Goal: Task Accomplishment & Management: Complete application form

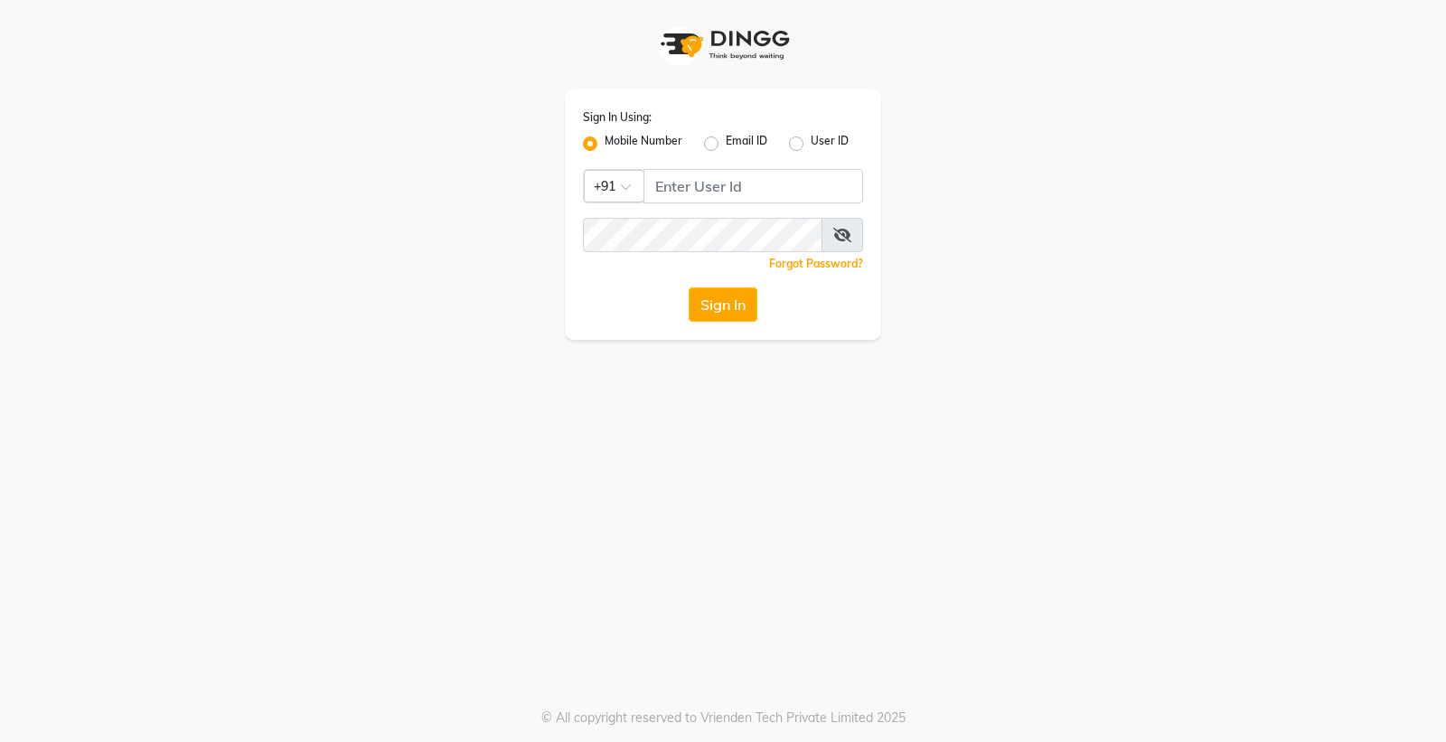
click at [741, 175] on div "Sign In Using: Mobile Number Email ID User ID Country Code × +91 Remember me Fo…" at bounding box center [723, 215] width 316 height 250
click at [741, 182] on input "Username" at bounding box center [754, 186] width 220 height 34
type input "9056166698"
click at [689, 287] on button "Sign In" at bounding box center [723, 304] width 69 height 34
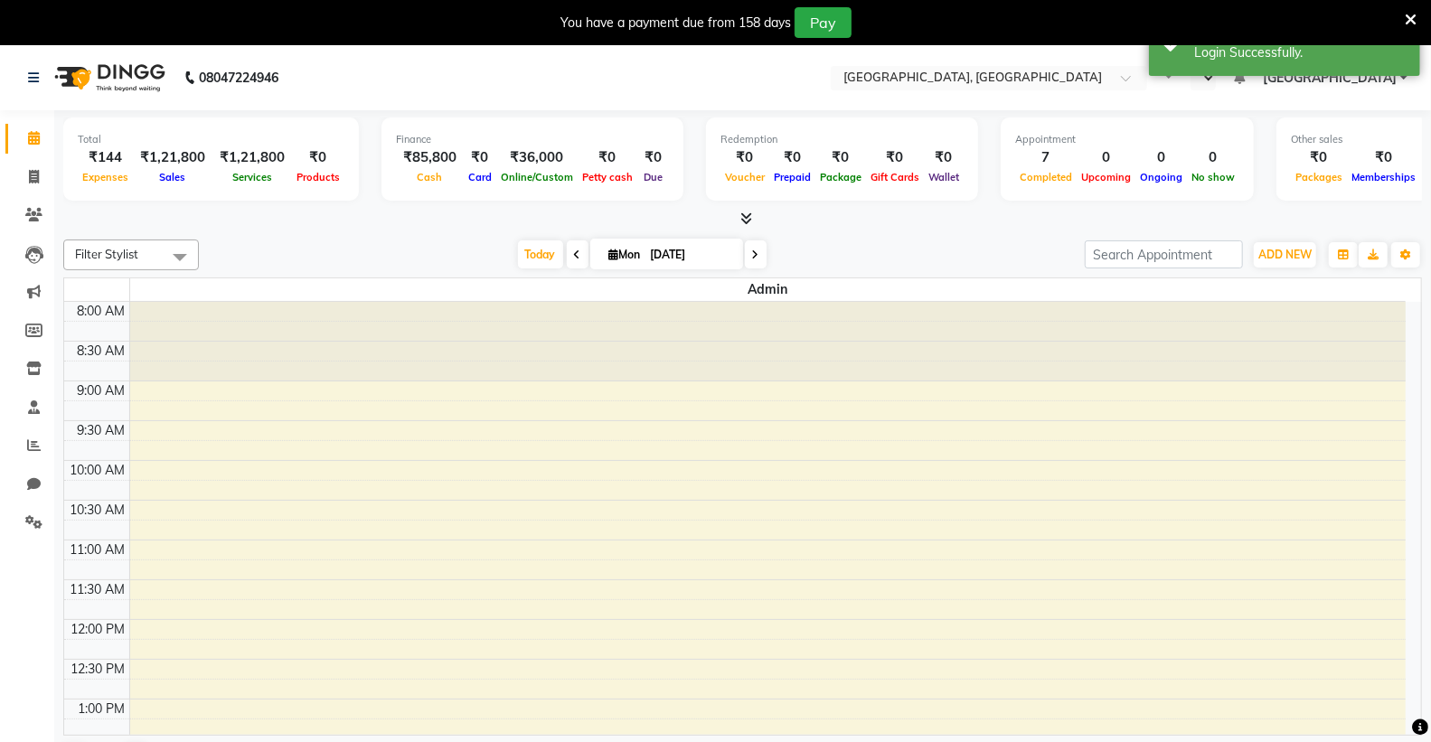
select select "en"
click at [36, 375] on icon at bounding box center [33, 369] width 15 height 14
select select
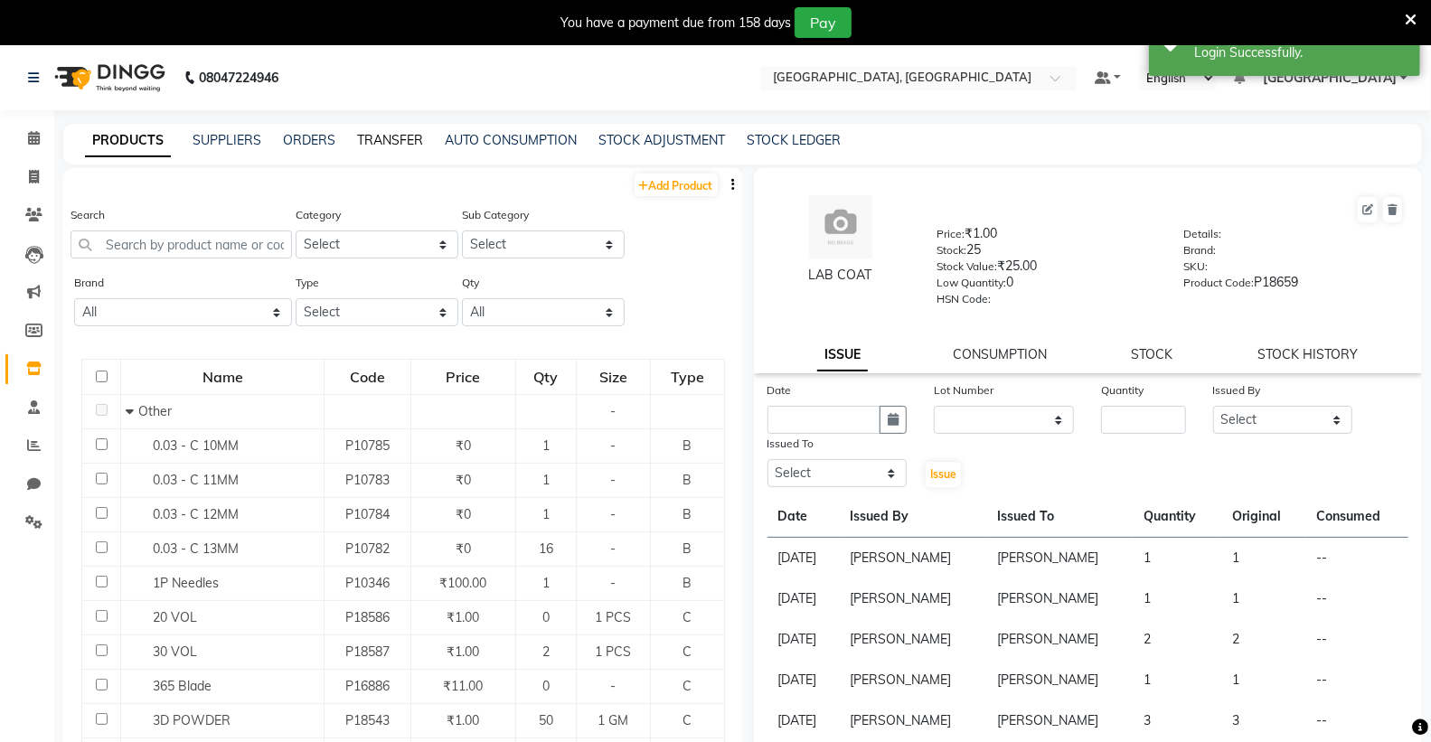
click at [390, 140] on link "TRANSFER" at bounding box center [390, 140] width 66 height 16
select select "sender"
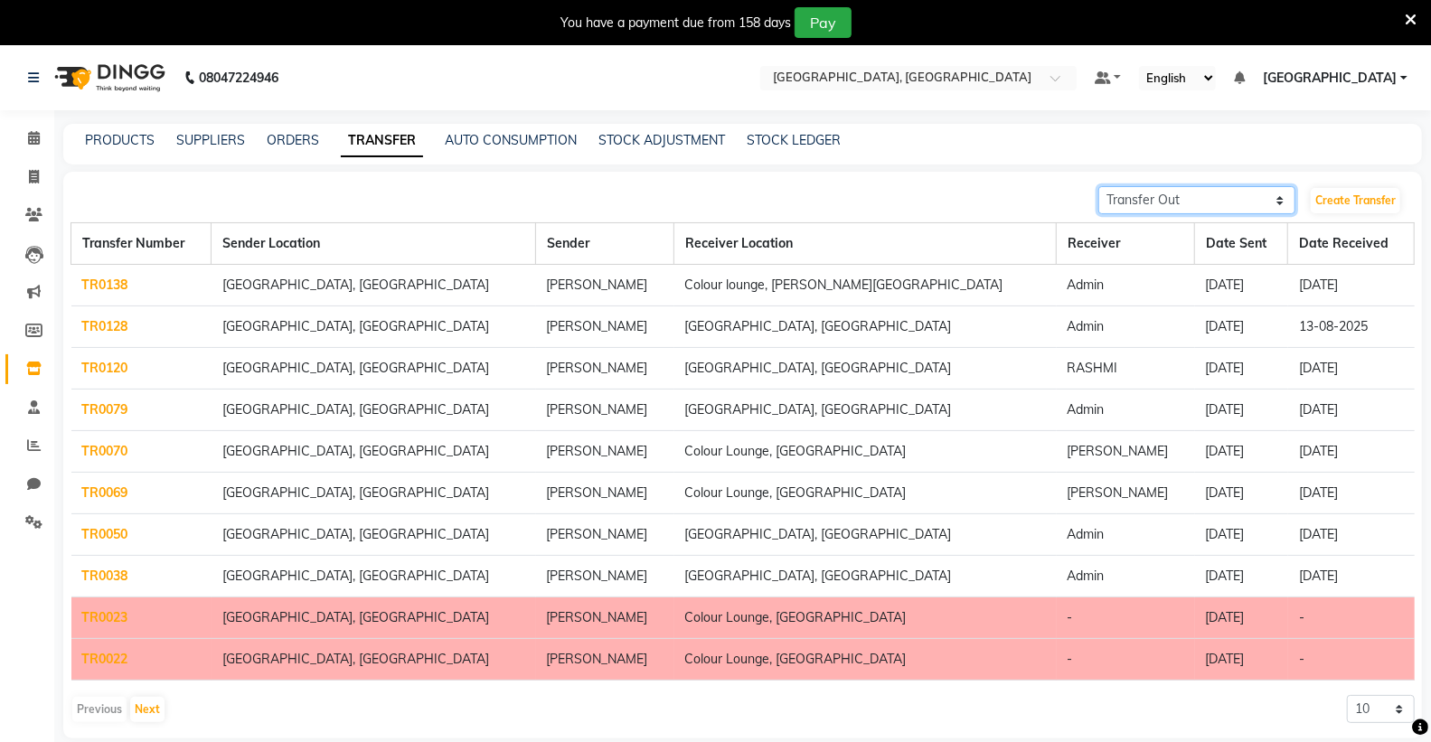
click at [1183, 193] on select "Transfer In Transfer Out" at bounding box center [1196, 200] width 197 height 28
click at [1098, 186] on select "Transfer In Transfer Out" at bounding box center [1196, 200] width 197 height 28
click at [1347, 196] on link "Create Transfer" at bounding box center [1356, 200] width 90 height 25
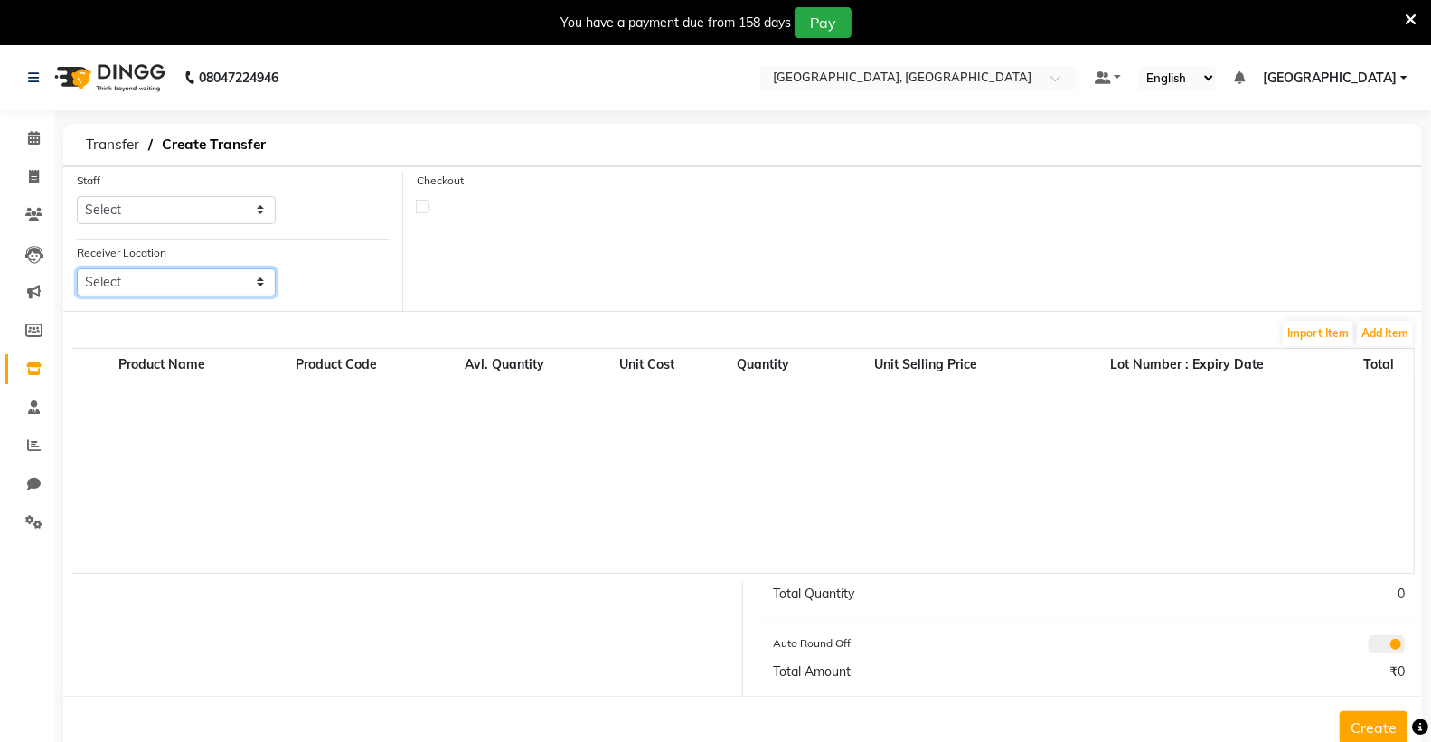
click at [139, 289] on select "Select" at bounding box center [176, 283] width 199 height 28
click at [142, 287] on select "Select" at bounding box center [176, 283] width 199 height 28
click at [428, 211] on label at bounding box center [423, 207] width 14 height 14
click at [428, 211] on input "checkbox" at bounding box center [423, 206] width 12 height 12
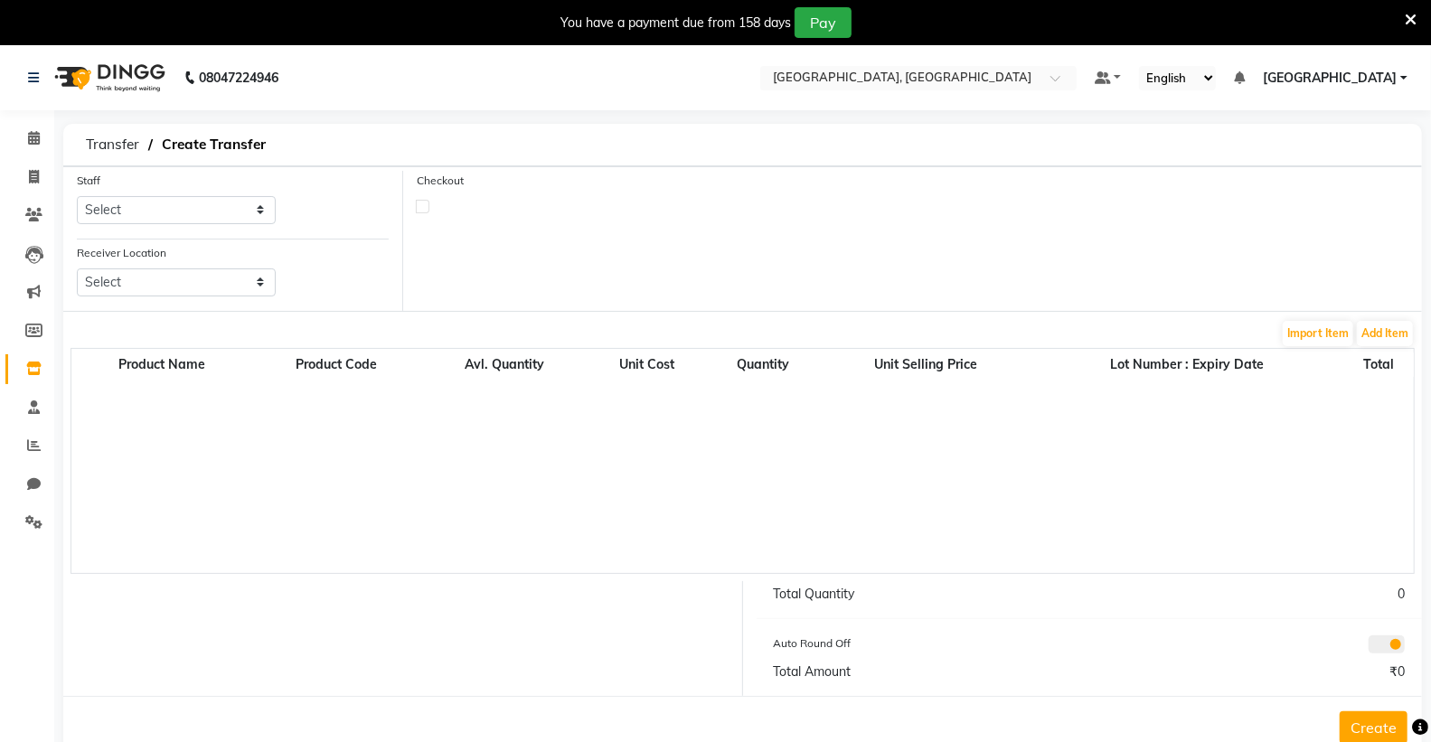
checkbox input "true"
select select "true"
select select "3459"
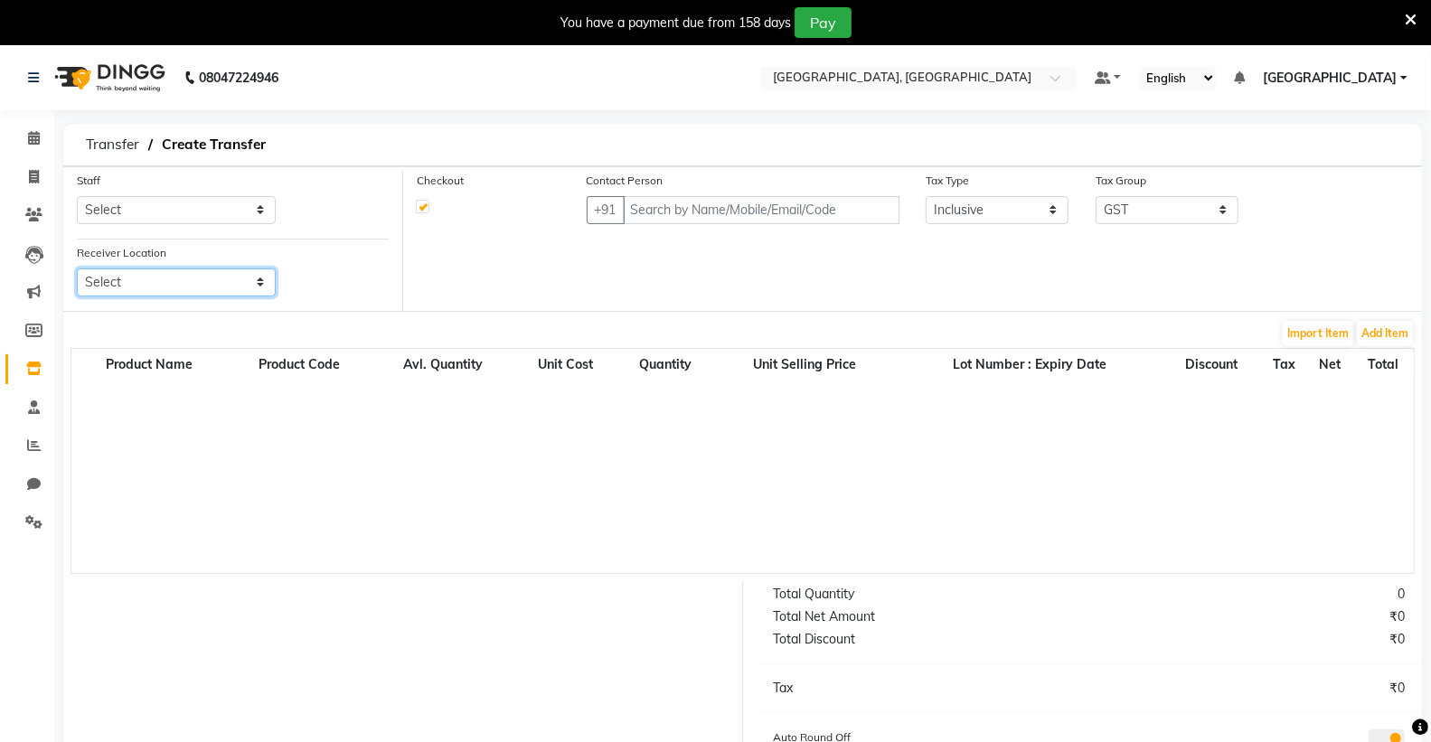
click at [183, 287] on select "Select" at bounding box center [176, 283] width 199 height 28
click at [77, 269] on select "Select" at bounding box center [176, 283] width 199 height 28
click at [150, 280] on select "Select" at bounding box center [176, 283] width 199 height 28
click at [167, 280] on select "Select" at bounding box center [176, 283] width 199 height 28
click at [158, 277] on select "Select" at bounding box center [176, 283] width 199 height 28
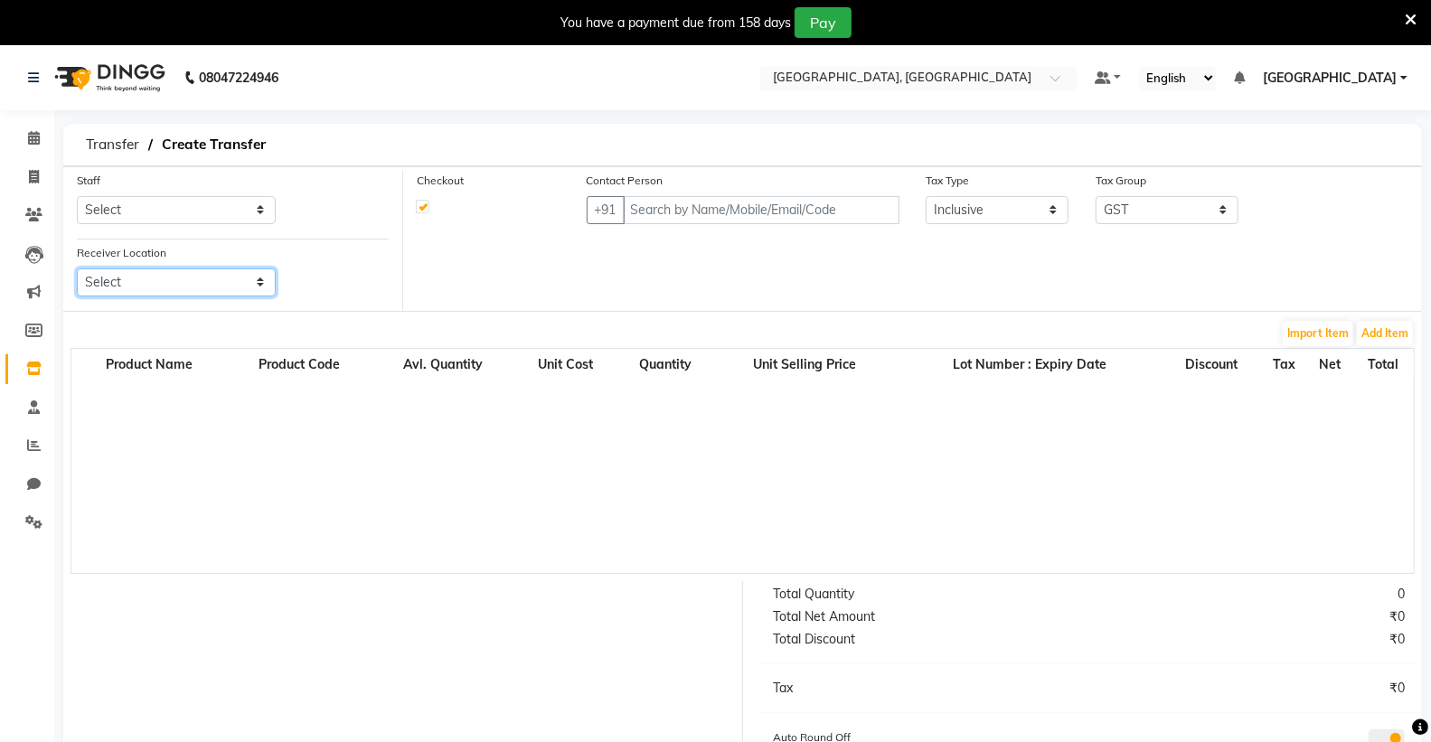
click at [158, 277] on select "Select" at bounding box center [176, 283] width 199 height 28
click at [167, 280] on select "Select" at bounding box center [176, 283] width 199 height 28
click at [712, 218] on input "text" at bounding box center [762, 210] width 278 height 28
click at [164, 285] on select "Select" at bounding box center [176, 283] width 199 height 28
click at [165, 274] on select "Select" at bounding box center [176, 283] width 199 height 28
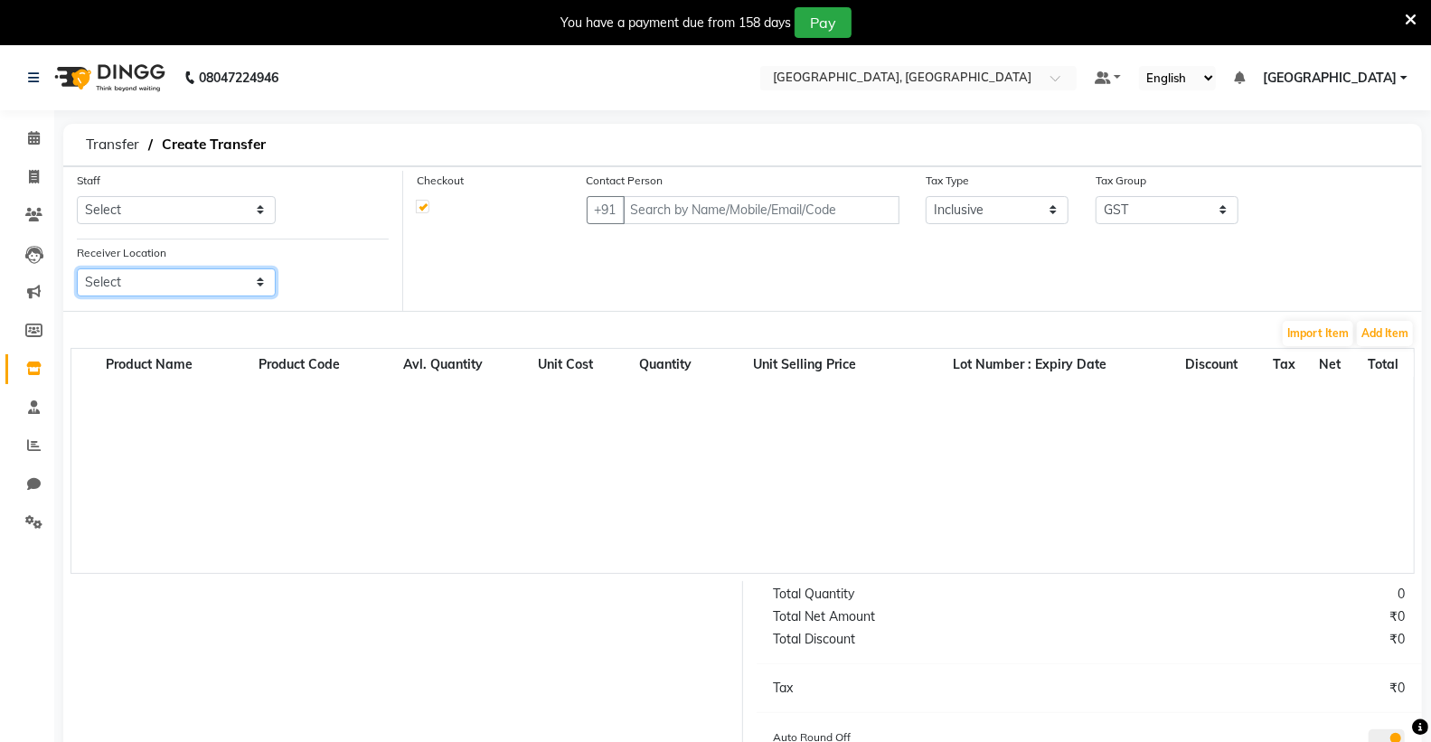
click at [165, 274] on select "Select" at bounding box center [176, 283] width 199 height 28
drag, startPoint x: 167, startPoint y: 212, endPoint x: 165, endPoint y: 222, distance: 11.2
click at [167, 212] on select "Select Admin ANSH ARORA HARMAN KAUR VIRDI JYOTSNA Kabir Park Institute KOMAL AR…" at bounding box center [176, 210] width 199 height 28
select select "72673"
click at [77, 196] on select "Select Admin ANSH ARORA HARMAN KAUR VIRDI JYOTSNA Kabir Park Institute KOMAL AR…" at bounding box center [176, 210] width 199 height 28
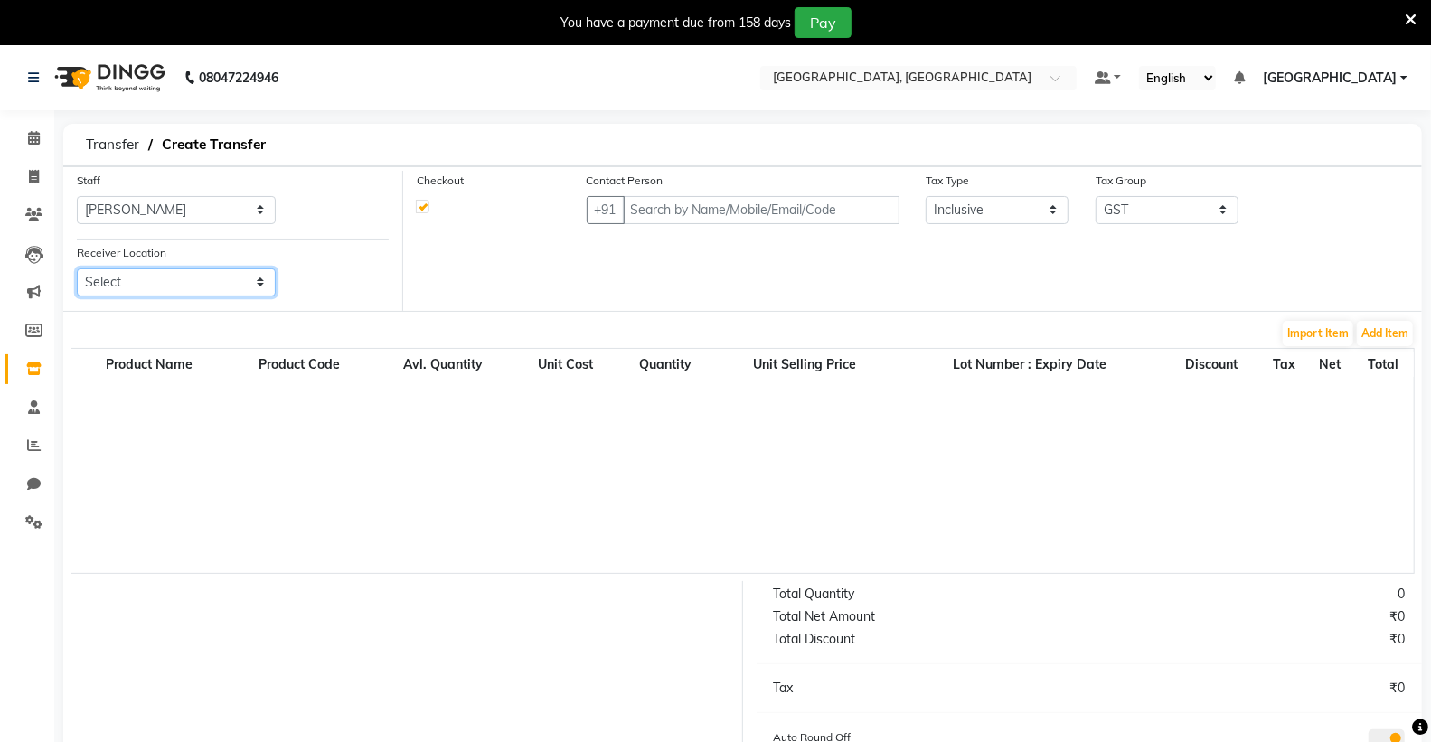
click at [121, 284] on select "Select" at bounding box center [176, 283] width 199 height 28
click at [121, 277] on select "Select" at bounding box center [176, 283] width 199 height 28
click at [121, 276] on select "Select" at bounding box center [176, 283] width 199 height 28
click at [682, 201] on input "text" at bounding box center [762, 210] width 278 height 28
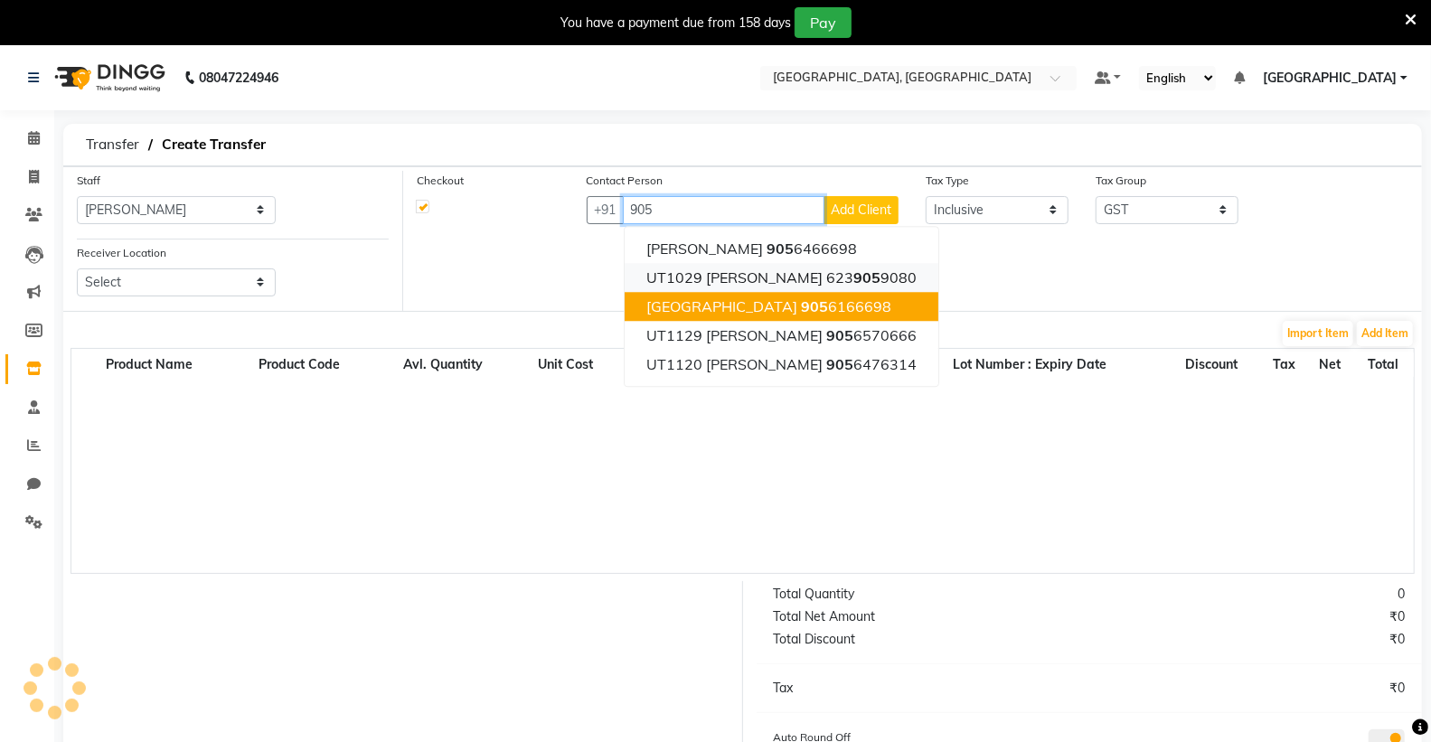
scroll to position [141, 0]
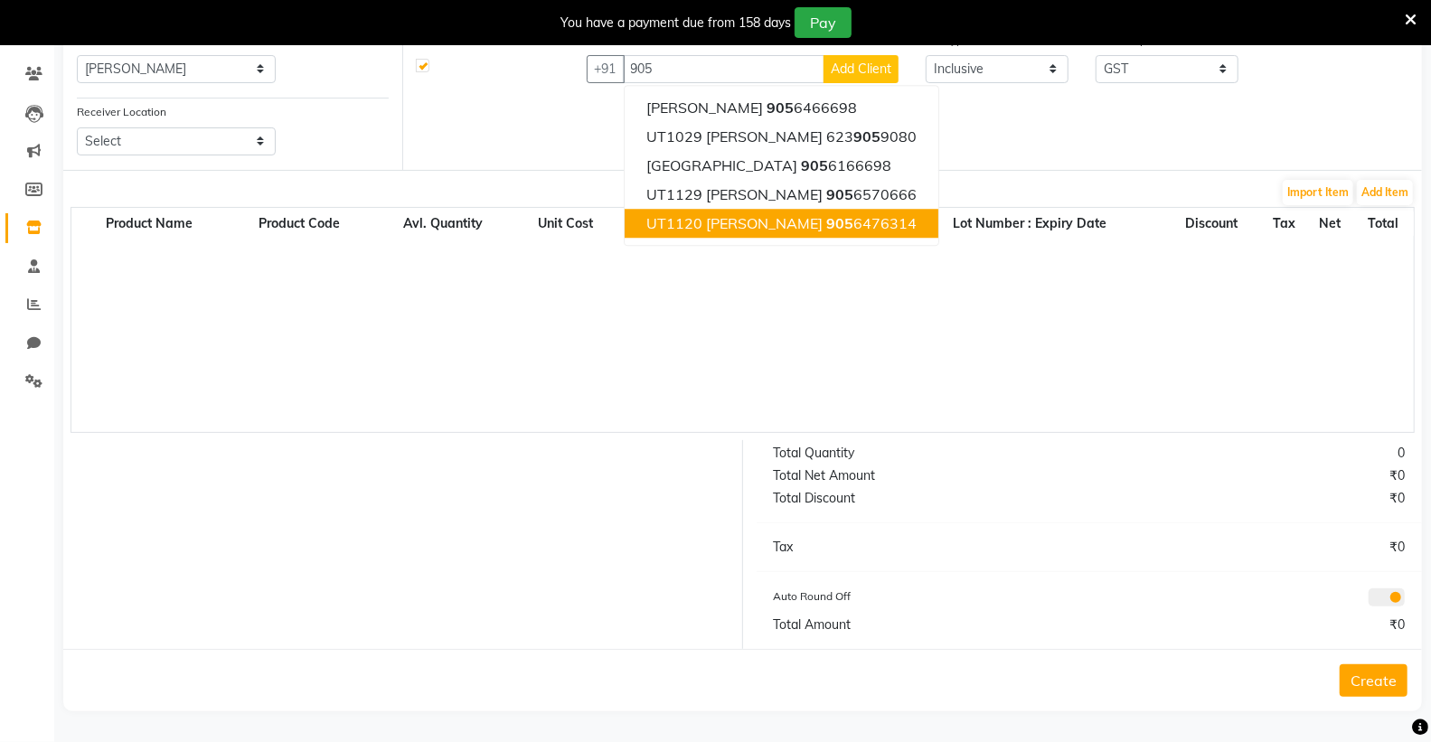
drag, startPoint x: 634, startPoint y: 323, endPoint x: 474, endPoint y: 326, distance: 160.1
click at [620, 325] on div "Product Name Product Code Avl. Quantity Unit Cost Quantity Unit Selling Price L…" at bounding box center [743, 320] width 1344 height 226
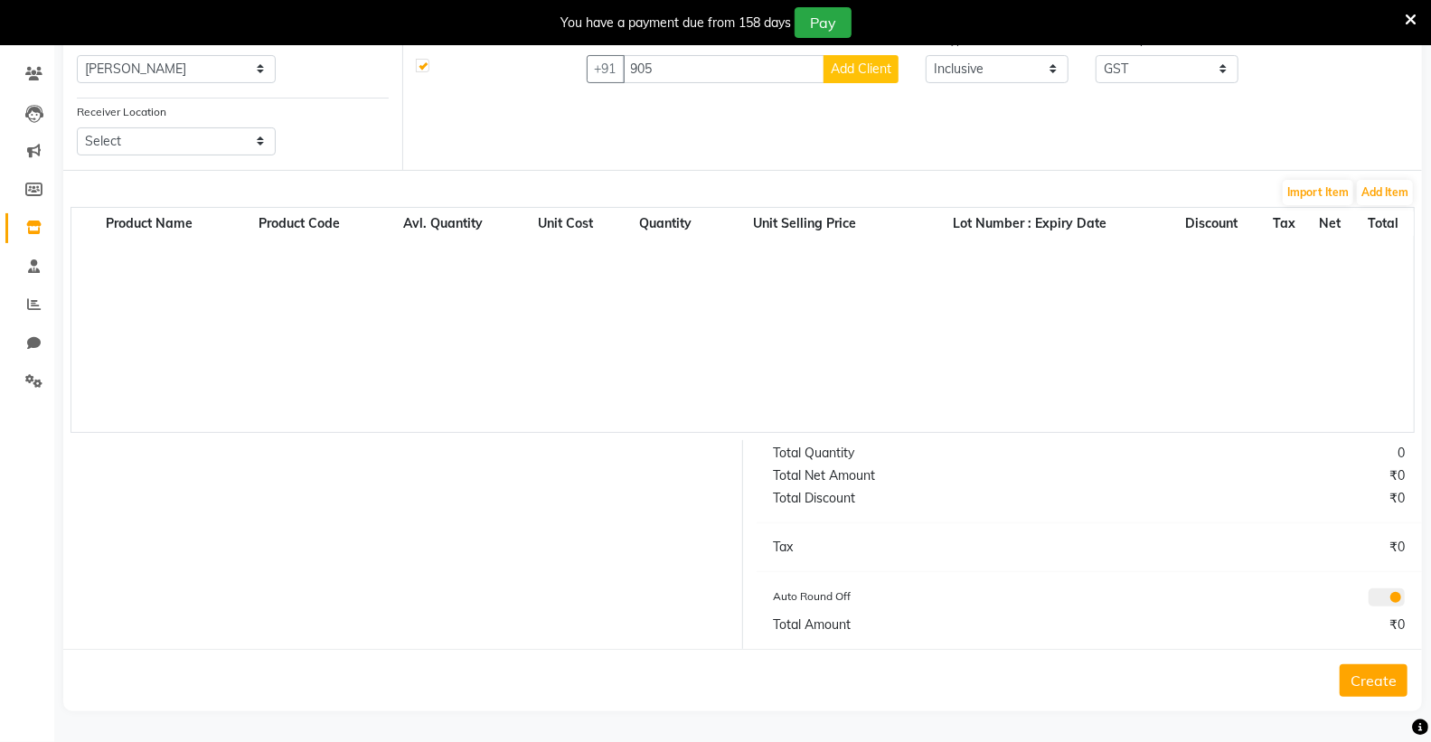
scroll to position [0, 0]
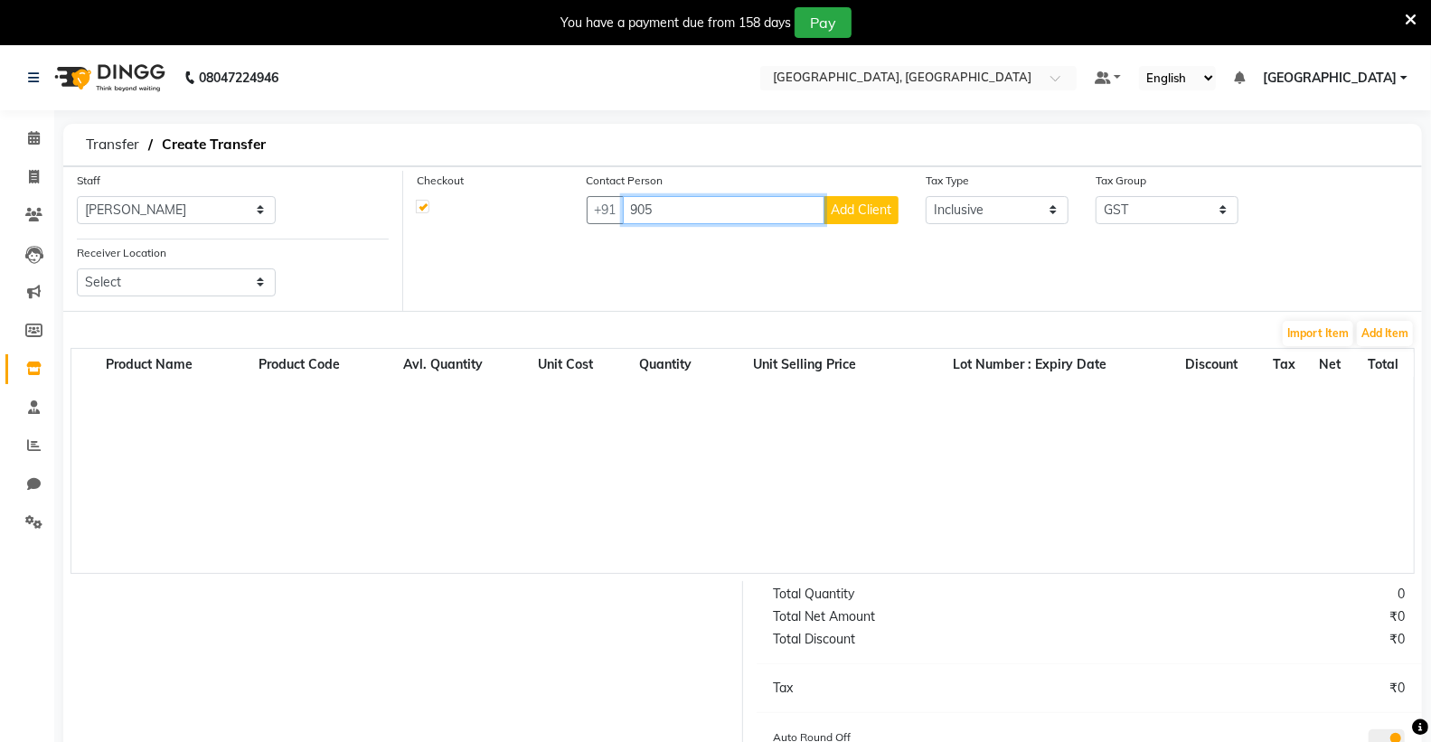
click at [711, 217] on input "905" at bounding box center [724, 210] width 203 height 28
type input "9"
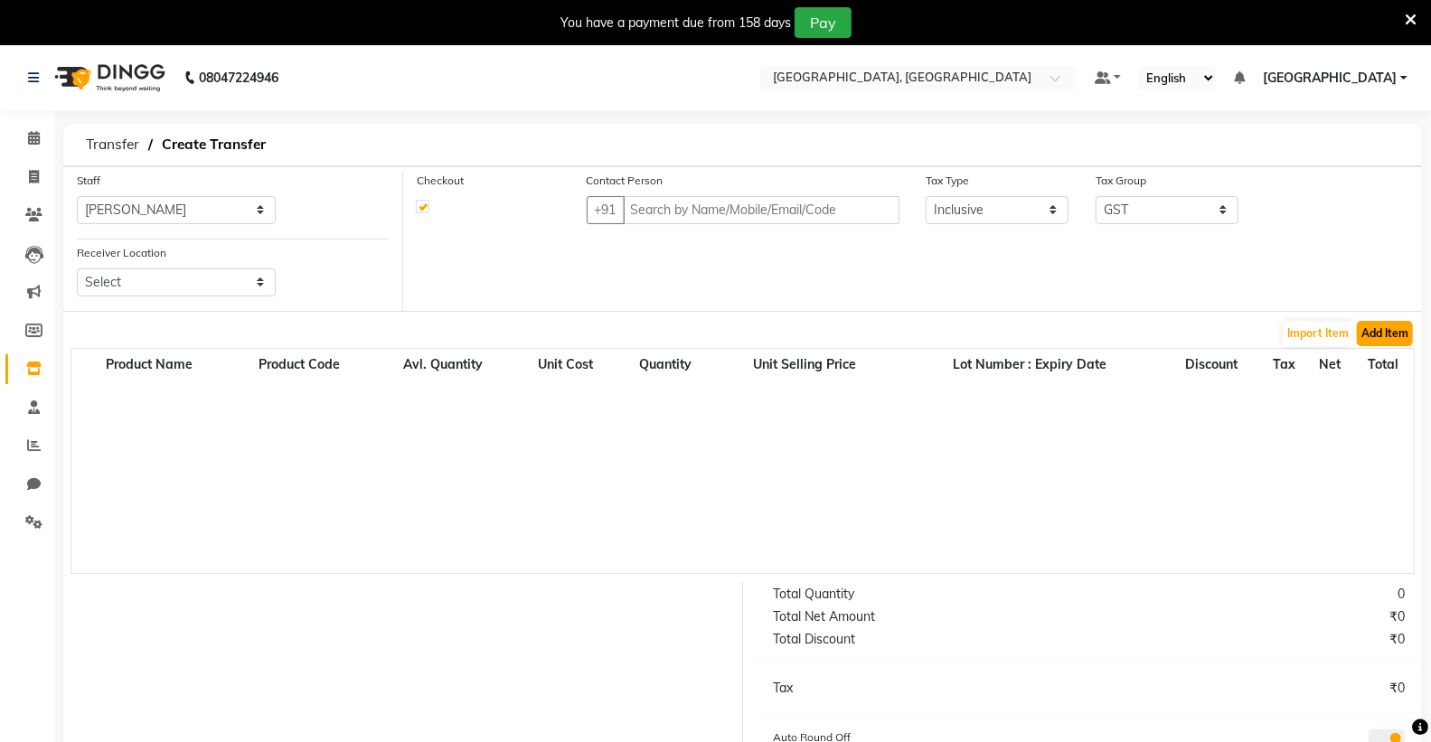
click at [1395, 336] on button "Add Item" at bounding box center [1385, 333] width 56 height 25
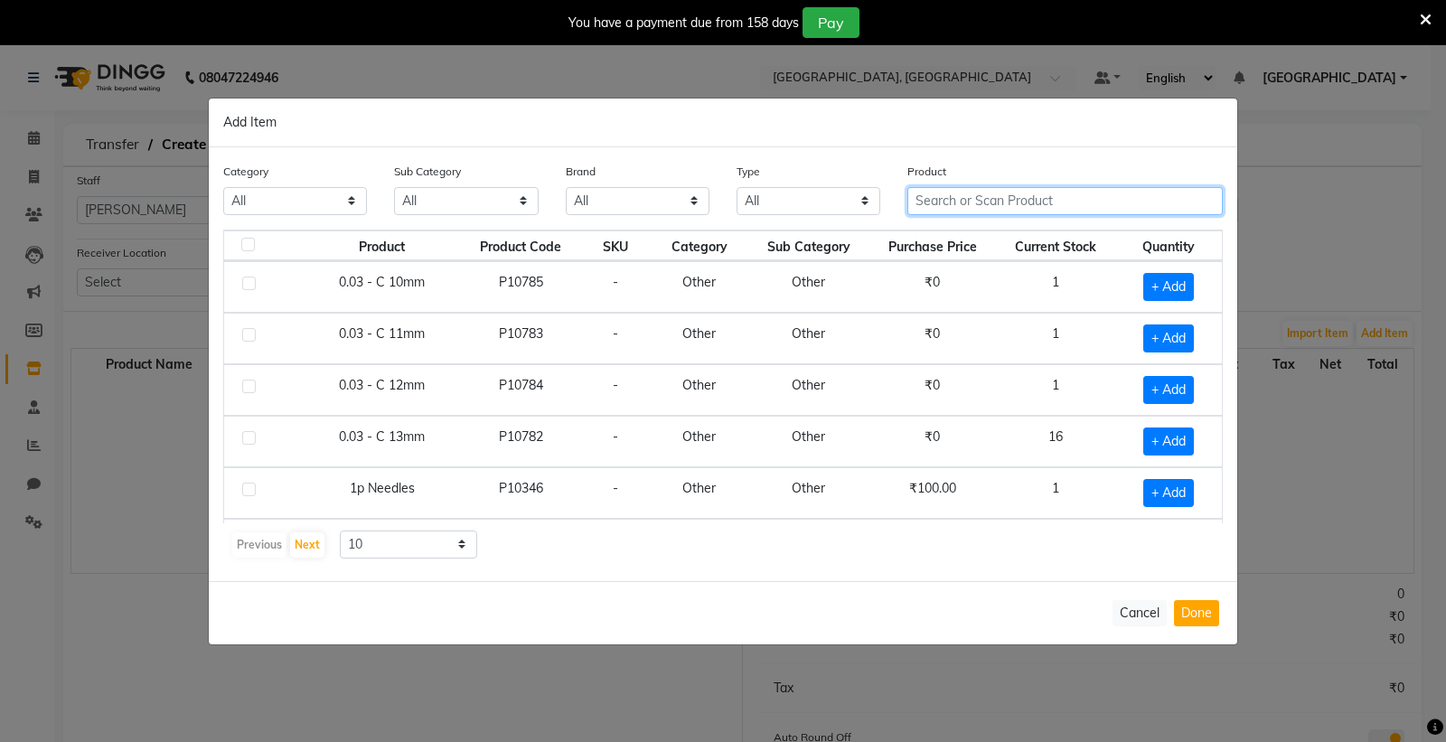
click at [954, 203] on input "text" at bounding box center [1066, 201] width 316 height 28
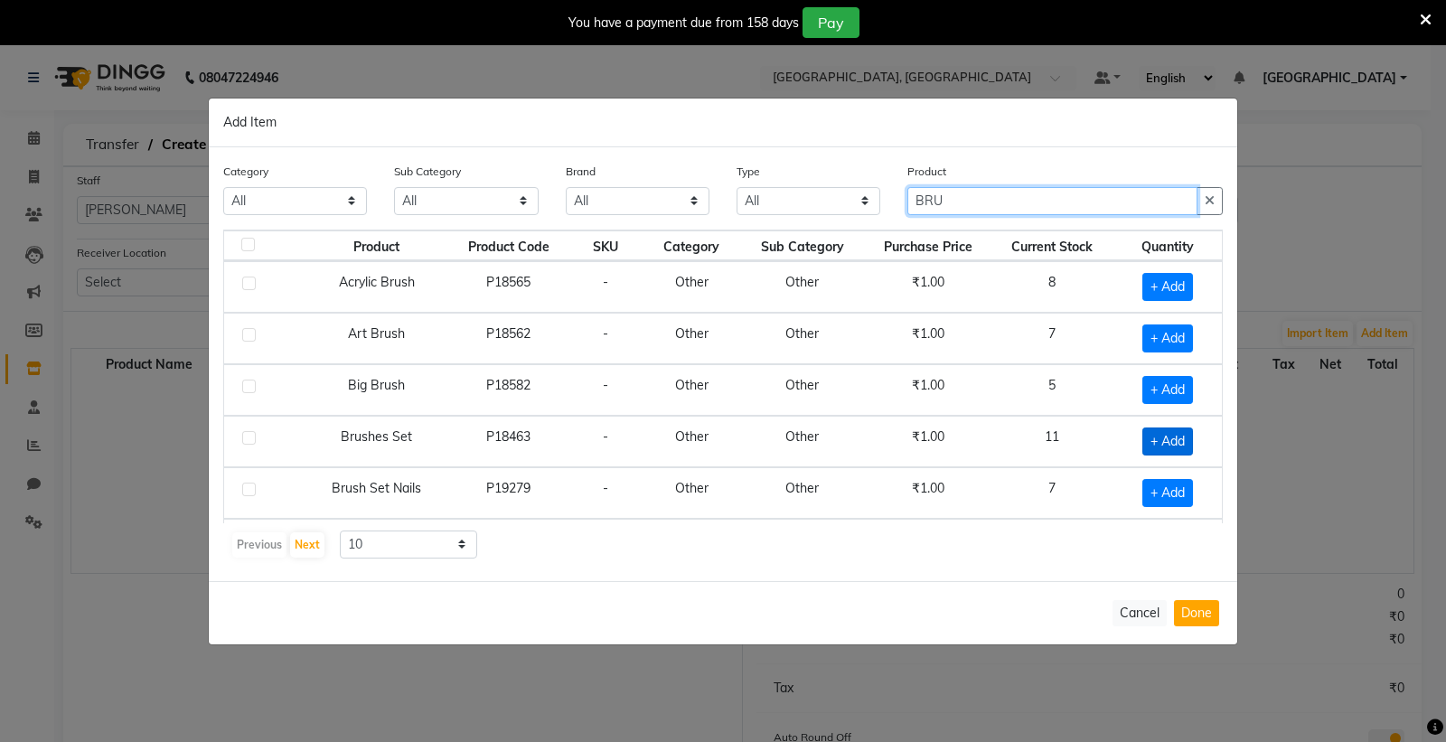
type input "BRU"
click at [1143, 446] on span "+ Add" at bounding box center [1168, 442] width 51 height 28
checkbox input "true"
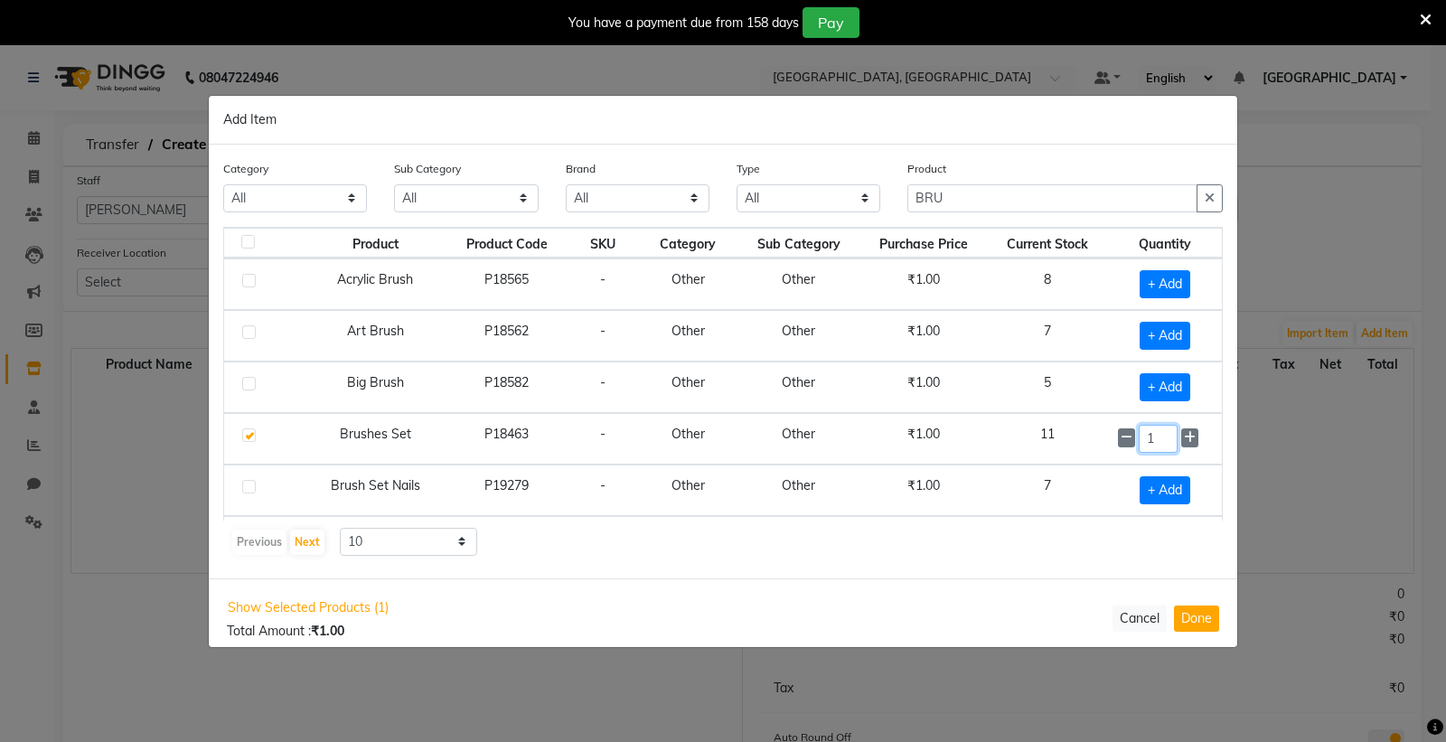
click at [1140, 445] on input "1" at bounding box center [1158, 439] width 39 height 28
type input "3"
click at [1196, 617] on button "Done" at bounding box center [1196, 618] width 45 height 26
select select "3459"
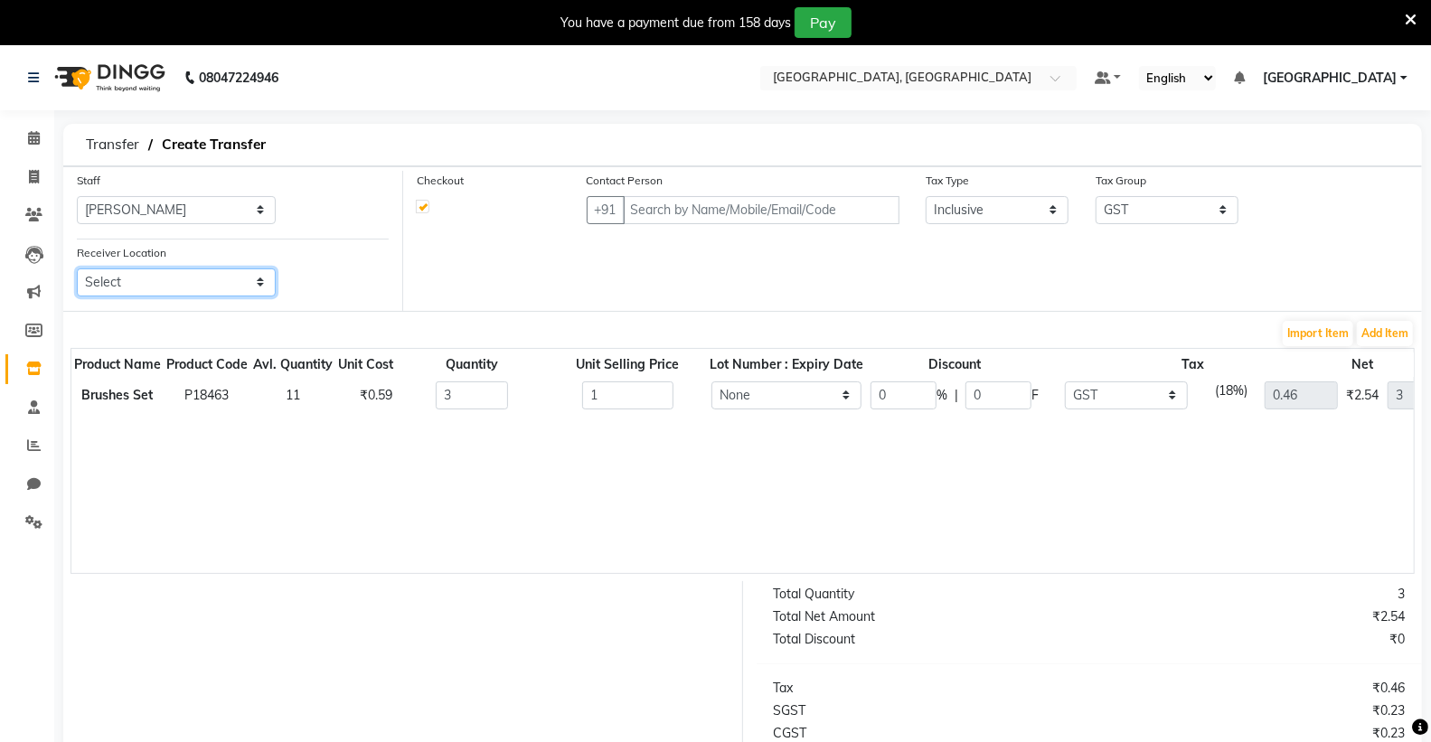
click at [140, 277] on select "Select" at bounding box center [176, 283] width 199 height 28
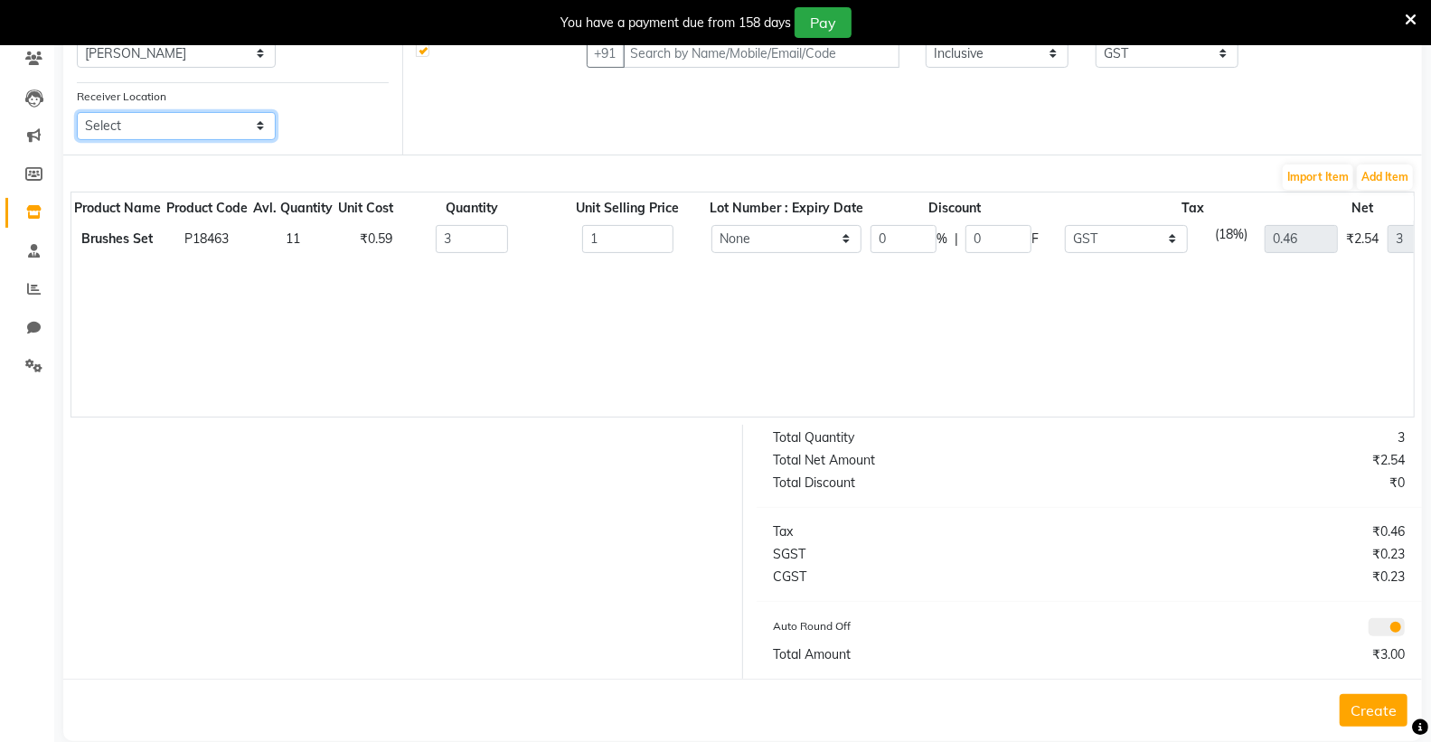
scroll to position [186, 0]
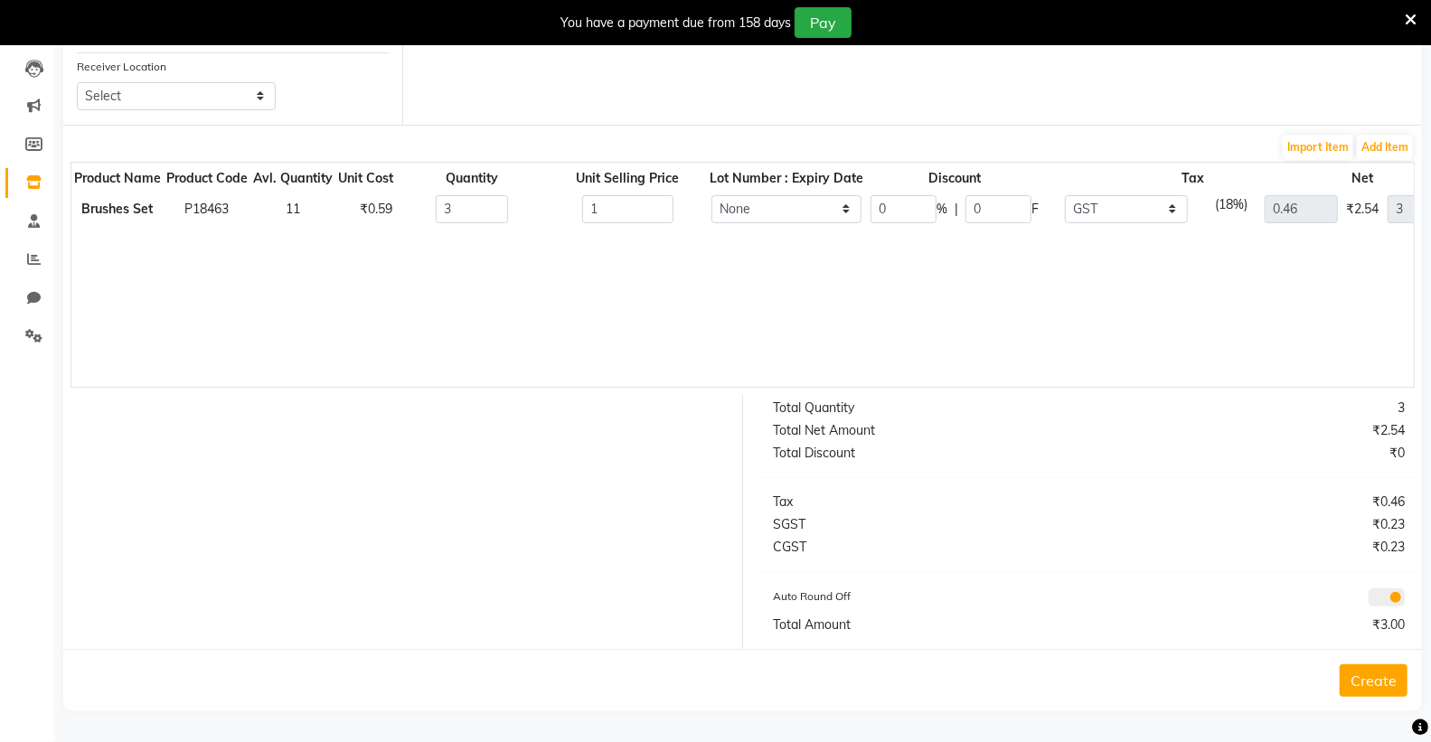
click at [1358, 680] on button "Create" at bounding box center [1374, 680] width 68 height 33
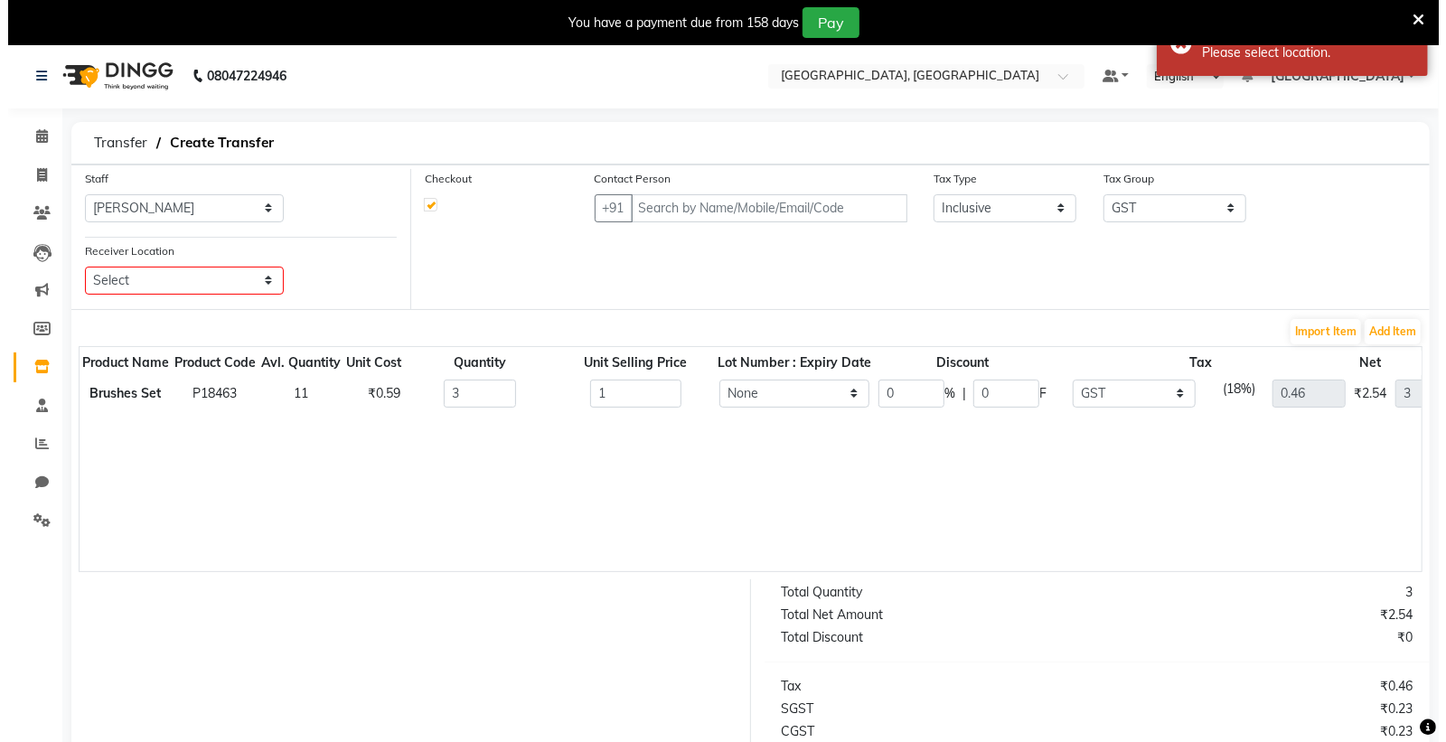
scroll to position [0, 0]
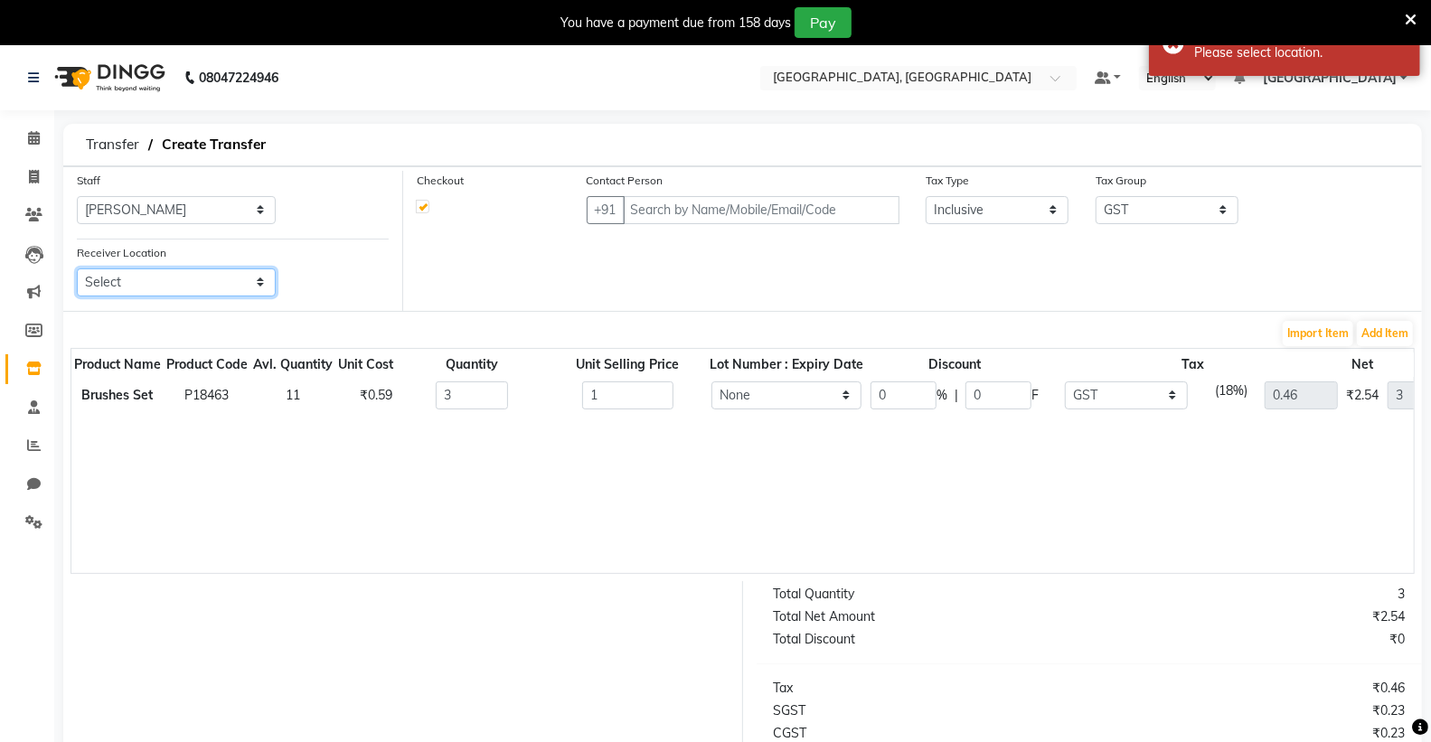
click at [111, 275] on select "Select" at bounding box center [176, 283] width 199 height 28
drag, startPoint x: 122, startPoint y: 269, endPoint x: 129, endPoint y: 277, distance: 10.2
click at [123, 272] on select "Select" at bounding box center [176, 283] width 199 height 28
click at [129, 277] on select "Select" at bounding box center [176, 283] width 199 height 28
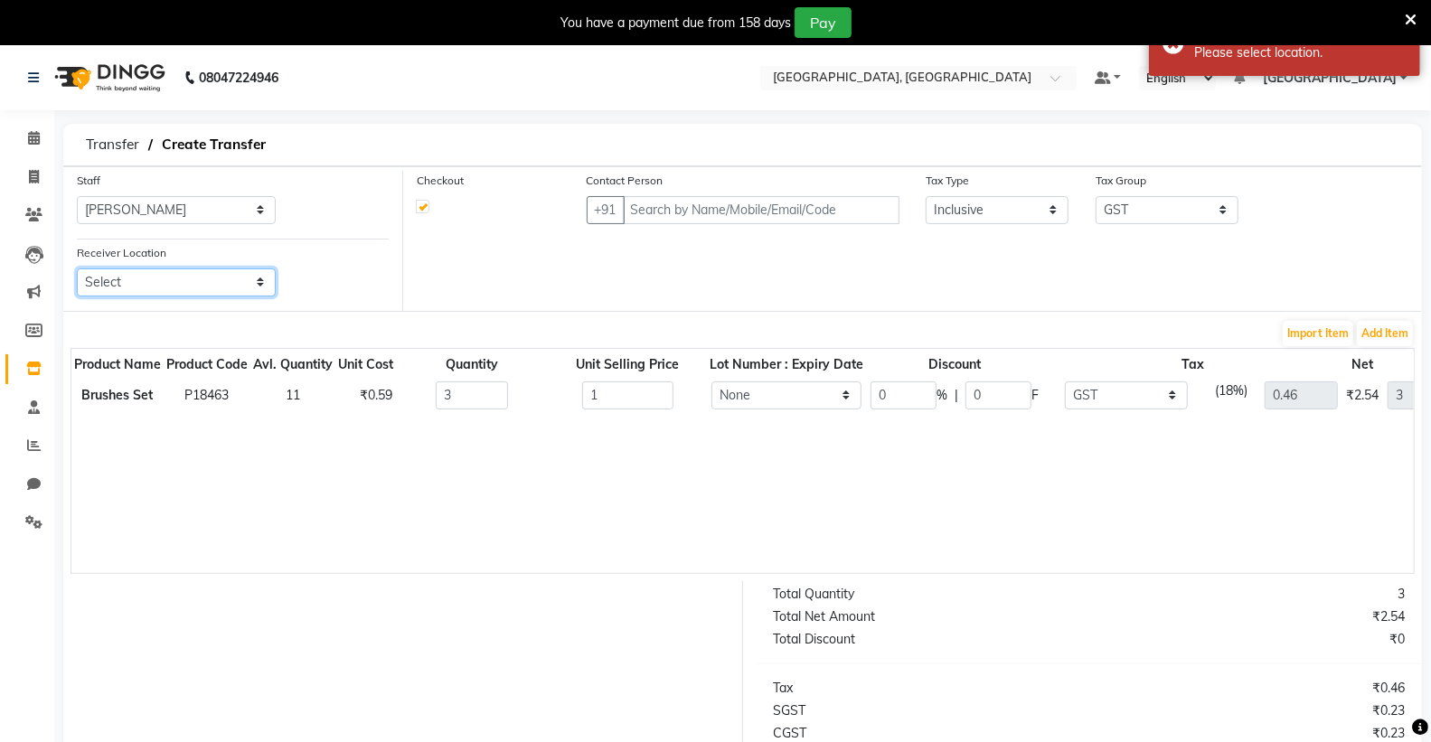
click at [133, 277] on select "Select" at bounding box center [176, 283] width 199 height 28
click at [32, 367] on icon at bounding box center [33, 369] width 15 height 14
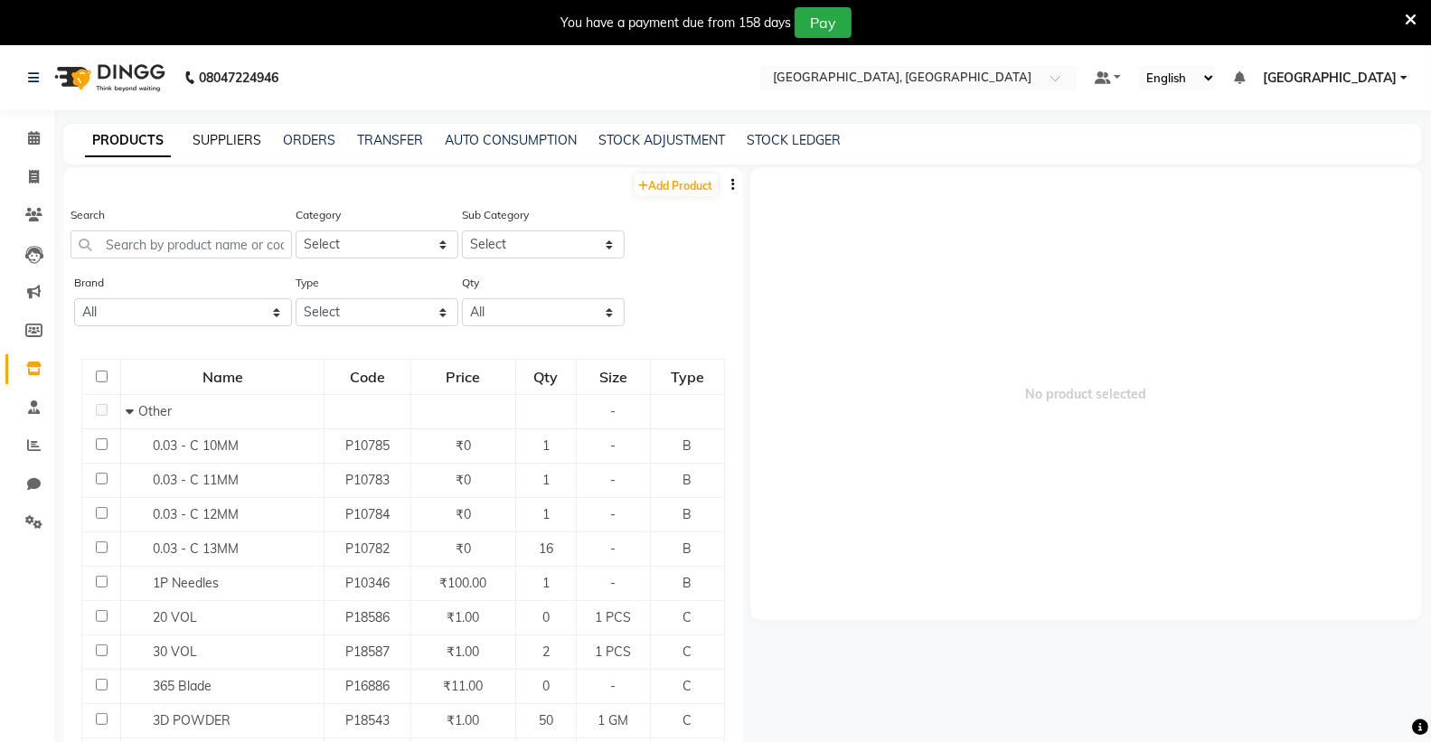
click at [229, 140] on link "SUPPLIERS" at bounding box center [227, 140] width 69 height 16
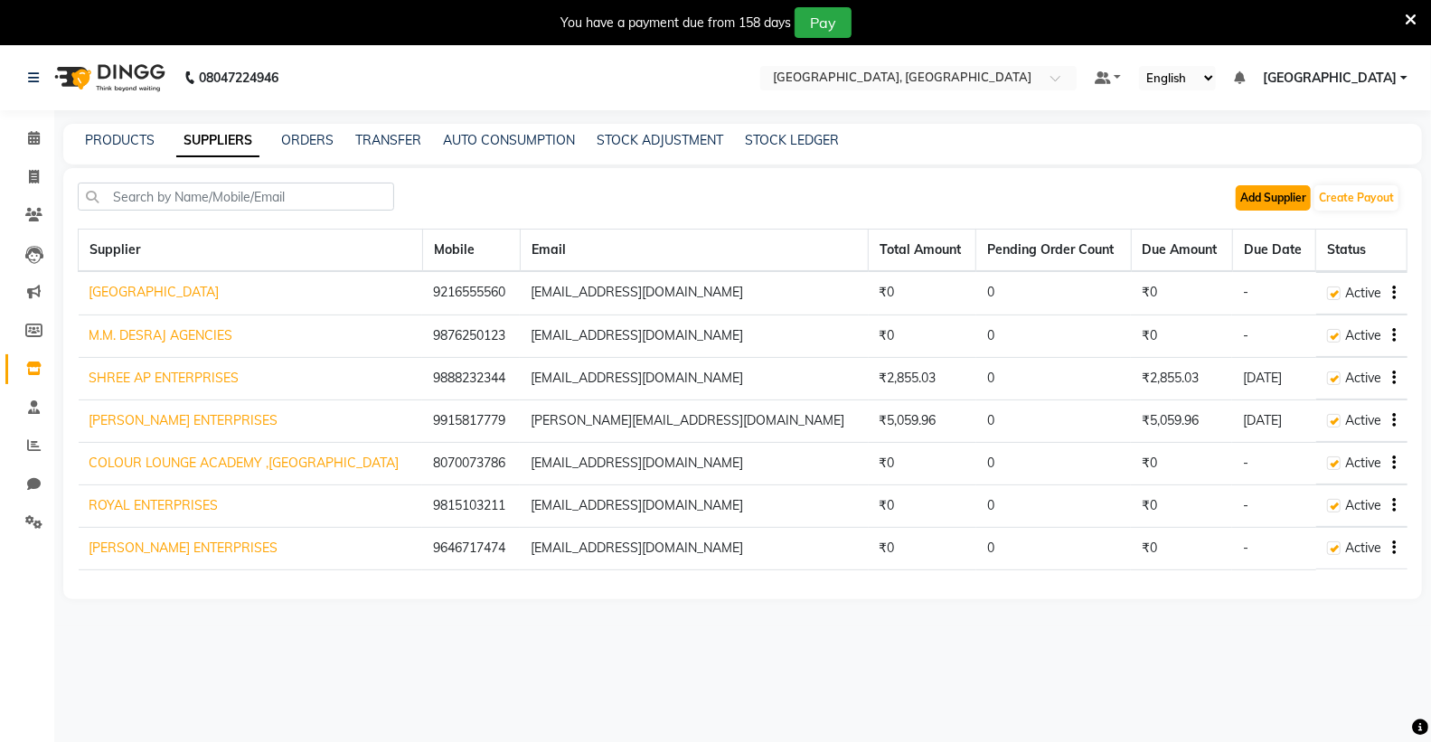
click at [1275, 192] on button "Add Supplier" at bounding box center [1273, 197] width 75 height 25
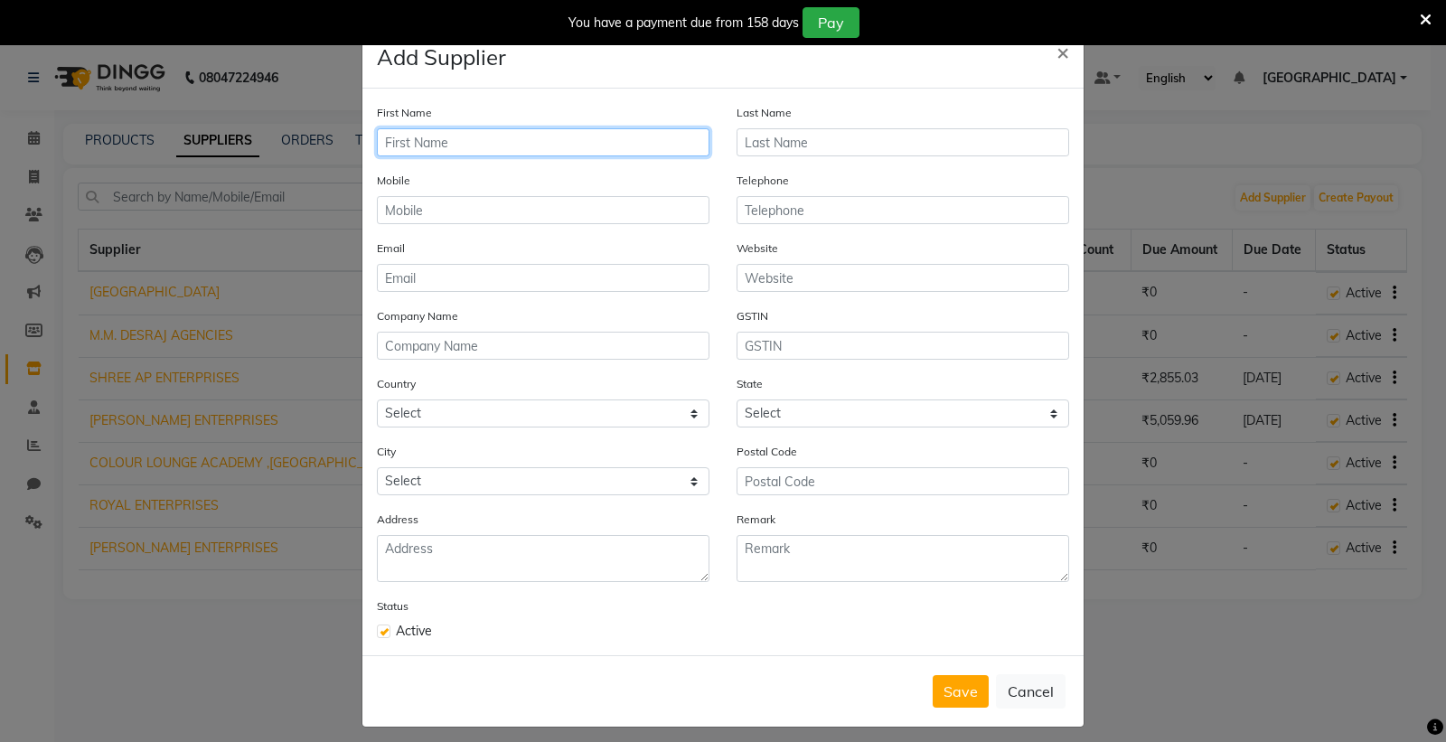
click at [474, 140] on input "text" at bounding box center [543, 142] width 333 height 28
type input "RANJIT AVENUE ACADEMNY"
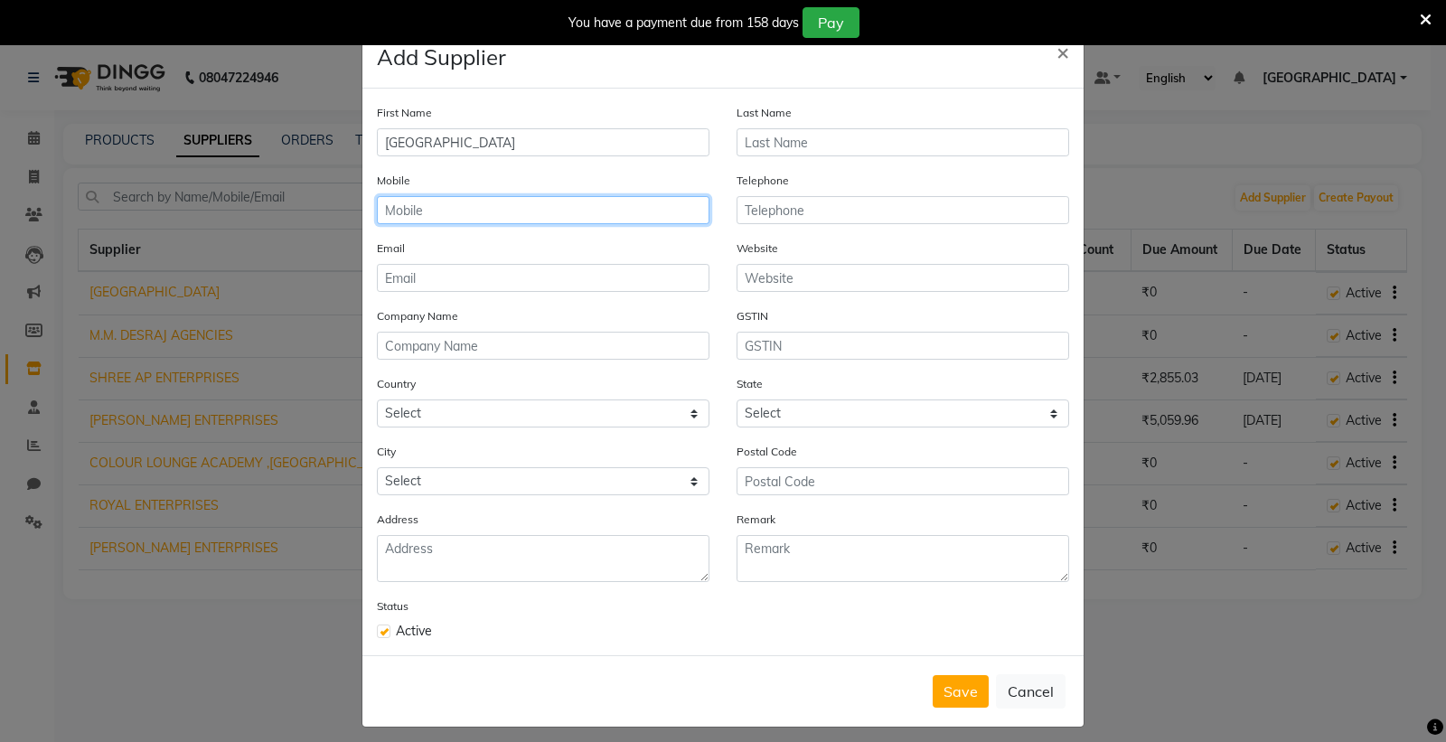
click at [525, 212] on input "text" at bounding box center [543, 210] width 333 height 28
type input "9216555560"
click at [961, 693] on button "Save" at bounding box center [961, 691] width 56 height 33
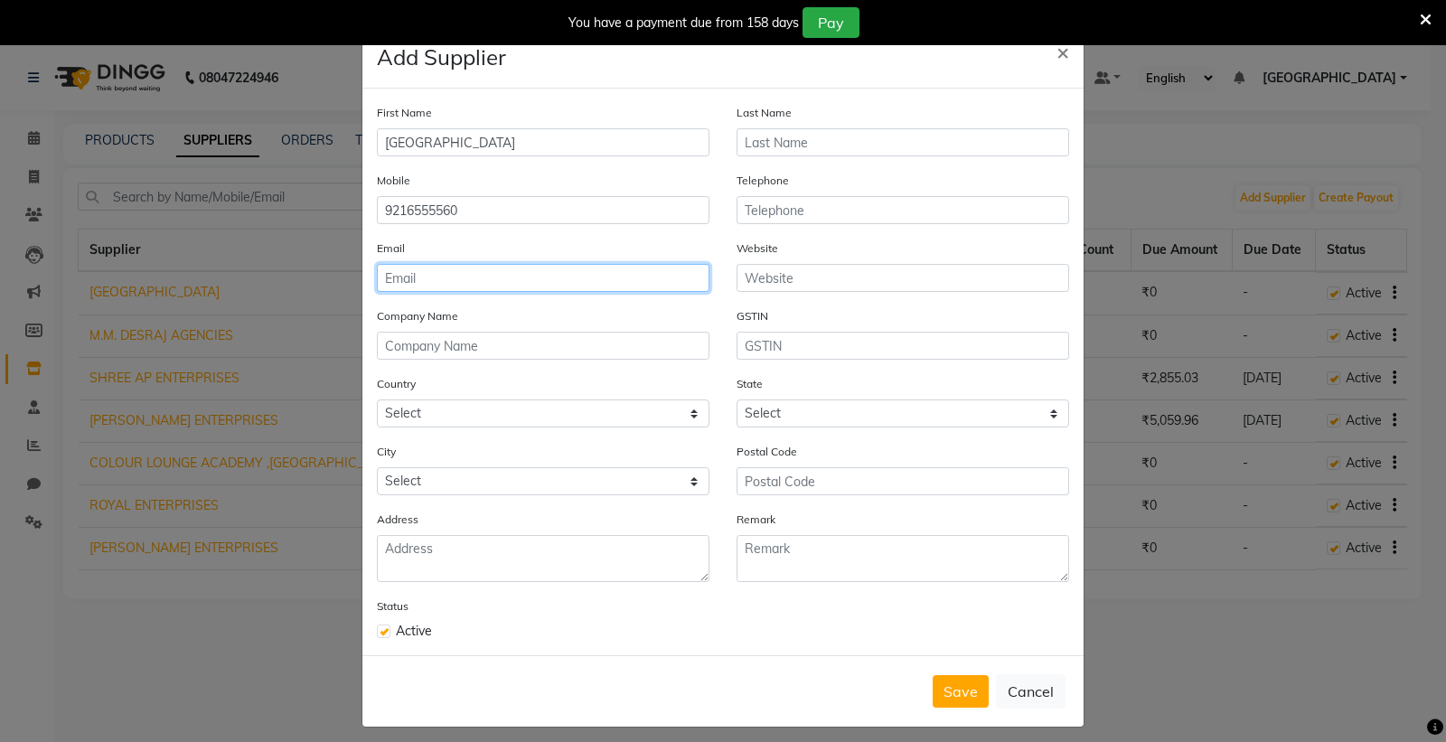
click at [472, 286] on input "email" at bounding box center [543, 278] width 333 height 28
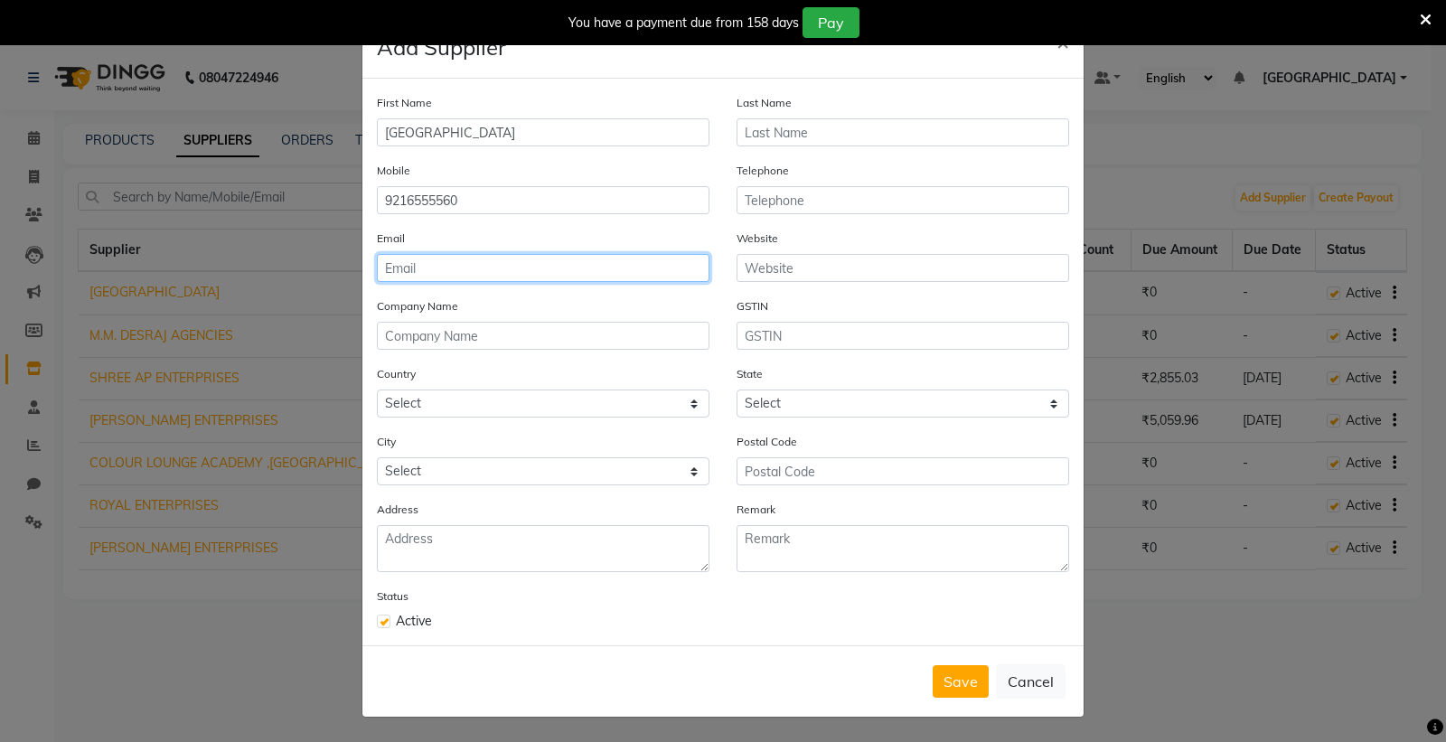
scroll to position [13, 0]
type input "I"
type input "institute@colourlounge.co.in"
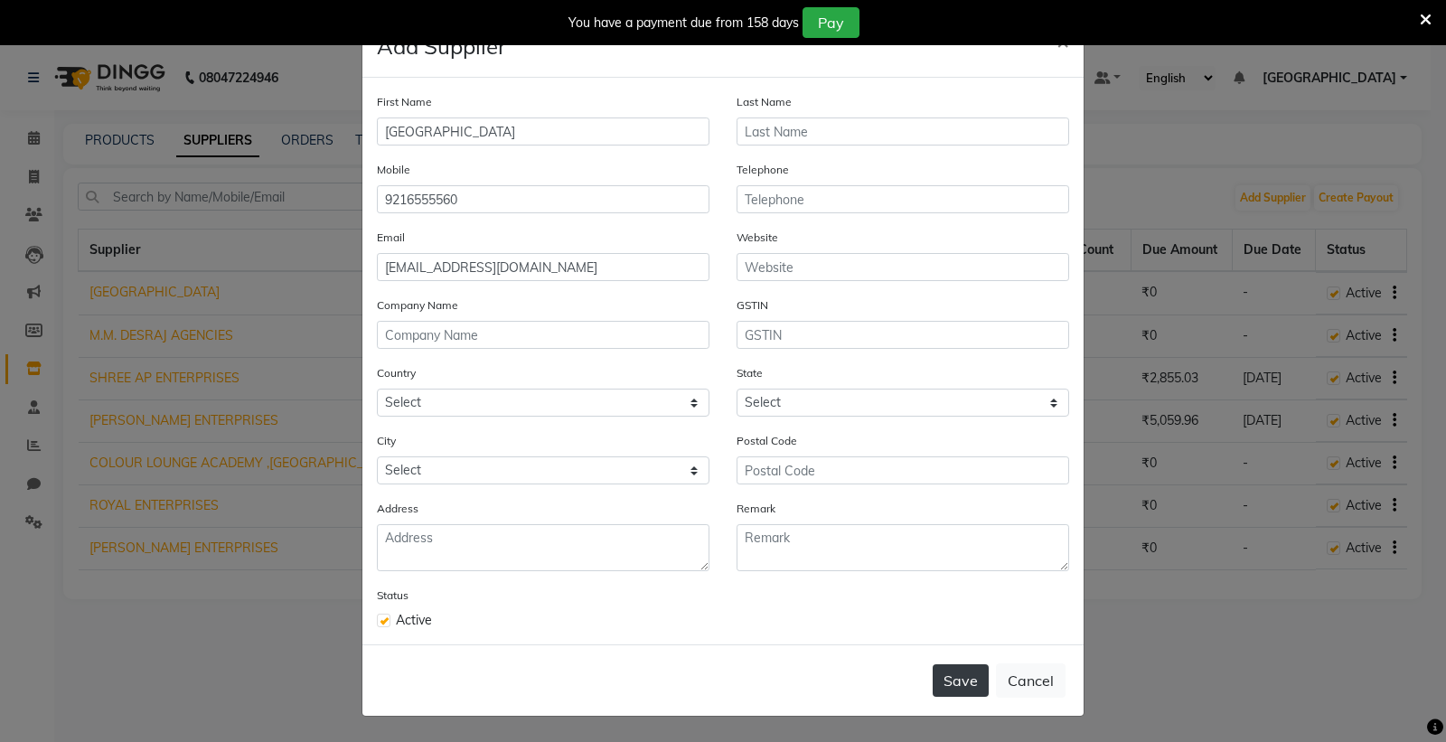
click at [958, 689] on button "Save" at bounding box center [961, 680] width 56 height 33
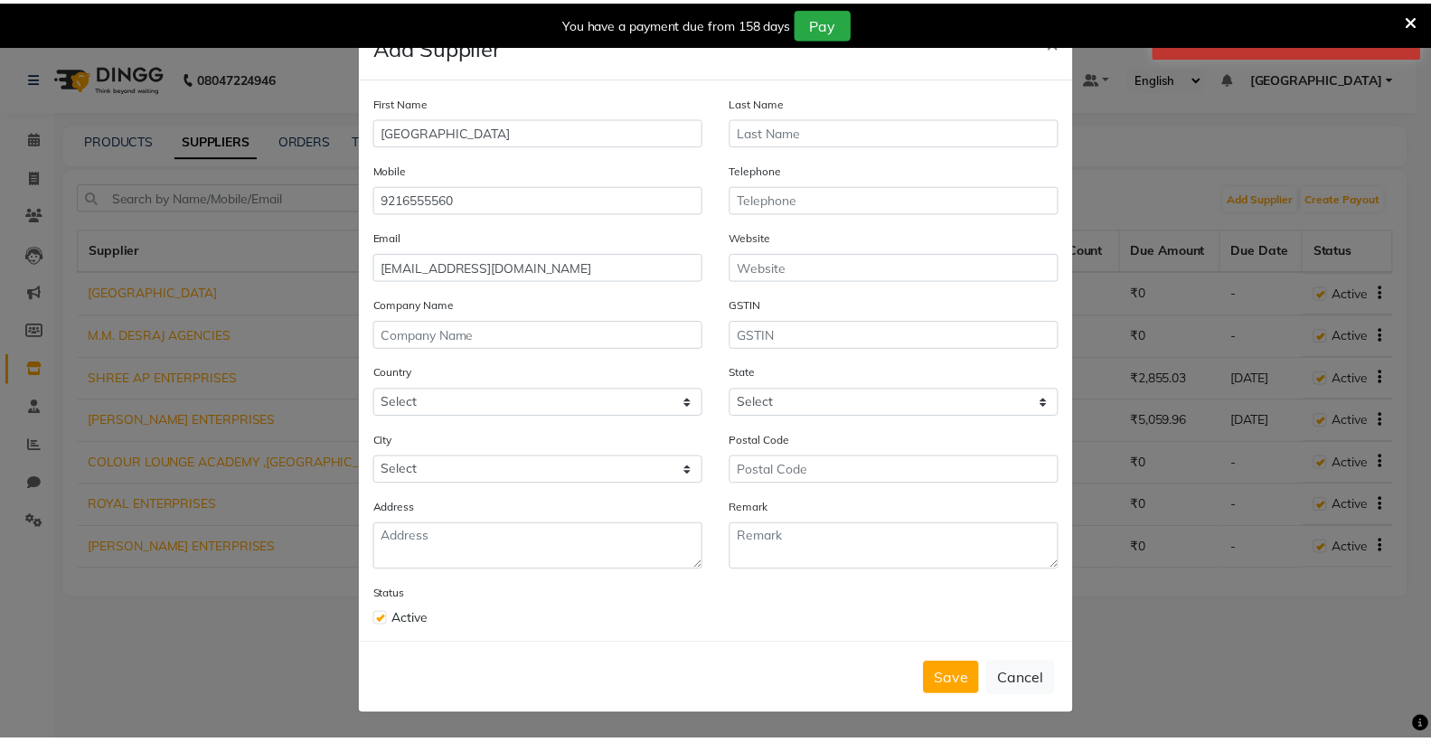
scroll to position [0, 0]
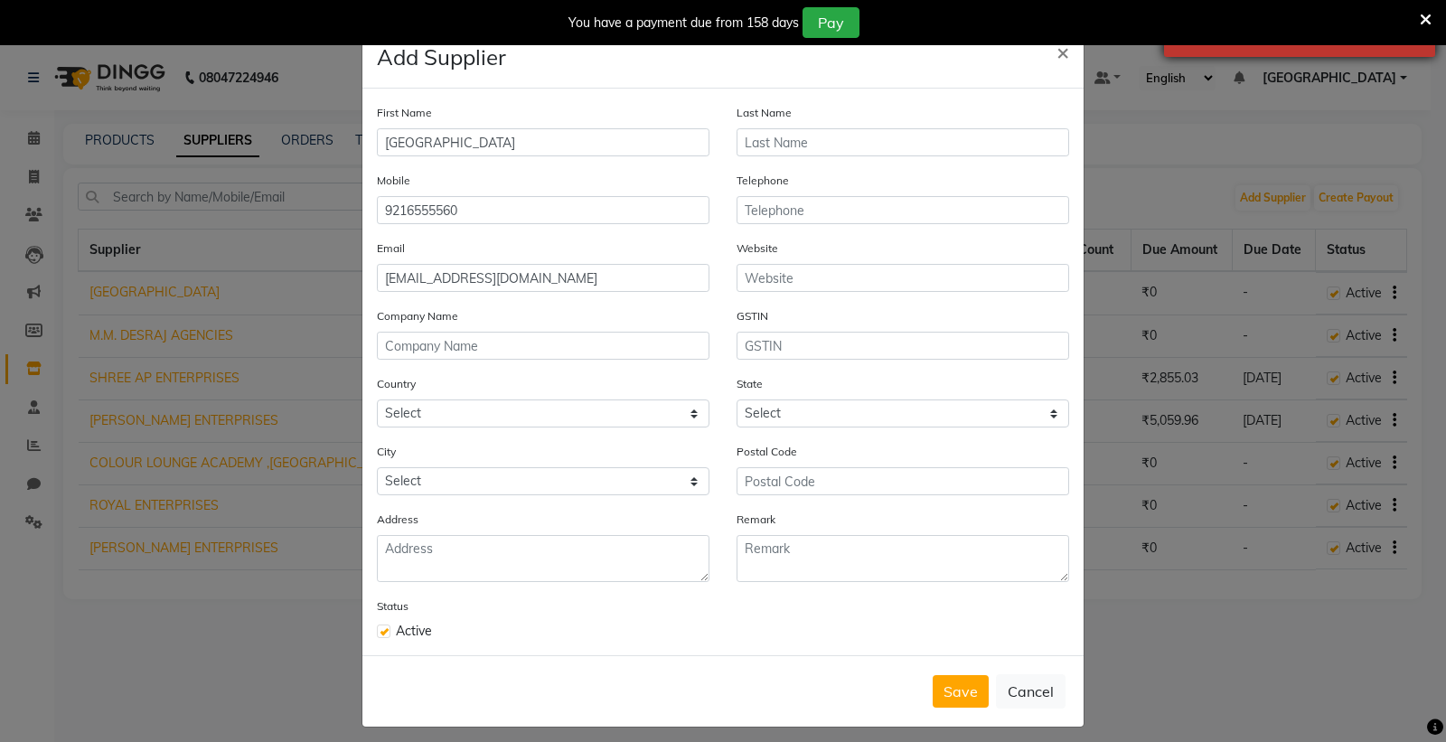
click at [1333, 46] on div "Mobile number already exists" at bounding box center [1299, 34] width 271 height 46
click at [941, 691] on button "Save" at bounding box center [961, 691] width 56 height 33
click at [955, 693] on button "Save" at bounding box center [961, 691] width 56 height 33
click at [1038, 687] on button "Cancel" at bounding box center [1031, 691] width 70 height 34
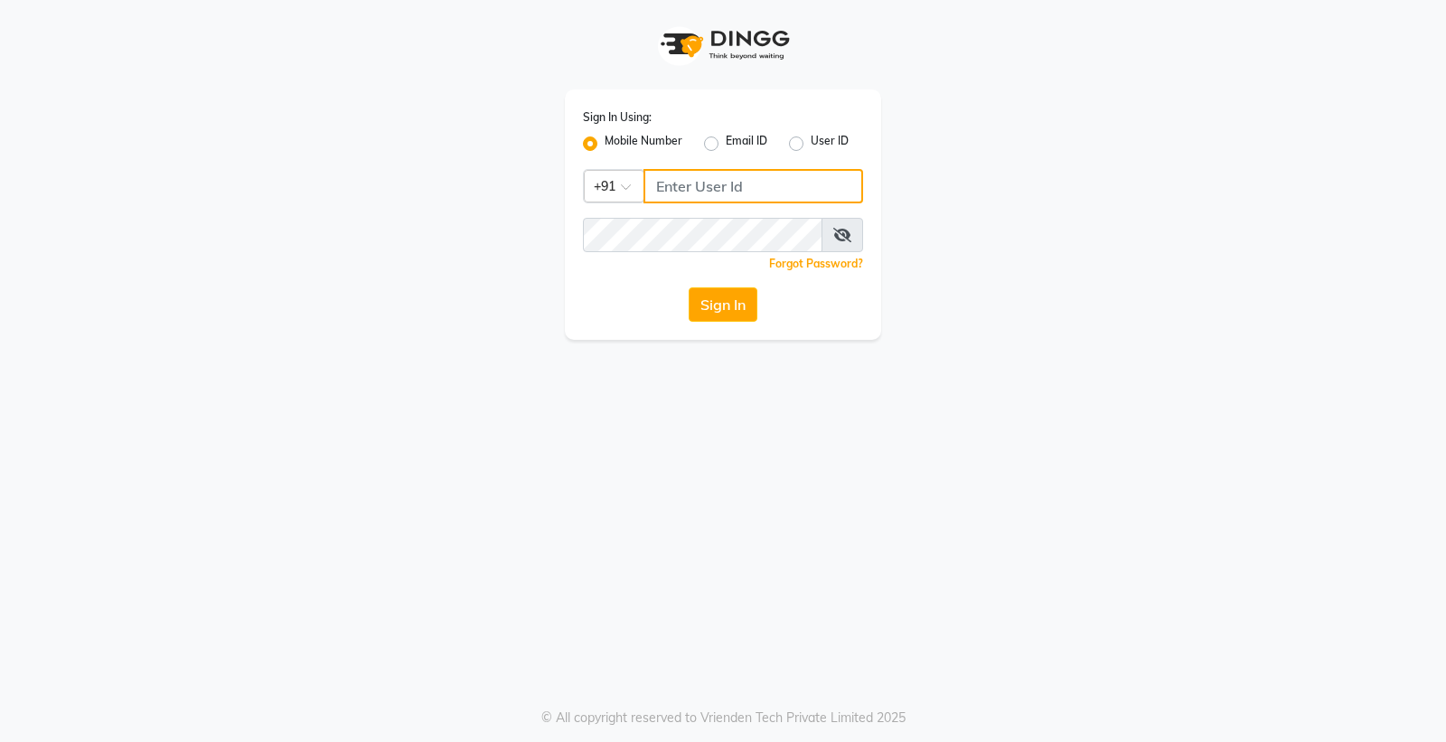
click at [778, 184] on input "Username" at bounding box center [754, 186] width 220 height 34
type input "9056166698"
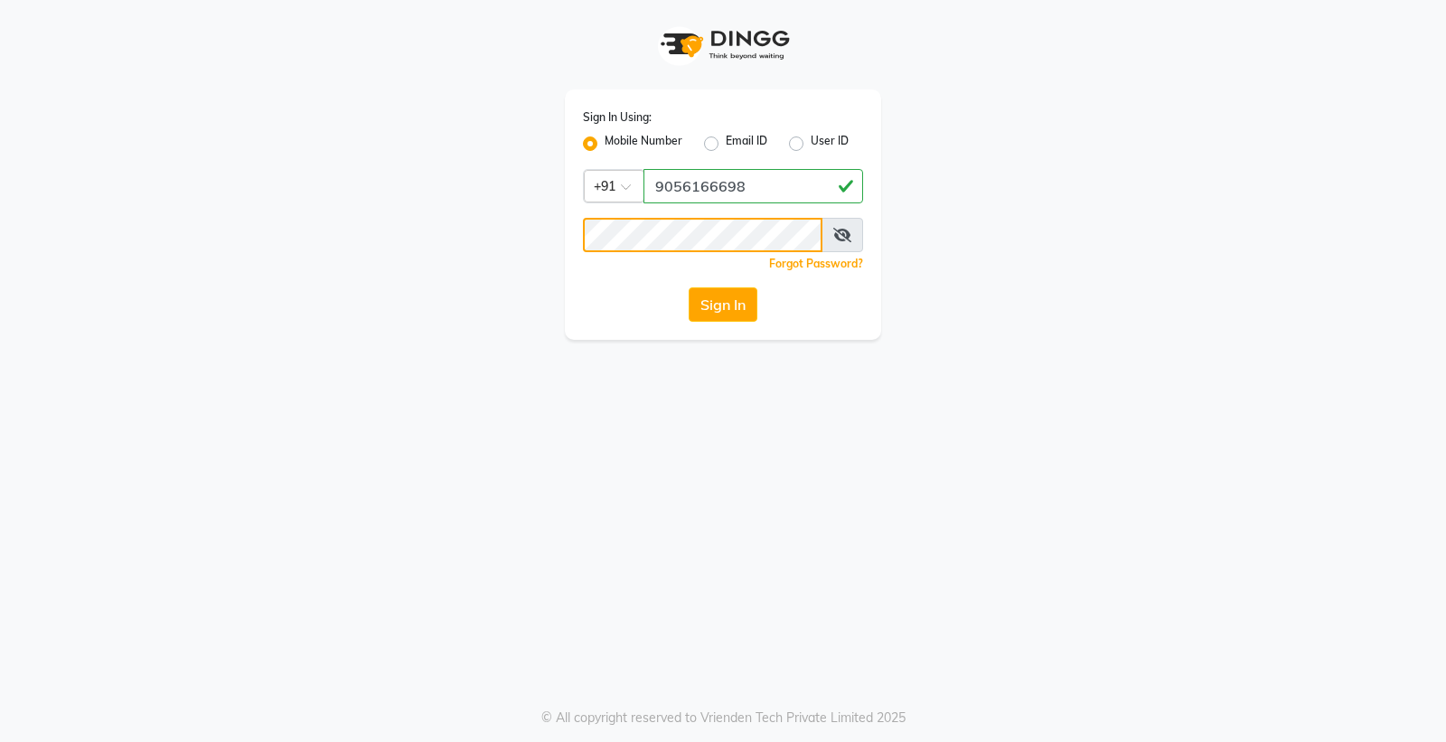
click at [689, 287] on button "Sign In" at bounding box center [723, 304] width 69 height 34
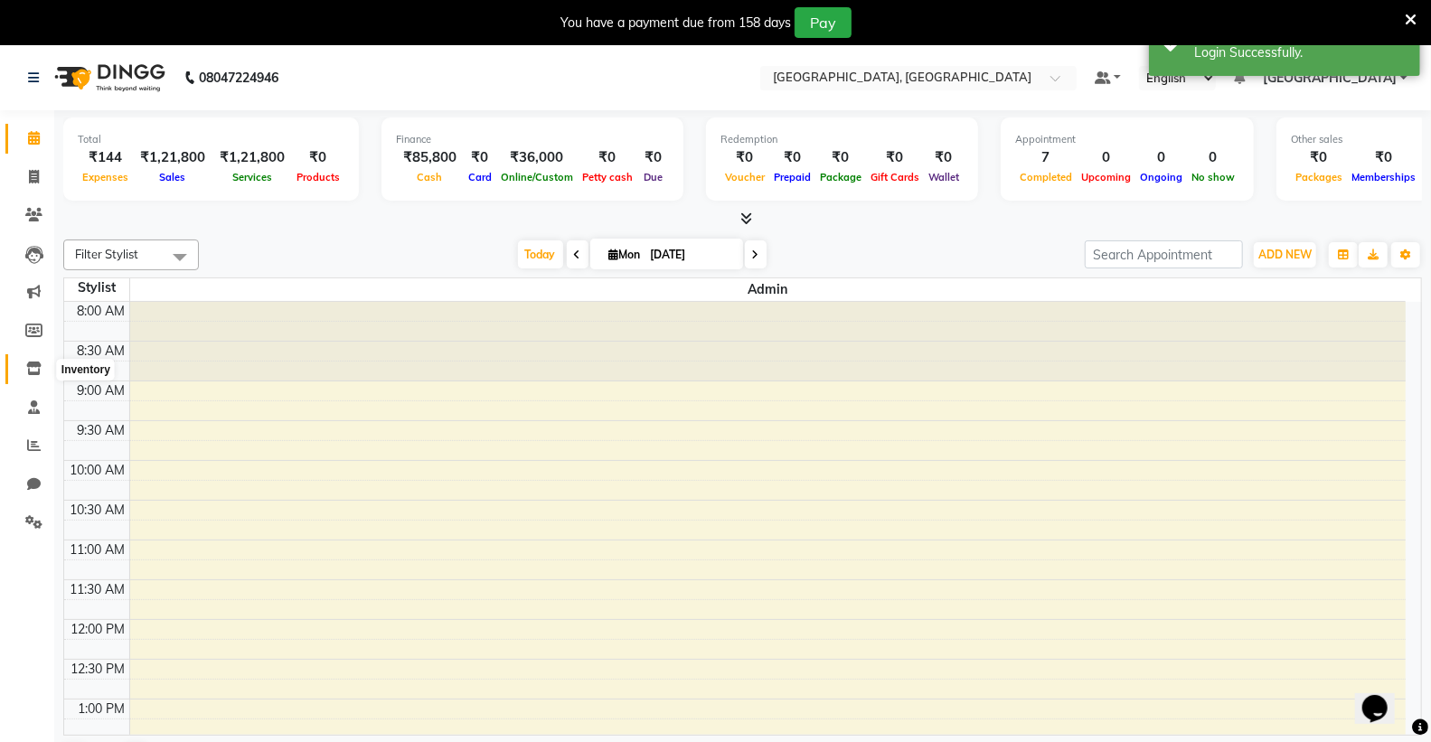
click at [41, 366] on span at bounding box center [34, 369] width 32 height 21
select select
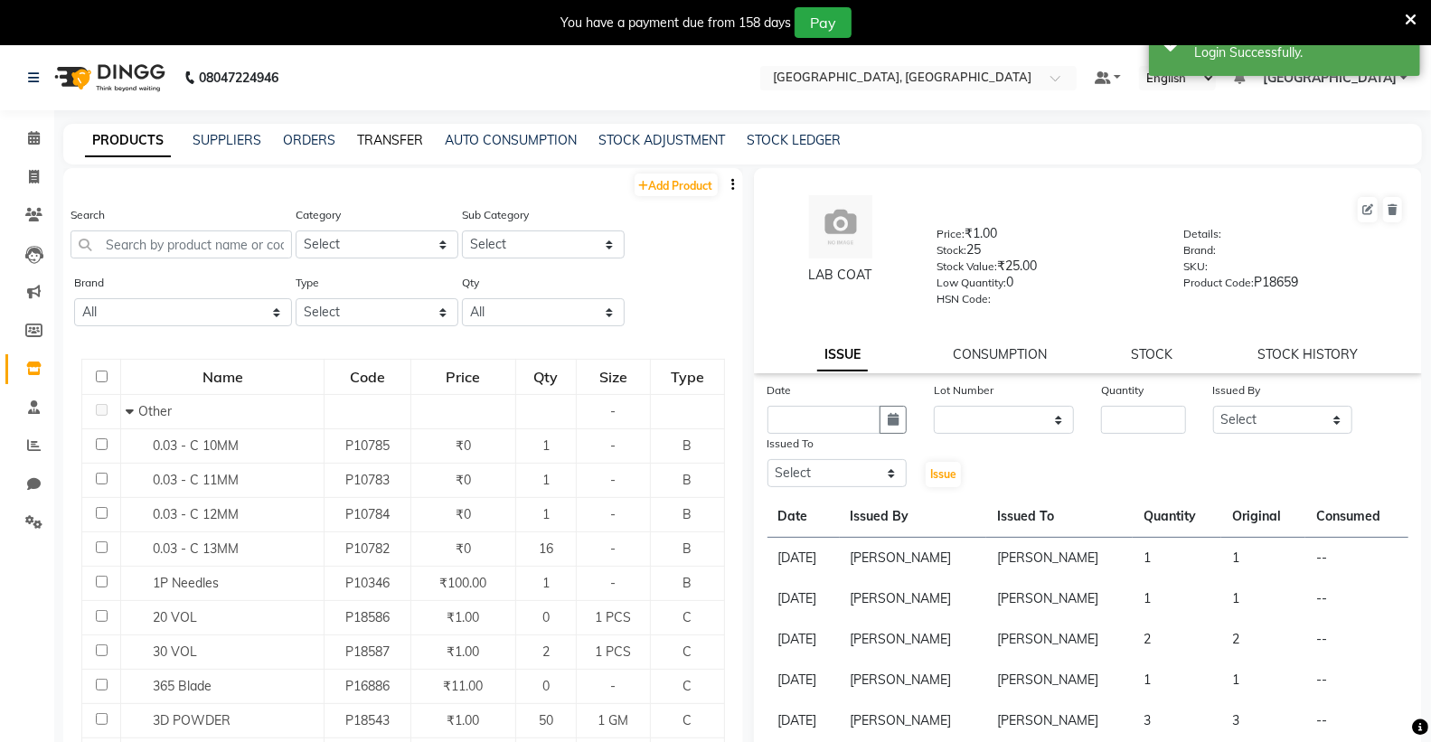
click at [389, 141] on link "TRANSFER" at bounding box center [390, 140] width 66 height 16
select select "sender"
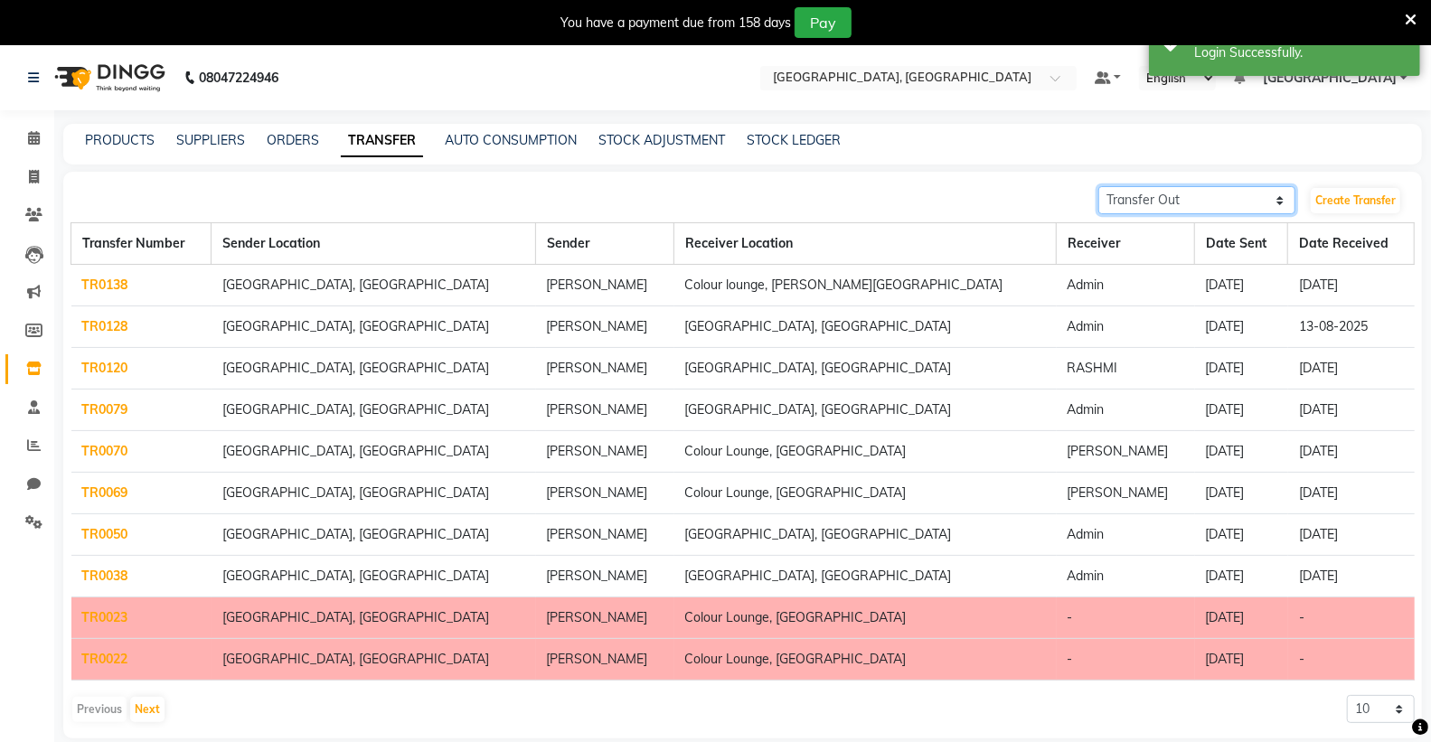
click at [1239, 197] on select "Transfer In Transfer Out" at bounding box center [1196, 200] width 197 height 28
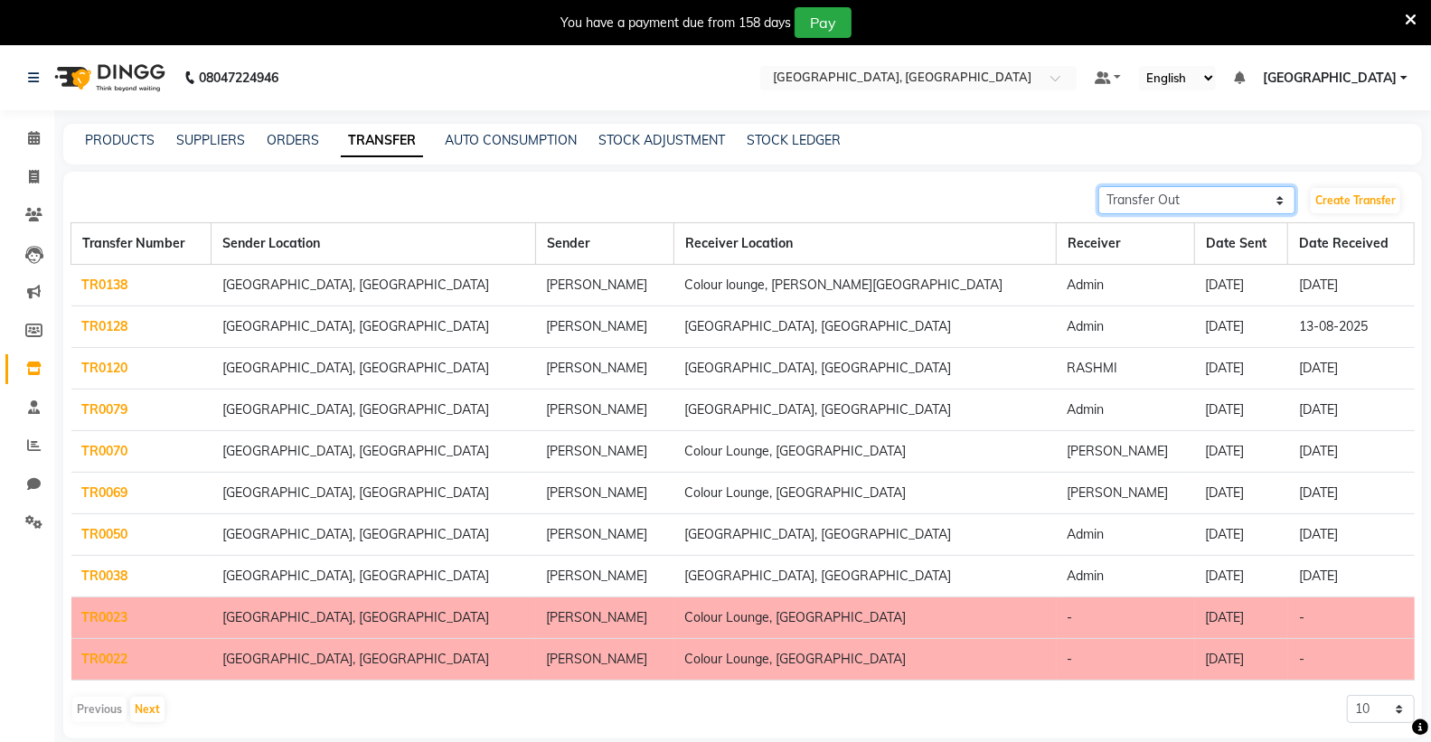
click at [1098, 186] on select "Transfer In Transfer Out" at bounding box center [1196, 200] width 197 height 28
click at [1341, 197] on link "Create Transfer" at bounding box center [1356, 200] width 90 height 25
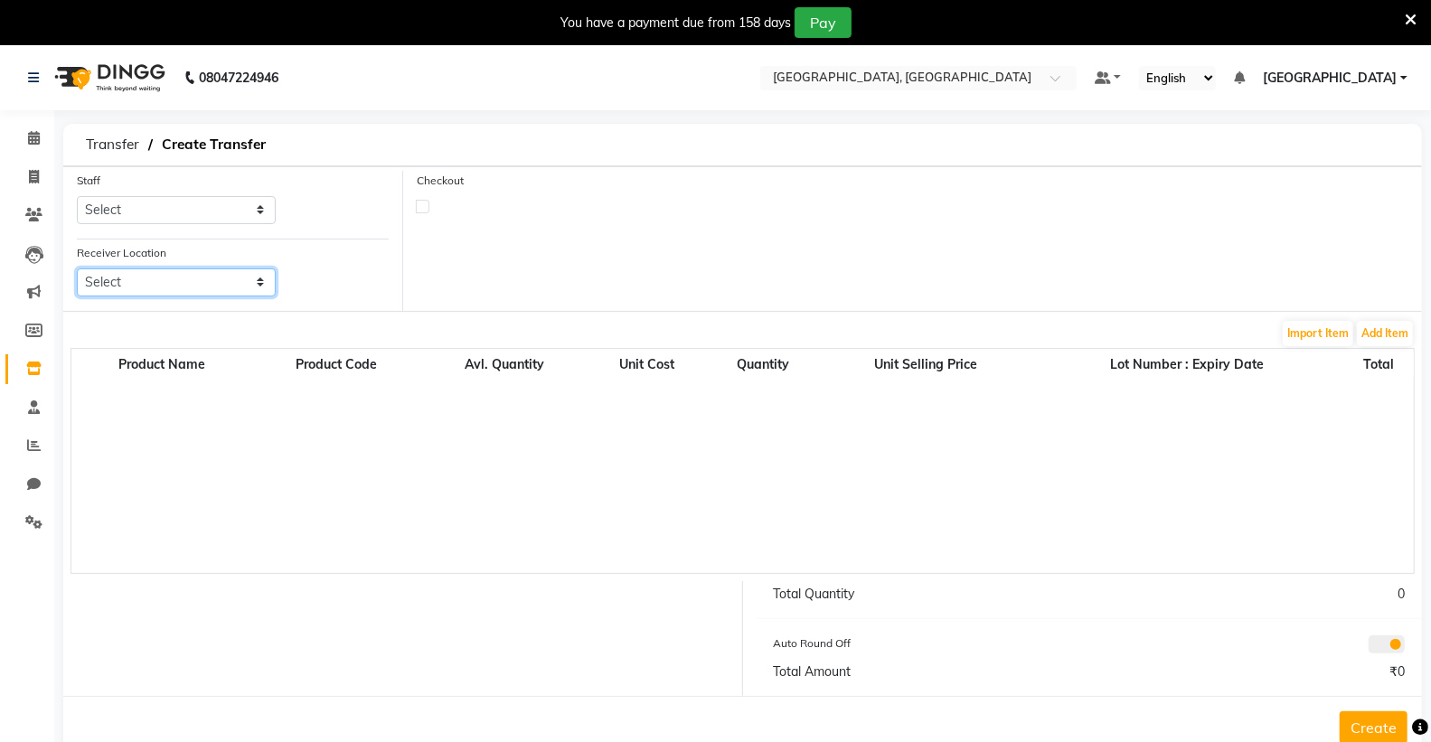
click at [138, 278] on select "Select" at bounding box center [176, 283] width 199 height 28
click at [195, 219] on select "Select Admin ANSH ARORA HARMAN KAUR VIRDI JYOTSNA Kabir Park Institute KOMAL AR…" at bounding box center [176, 210] width 199 height 28
click at [215, 143] on span "Create Transfer" at bounding box center [214, 144] width 122 height 33
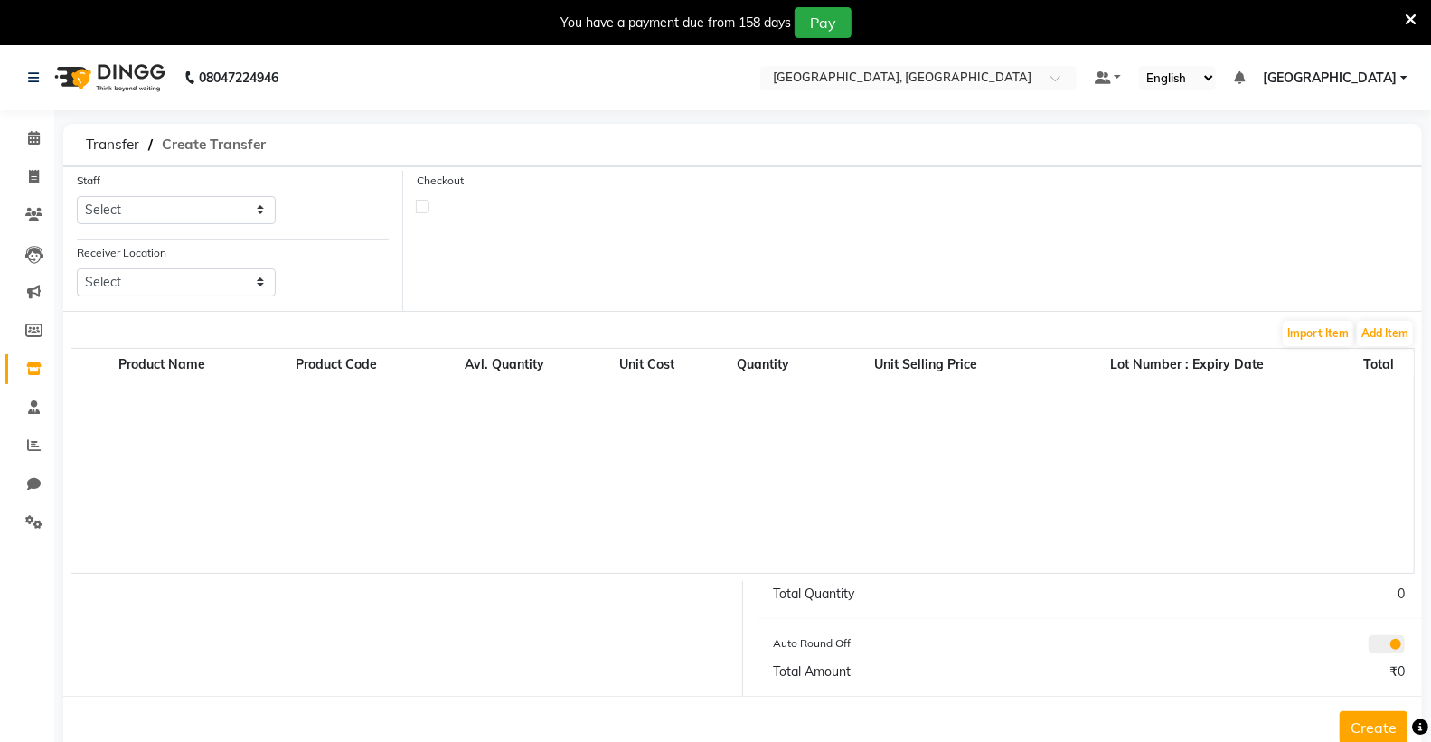
drag, startPoint x: 209, startPoint y: 143, endPoint x: 174, endPoint y: 146, distance: 35.4
click at [204, 143] on span "Create Transfer" at bounding box center [214, 144] width 122 height 33
click at [118, 140] on span "Transfer" at bounding box center [112, 144] width 71 height 33
select select "sender"
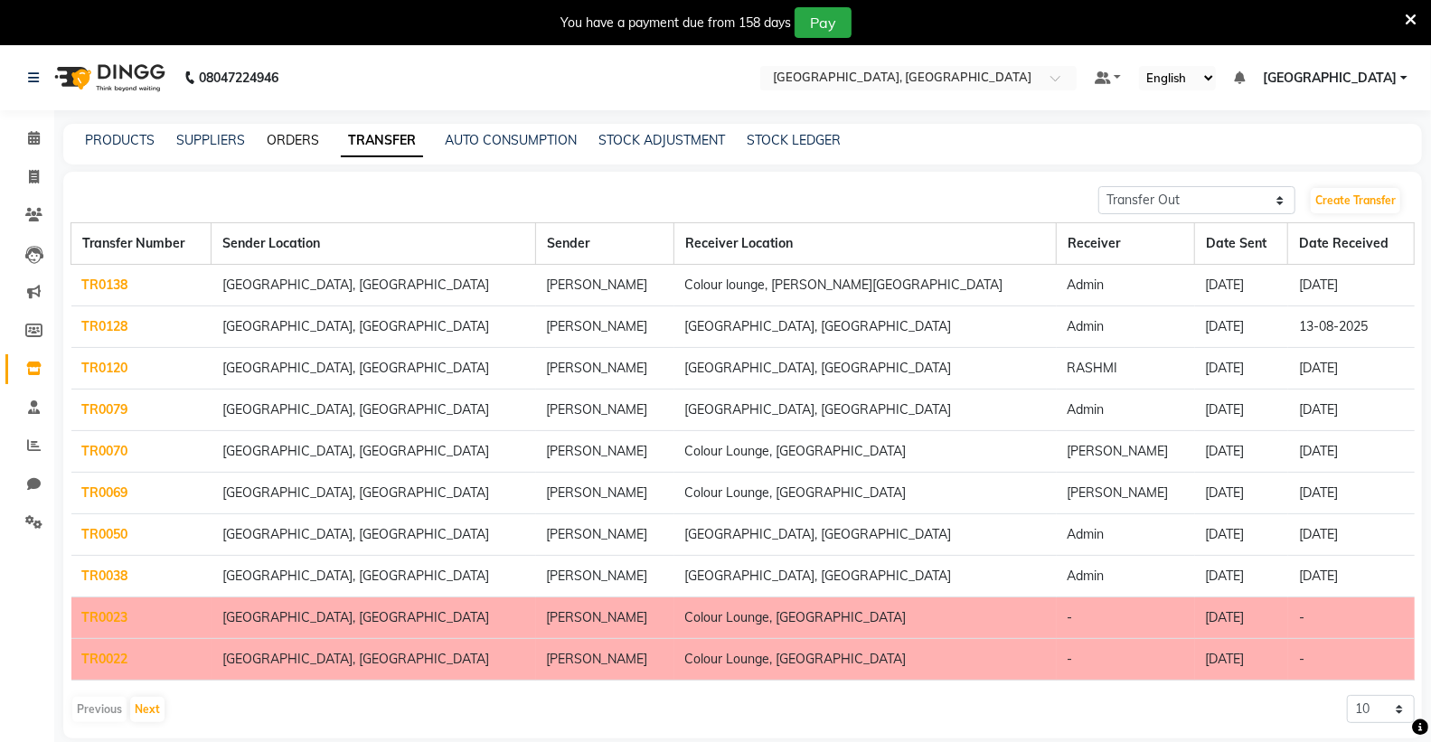
click at [302, 145] on link "ORDERS" at bounding box center [293, 140] width 52 height 16
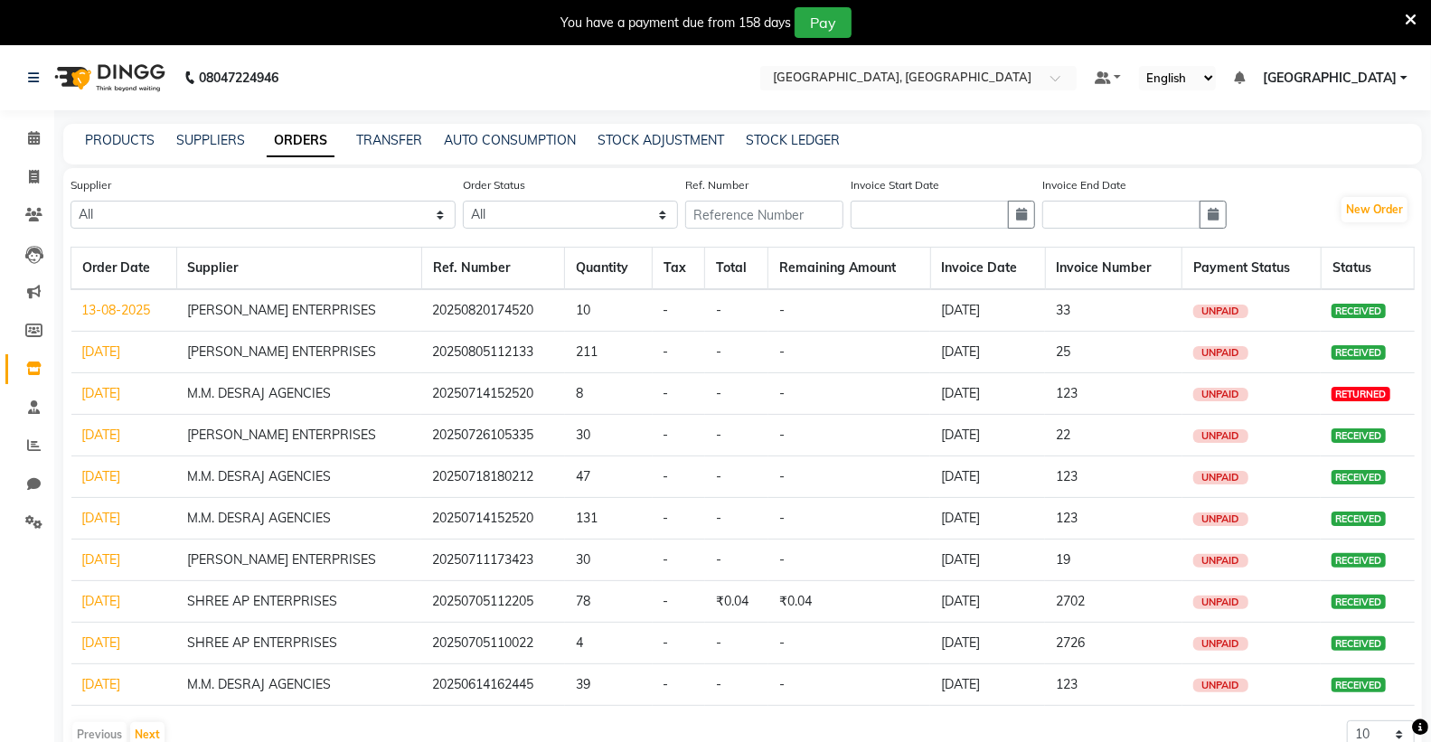
click at [669, 150] on div "PRODUCTS SUPPLIERS ORDERS TRANSFER AUTO CONSUMPTION STOCK ADJUSTMENT STOCK LEDG…" at bounding box center [742, 144] width 1359 height 41
click at [674, 141] on link "STOCK ADJUSTMENT" at bounding box center [661, 140] width 127 height 16
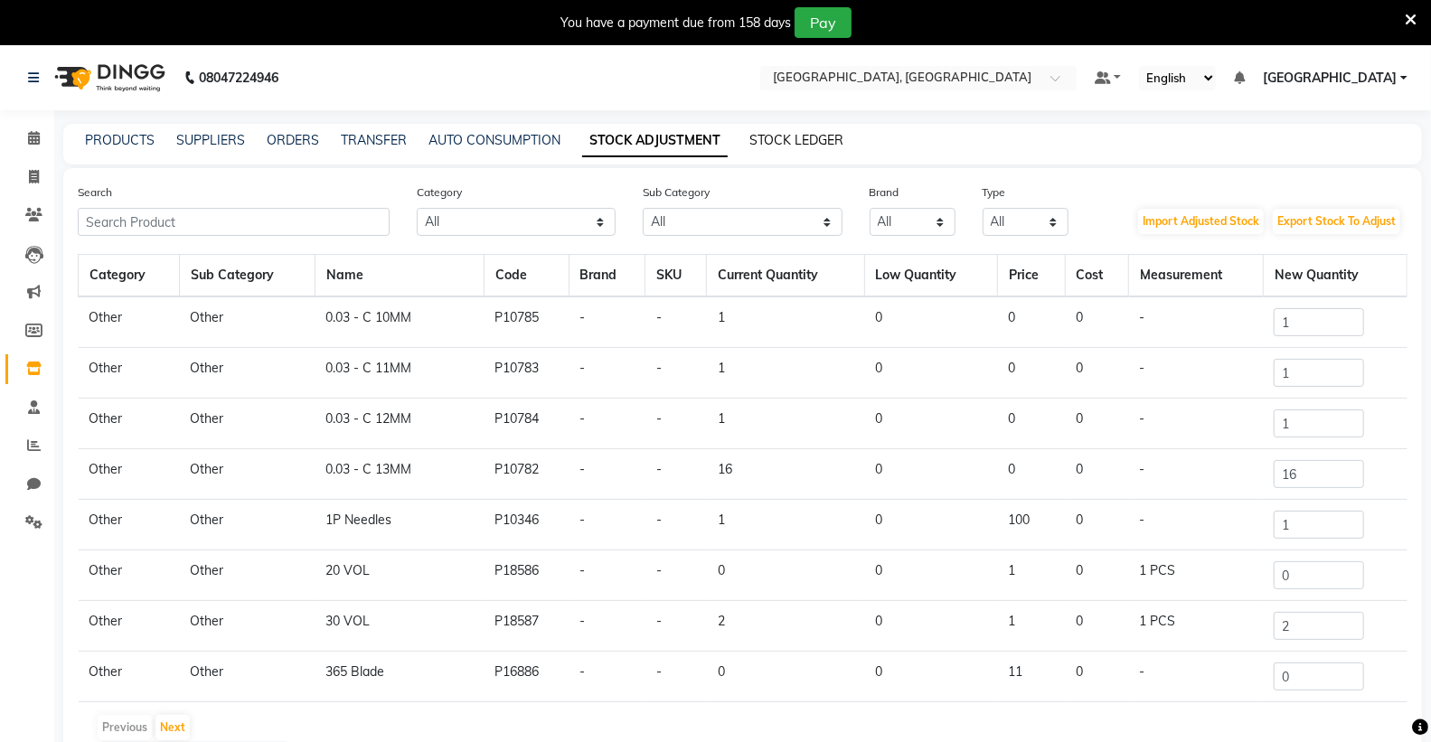
click at [790, 137] on link "STOCK LEDGER" at bounding box center [796, 140] width 94 height 16
select select "all"
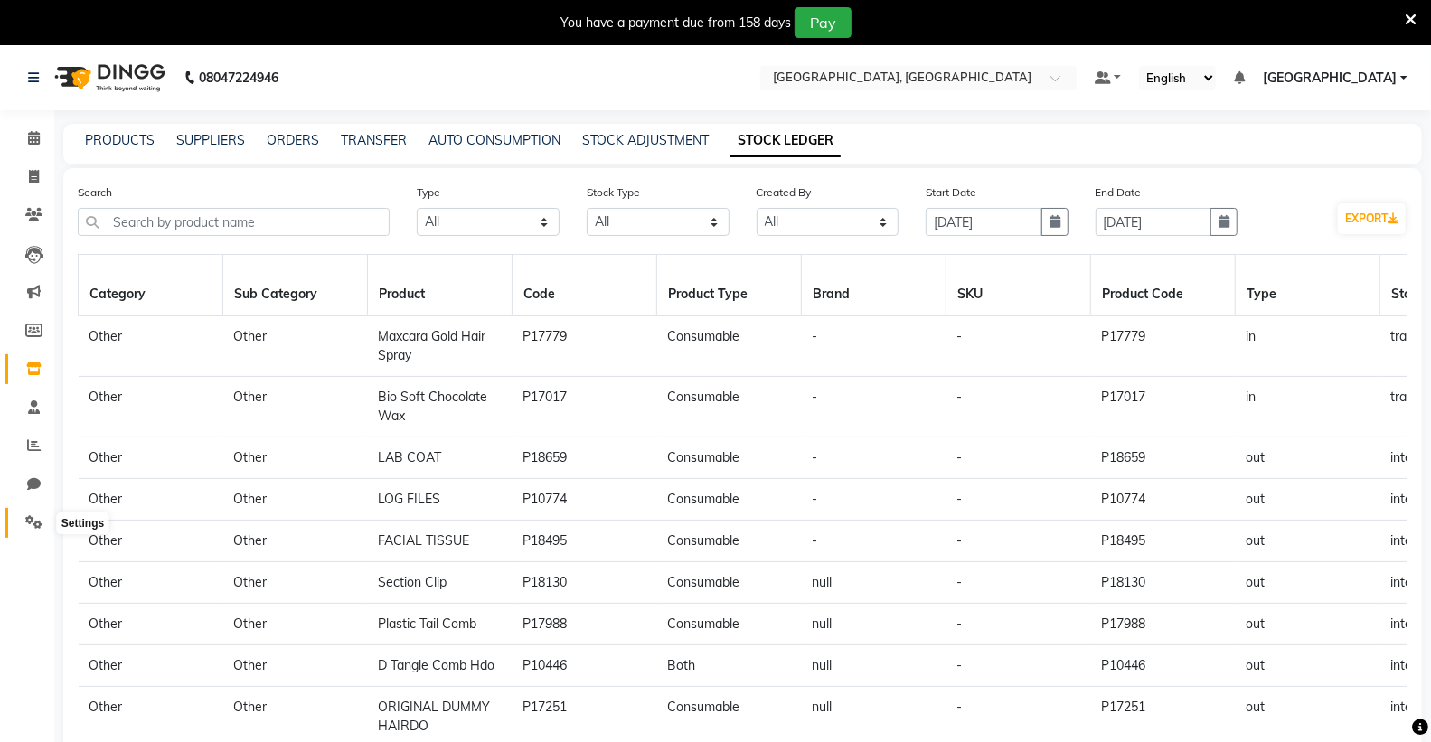
drag, startPoint x: 28, startPoint y: 517, endPoint x: 40, endPoint y: 512, distance: 12.9
click at [28, 518] on icon at bounding box center [33, 522] width 17 height 14
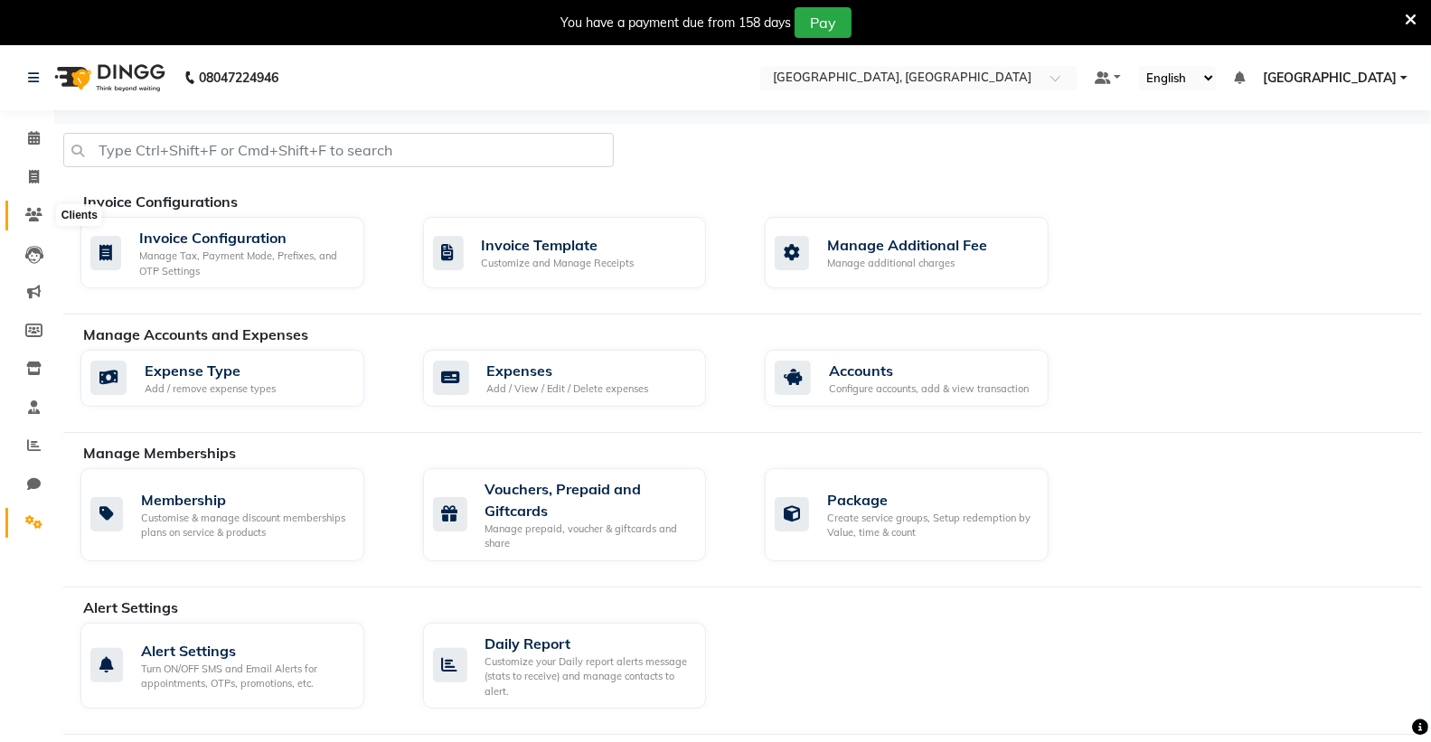
drag, startPoint x: 34, startPoint y: 220, endPoint x: 33, endPoint y: 193, distance: 26.3
click at [33, 218] on icon at bounding box center [33, 215] width 17 height 14
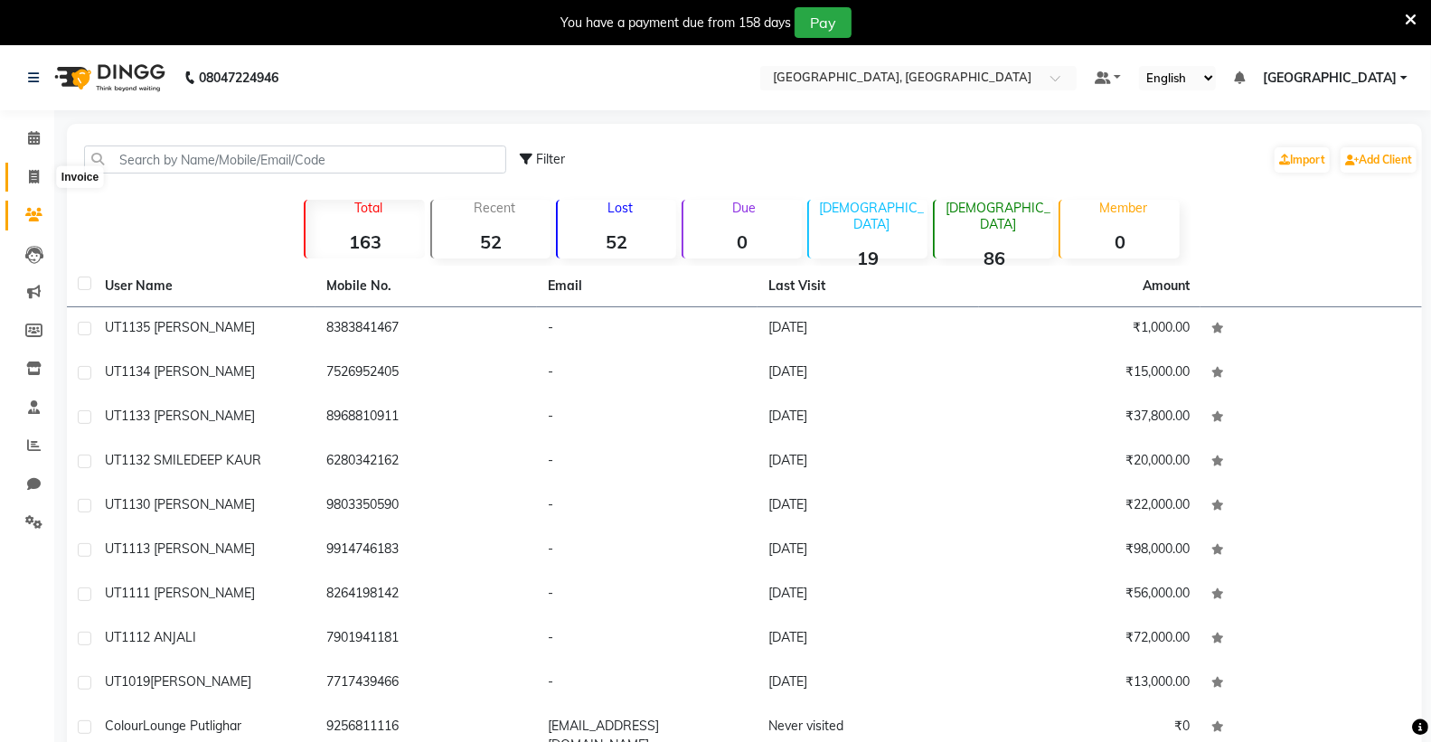
click at [34, 179] on icon at bounding box center [34, 177] width 10 height 14
select select "service"
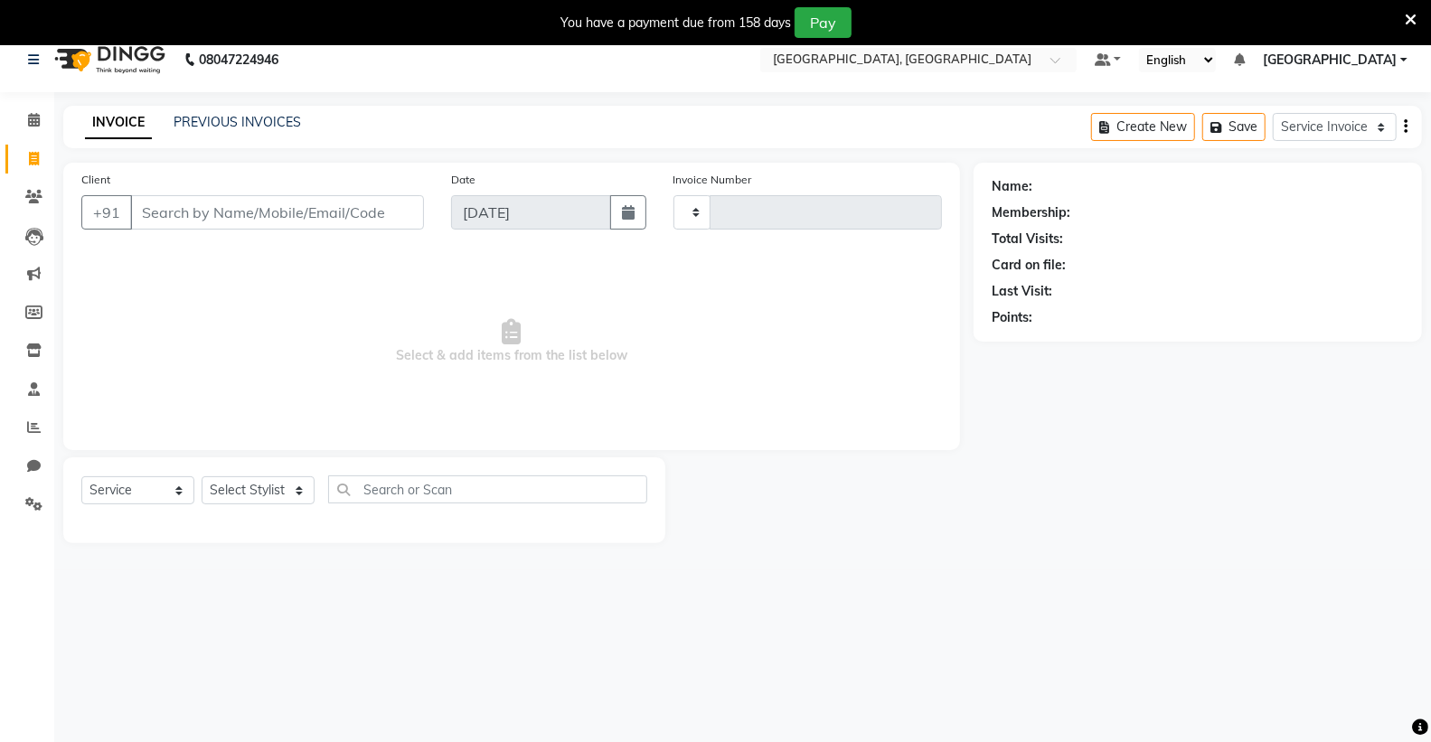
type input "0165"
select select "8017"
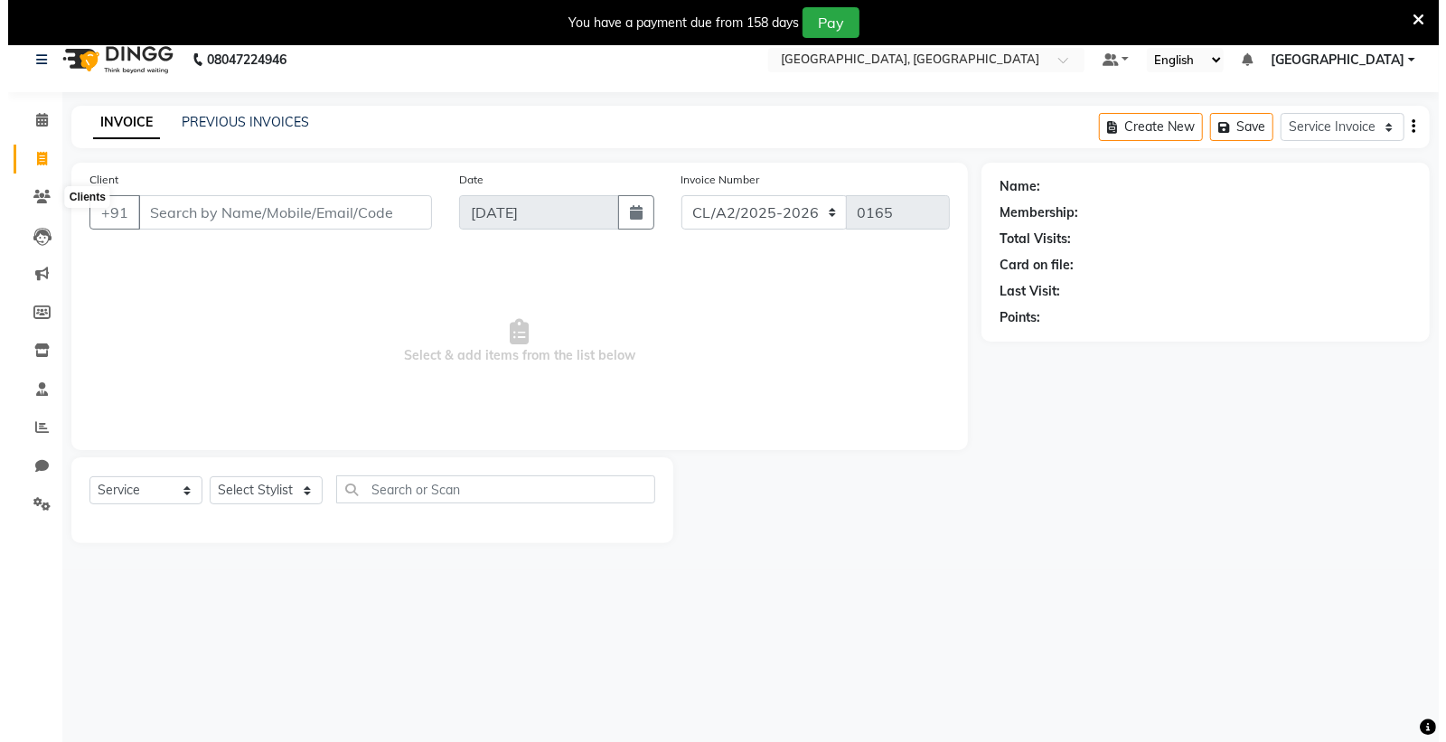
scroll to position [45, 0]
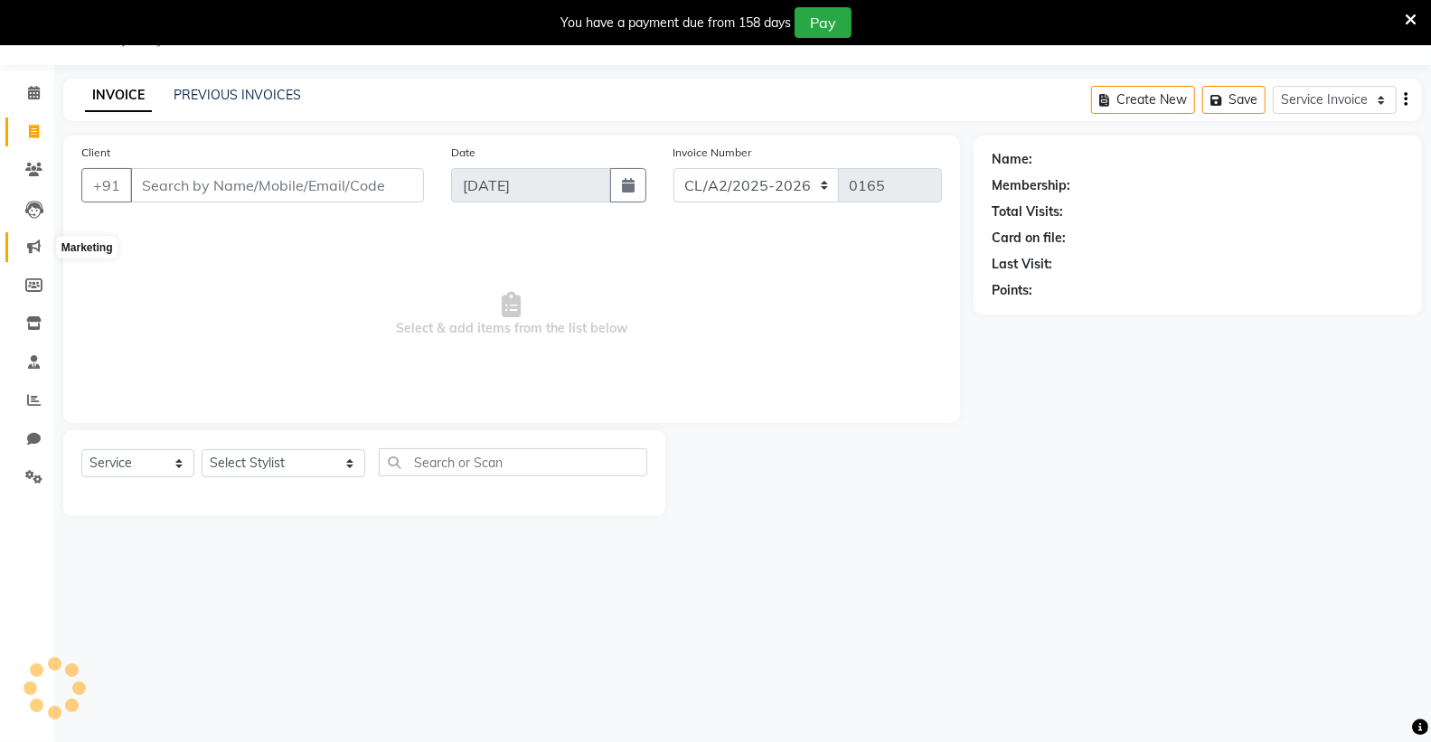
click at [40, 249] on span at bounding box center [34, 247] width 32 height 21
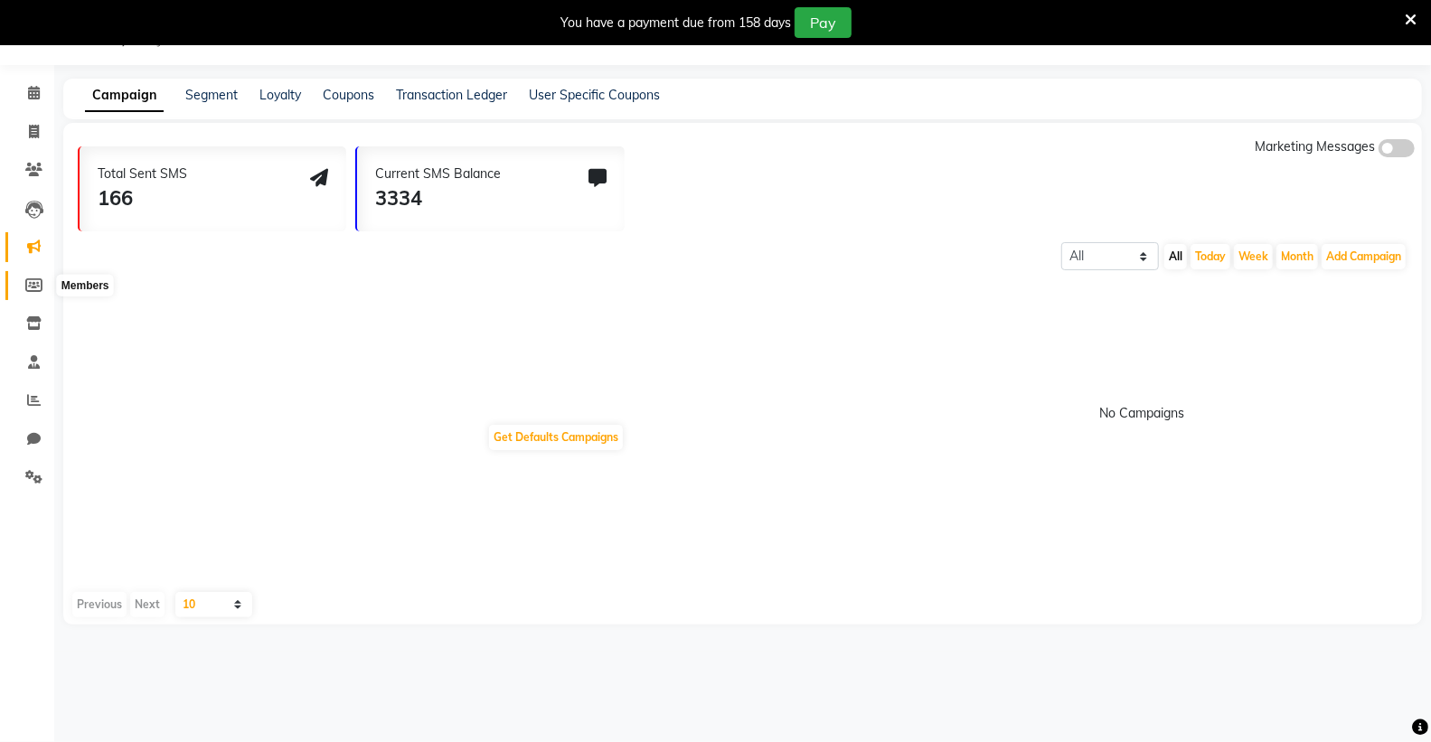
click at [33, 278] on icon at bounding box center [33, 285] width 17 height 14
select select
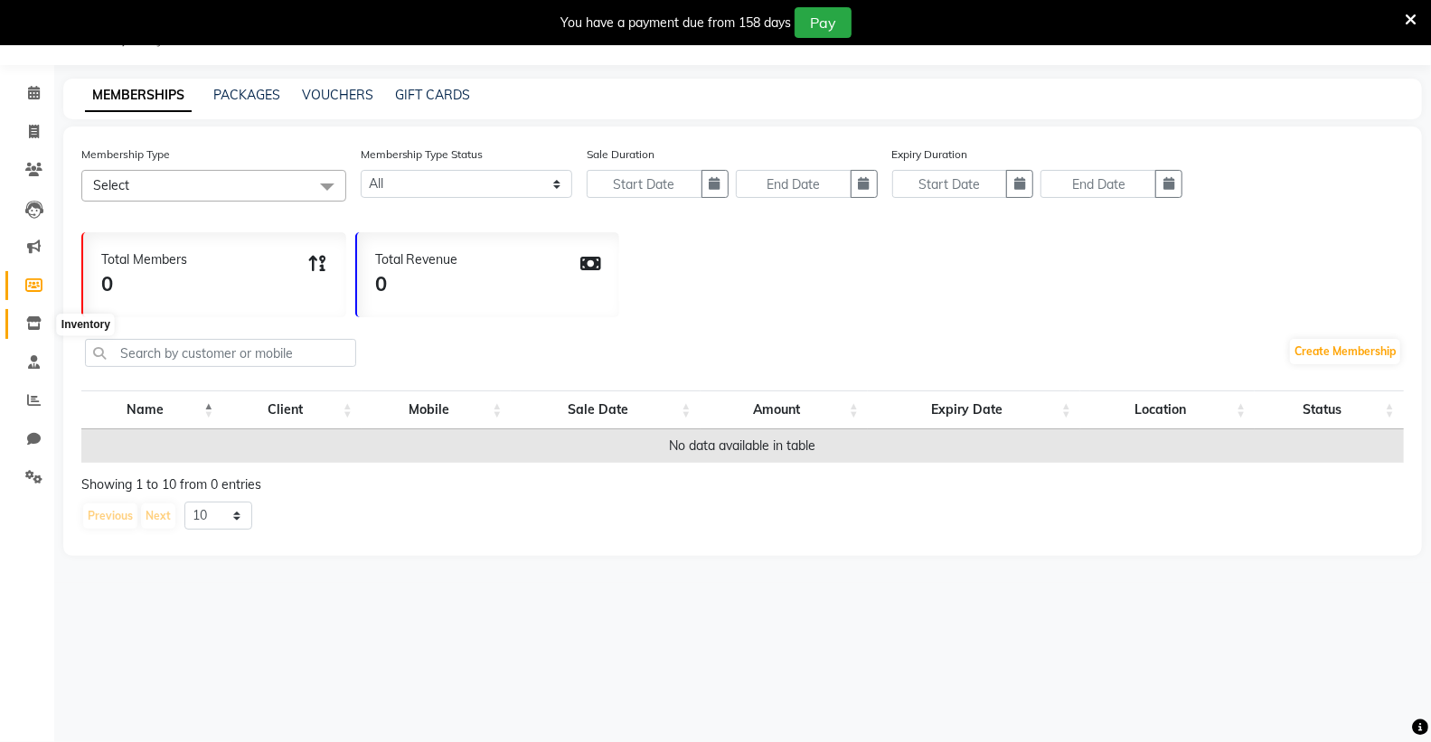
click at [29, 319] on icon at bounding box center [33, 323] width 15 height 14
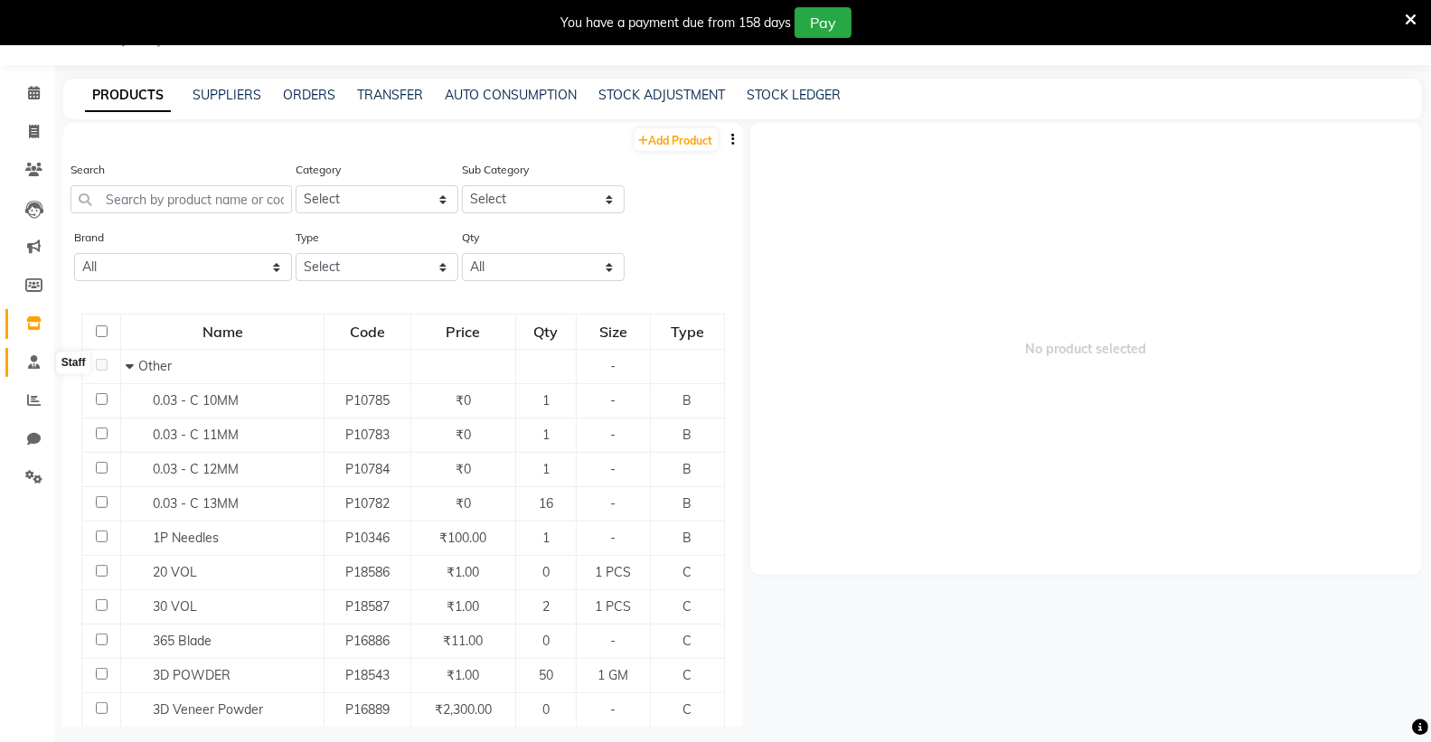
click at [39, 363] on span at bounding box center [34, 363] width 32 height 21
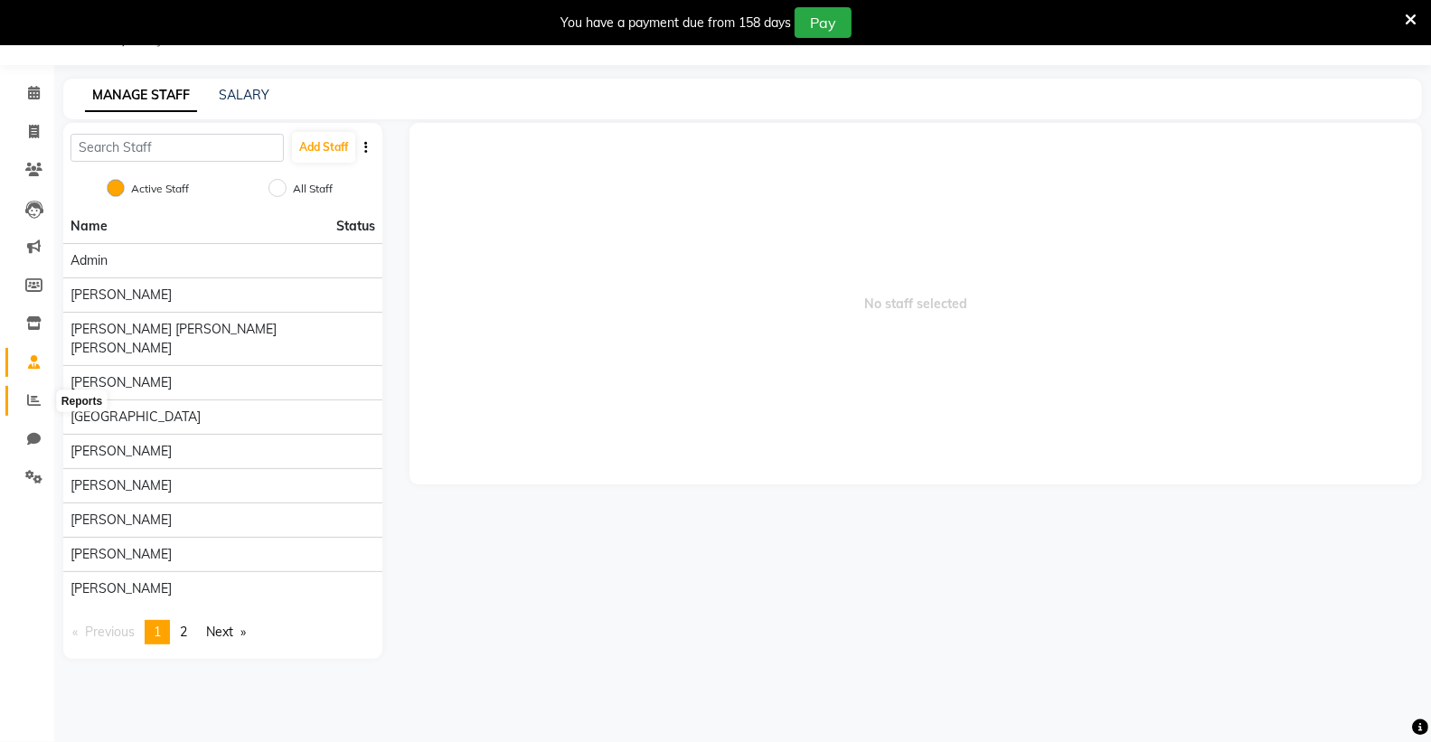
click at [30, 403] on icon at bounding box center [34, 400] width 14 height 14
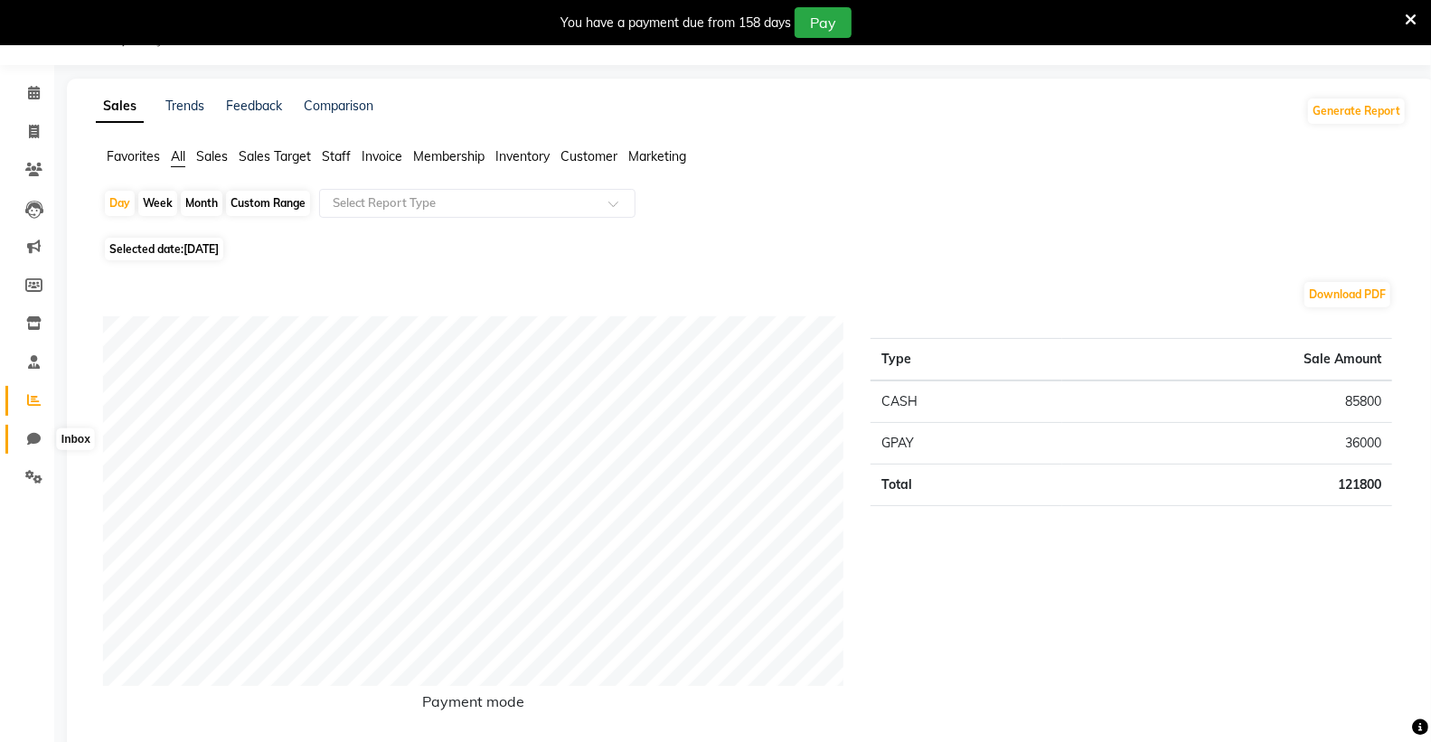
click at [40, 440] on span at bounding box center [34, 439] width 32 height 21
select select "100"
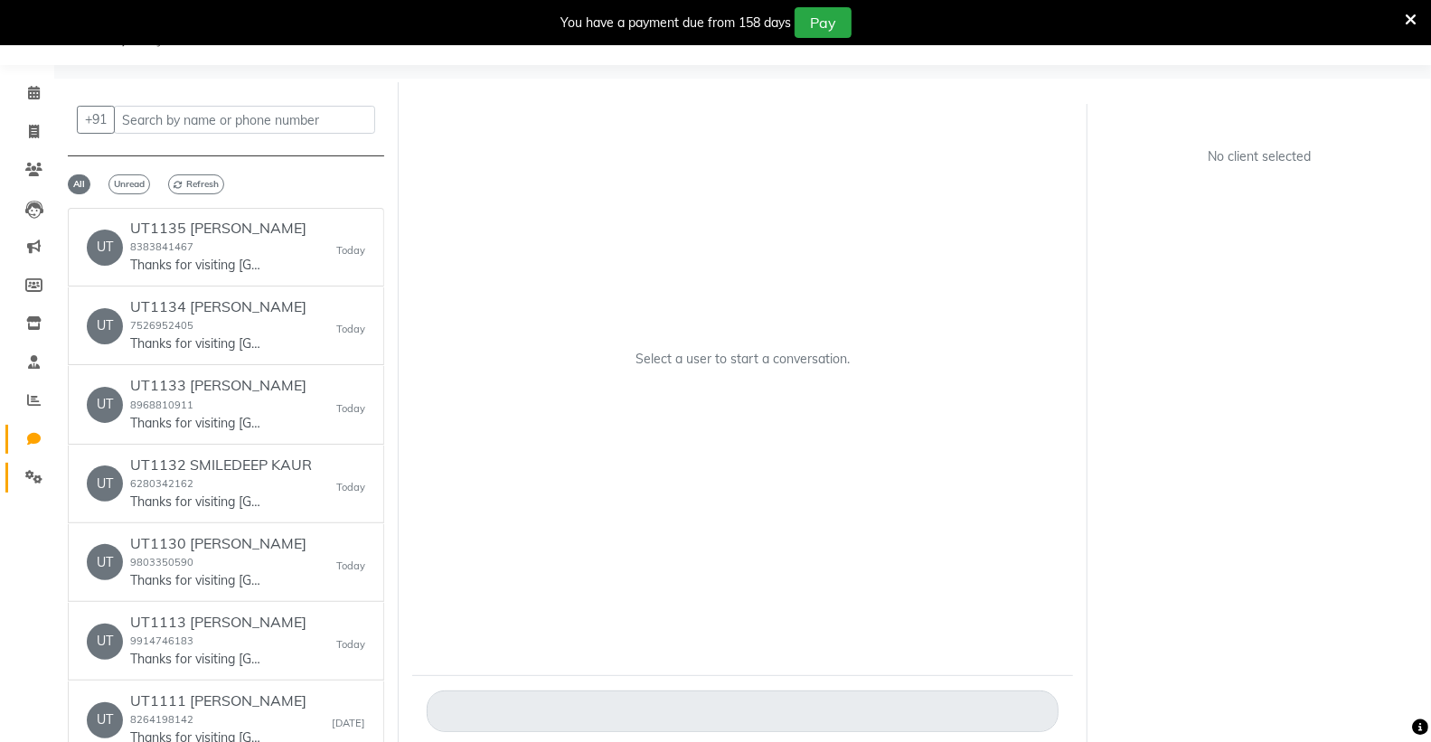
click at [34, 463] on link "Settings" at bounding box center [26, 478] width 43 height 30
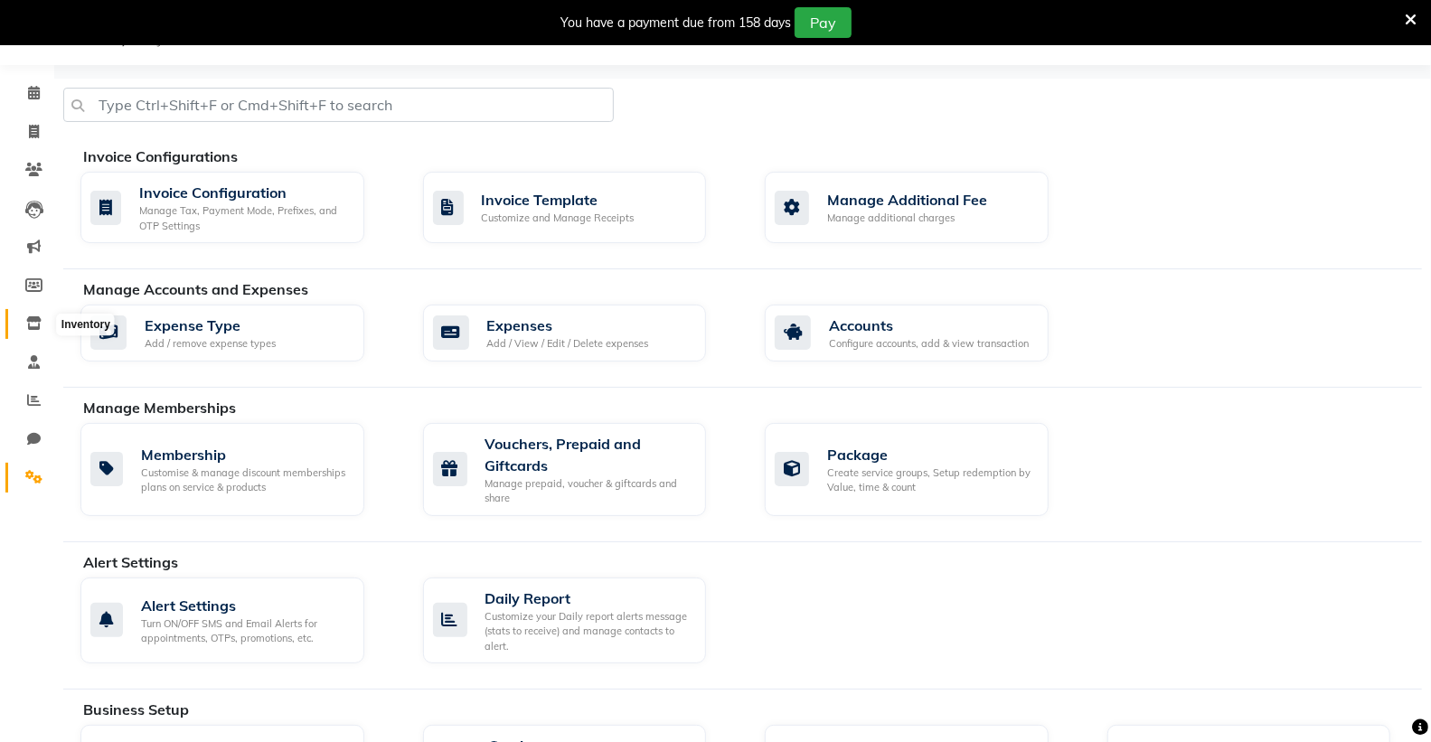
click at [37, 321] on icon at bounding box center [33, 323] width 15 height 14
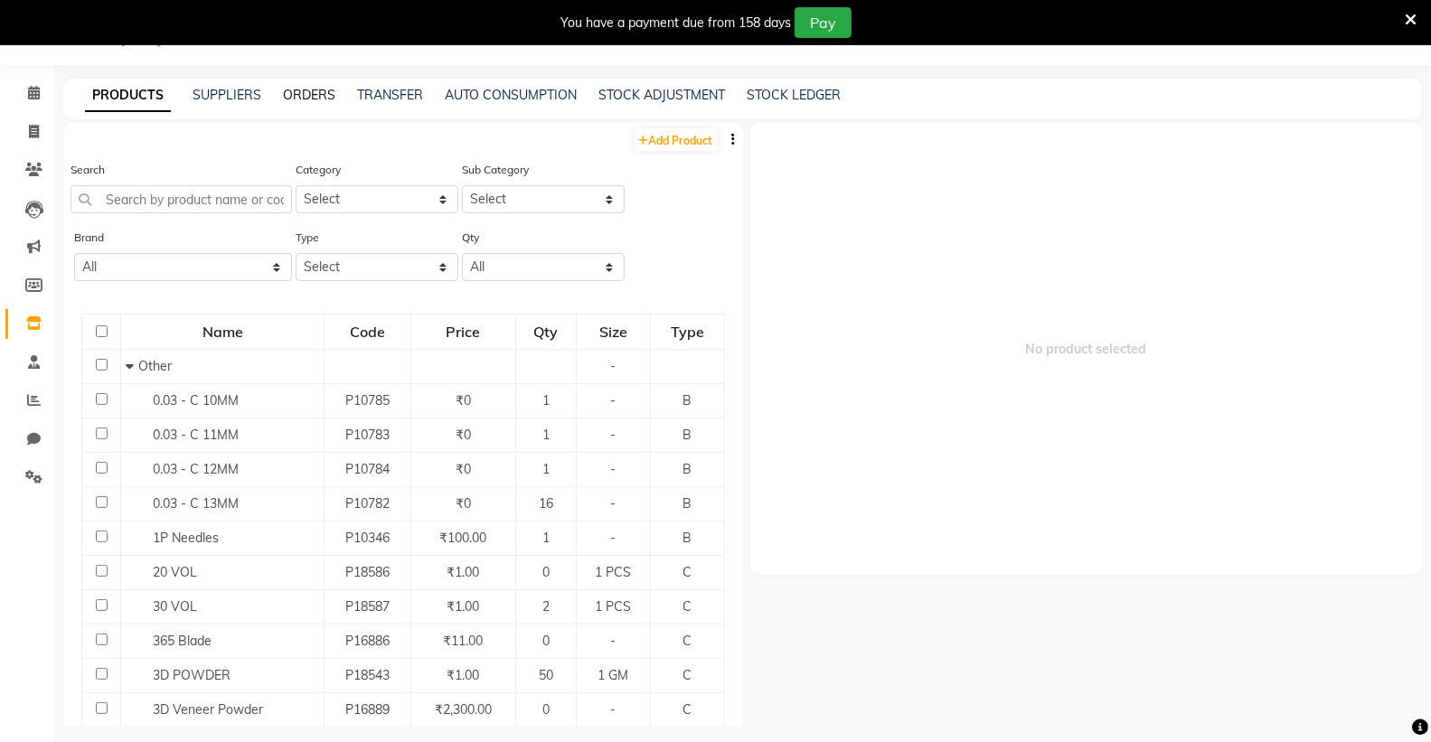
click at [297, 95] on link "ORDERS" at bounding box center [309, 95] width 52 height 16
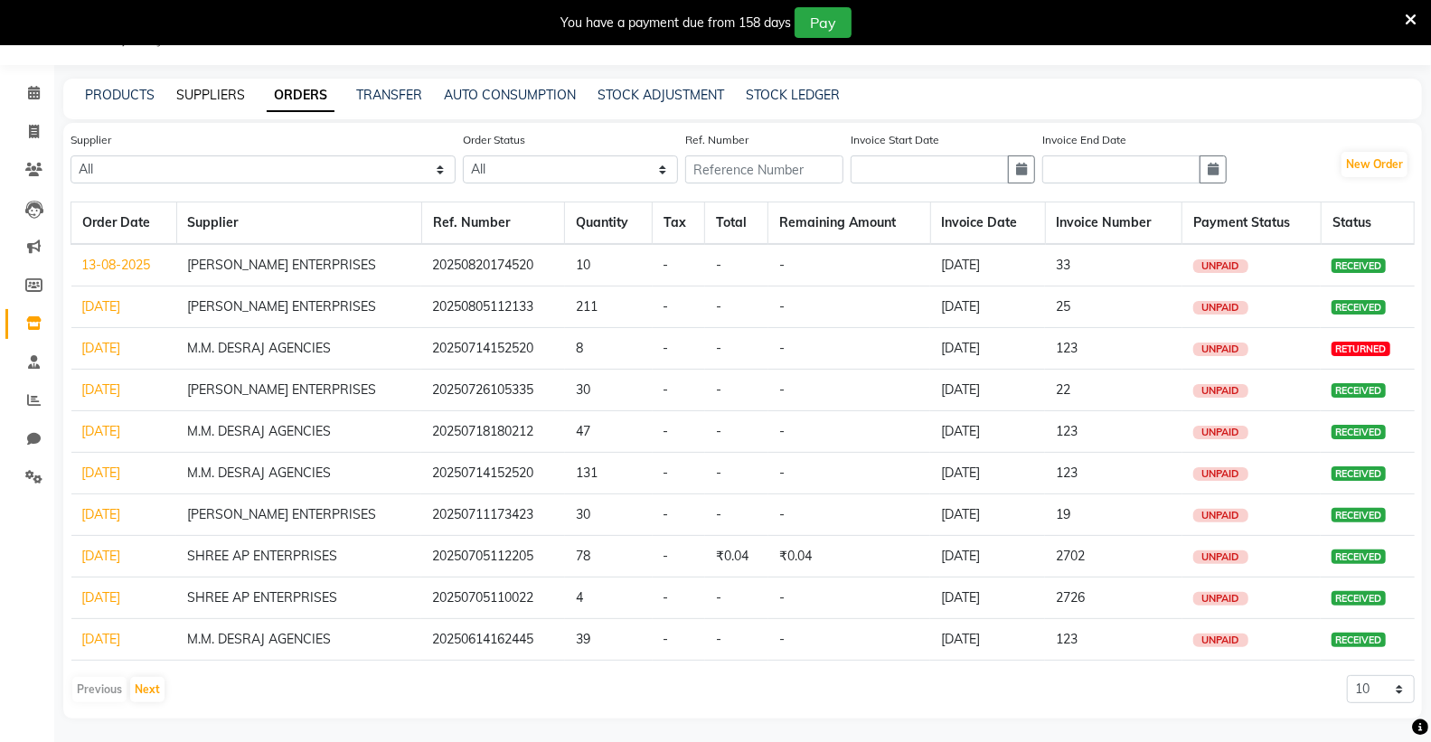
click at [217, 96] on link "SUPPLIERS" at bounding box center [210, 95] width 69 height 16
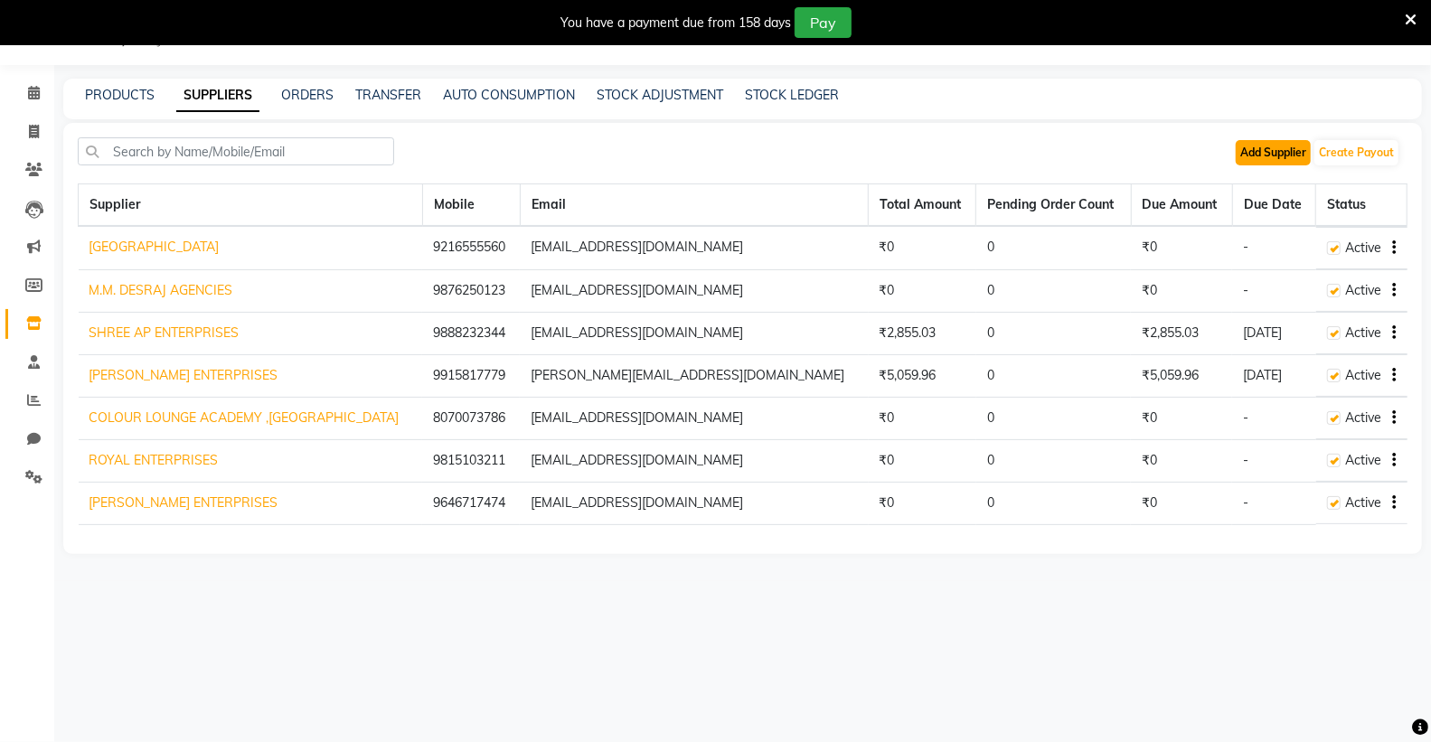
click at [1288, 147] on button "Add Supplier" at bounding box center [1273, 152] width 75 height 25
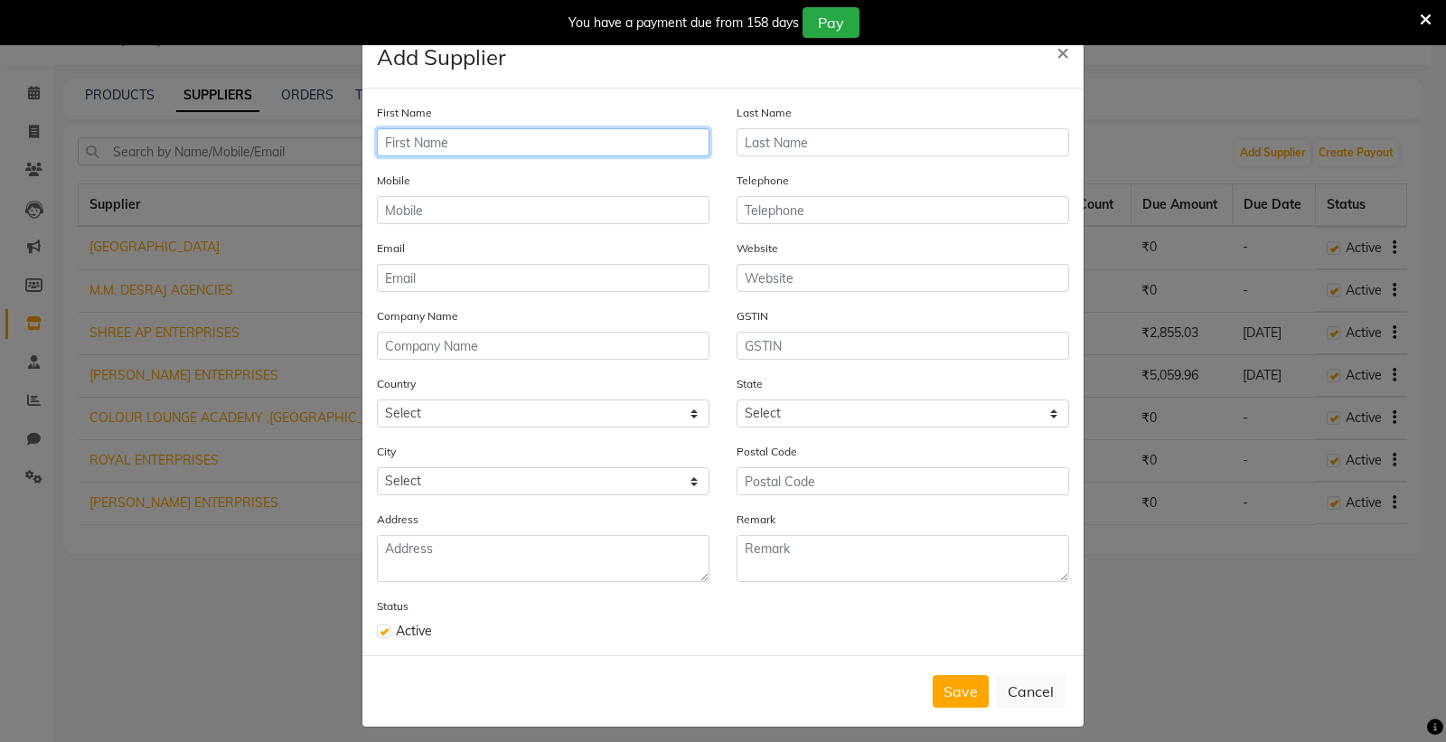
click at [474, 138] on input "text" at bounding box center [543, 142] width 333 height 28
type input "r"
type input "RANJIT AVENUE ACADEMY"
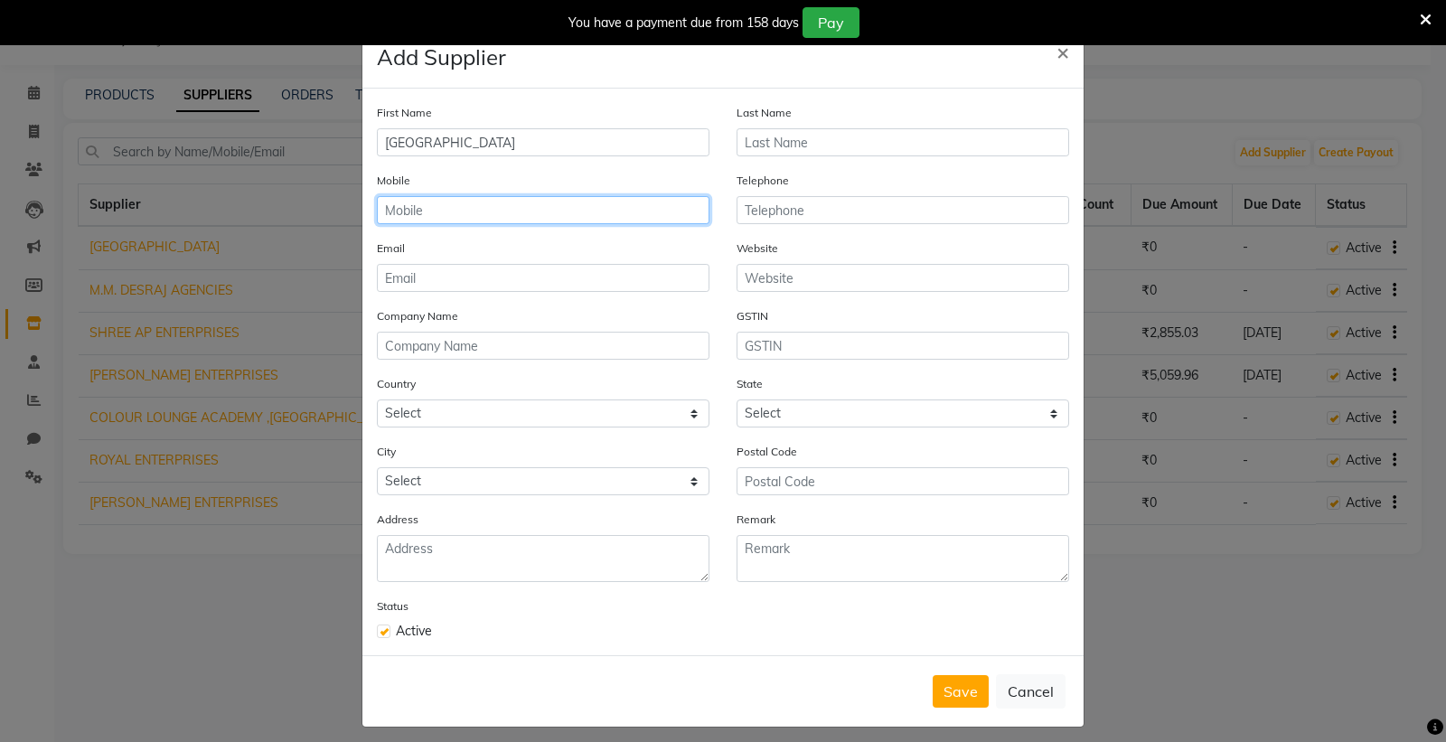
click at [527, 219] on input "text" at bounding box center [543, 210] width 333 height 28
type input "9216555560"
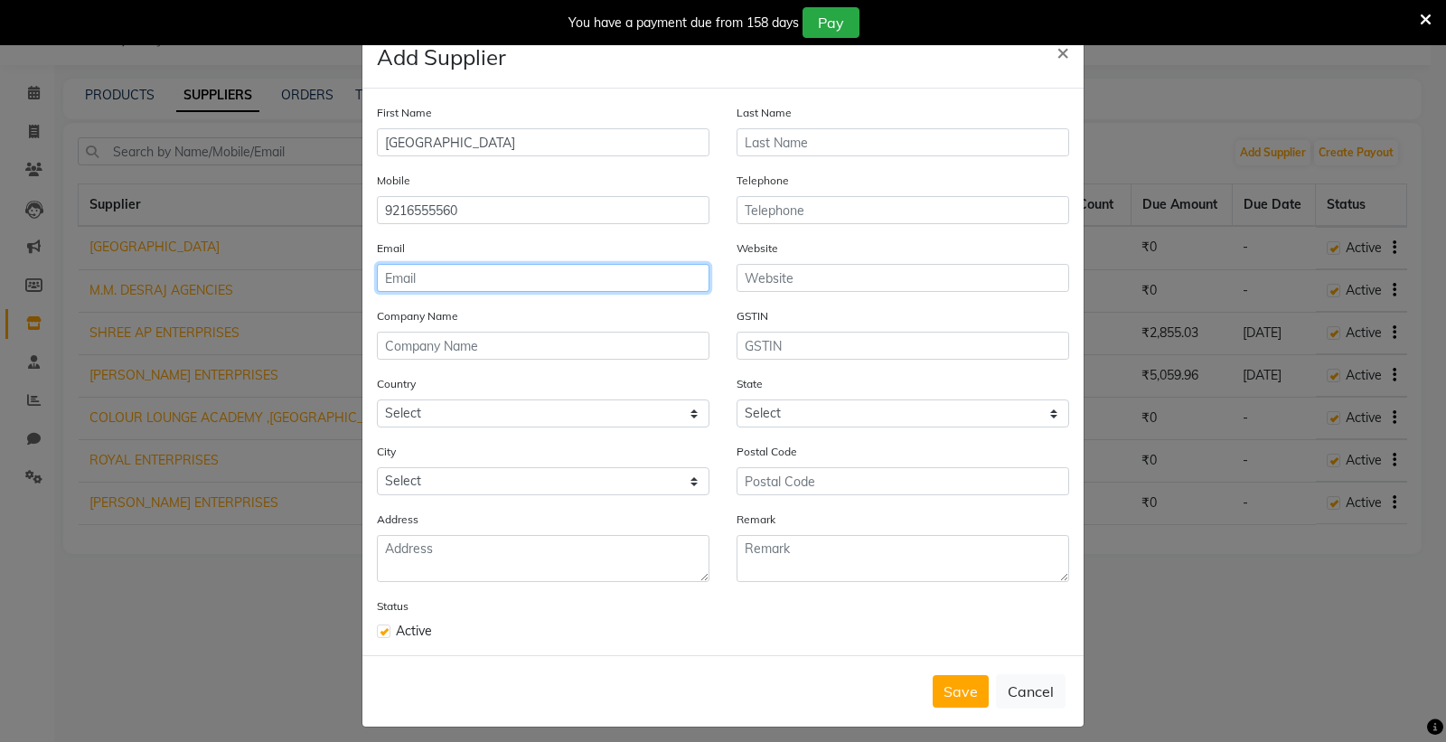
click at [504, 282] on input "email" at bounding box center [543, 278] width 333 height 28
type input "I"
type input "institute@colourlounge.co.in"
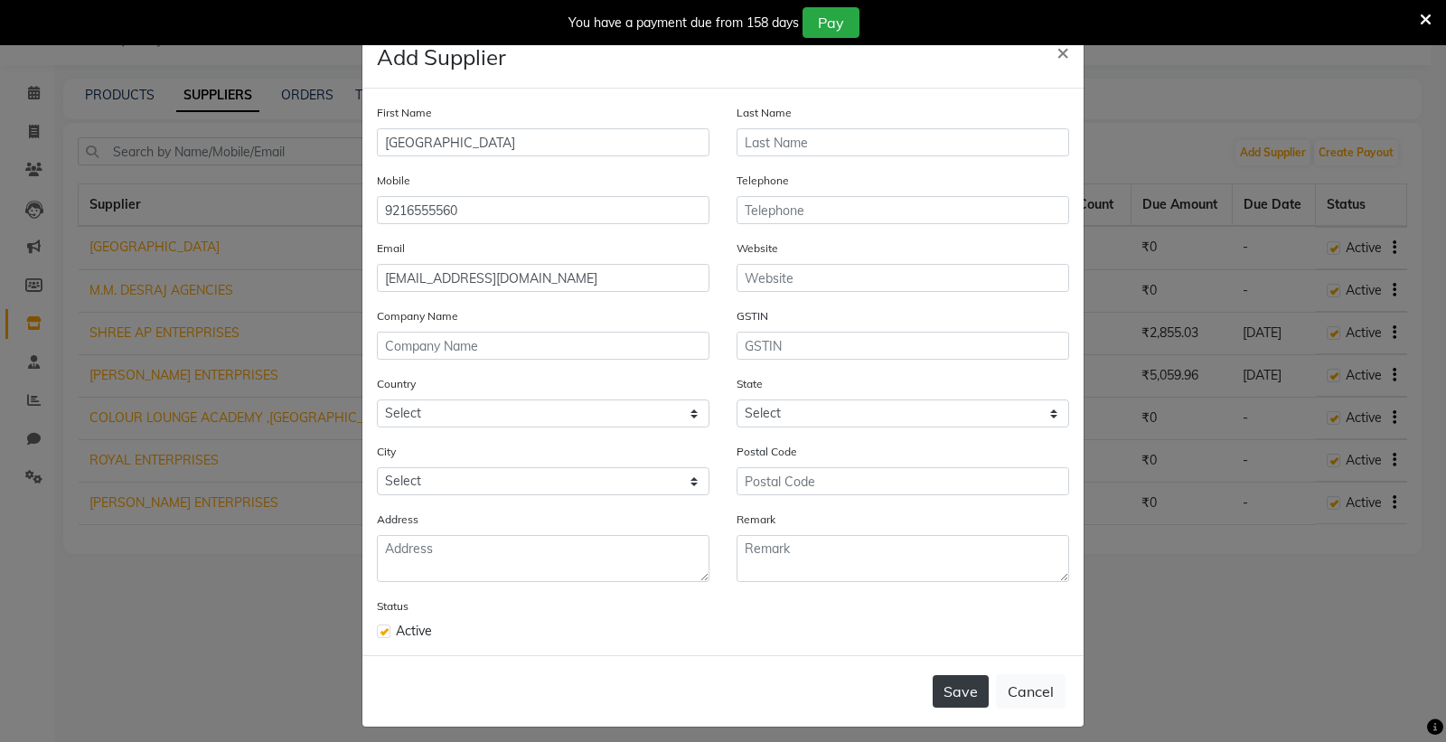
click at [954, 693] on button "Save" at bounding box center [961, 691] width 56 height 33
click at [1426, 9] on span at bounding box center [1426, 19] width 12 height 20
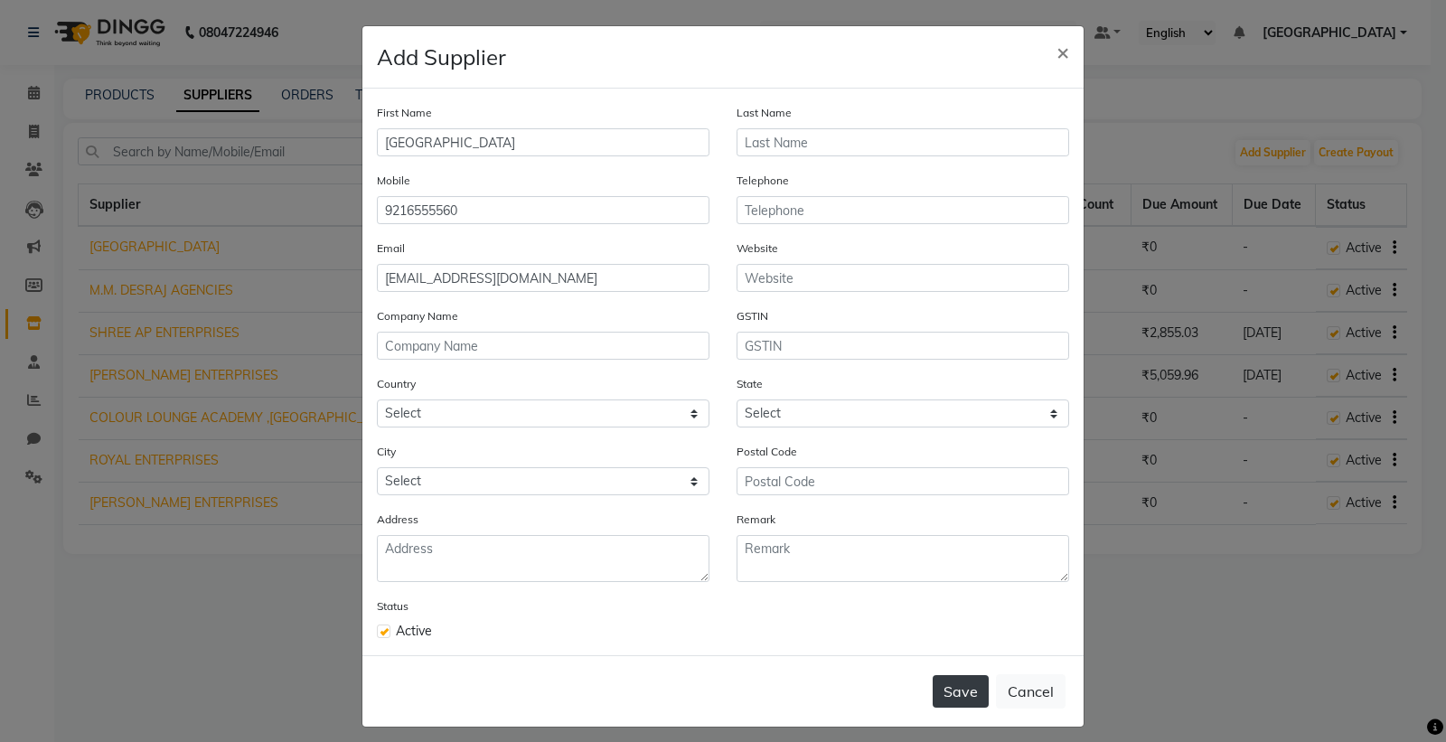
click at [943, 676] on button "Save" at bounding box center [961, 691] width 56 height 33
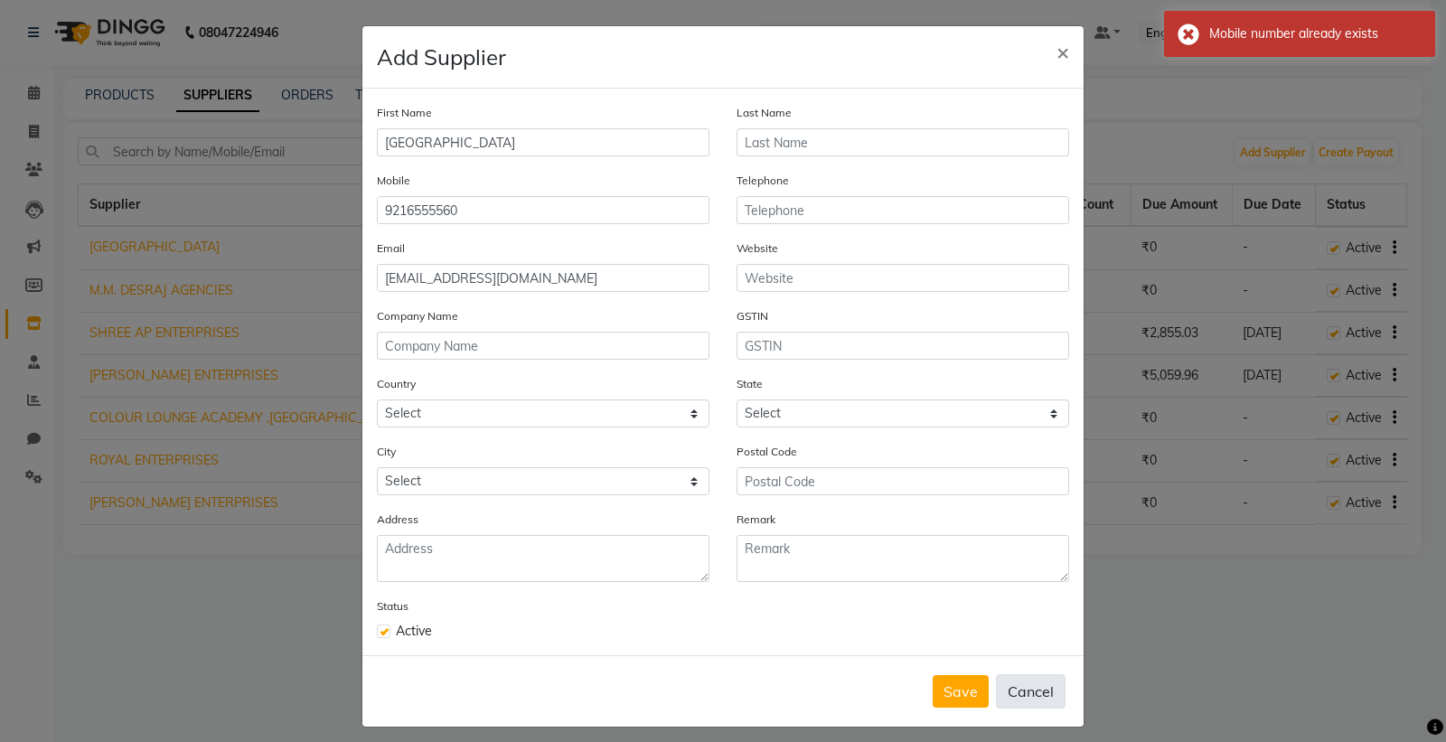
drag, startPoint x: 1022, startPoint y: 696, endPoint x: 1033, endPoint y: 688, distance: 13.6
click at [1027, 693] on button "Cancel" at bounding box center [1031, 691] width 70 height 34
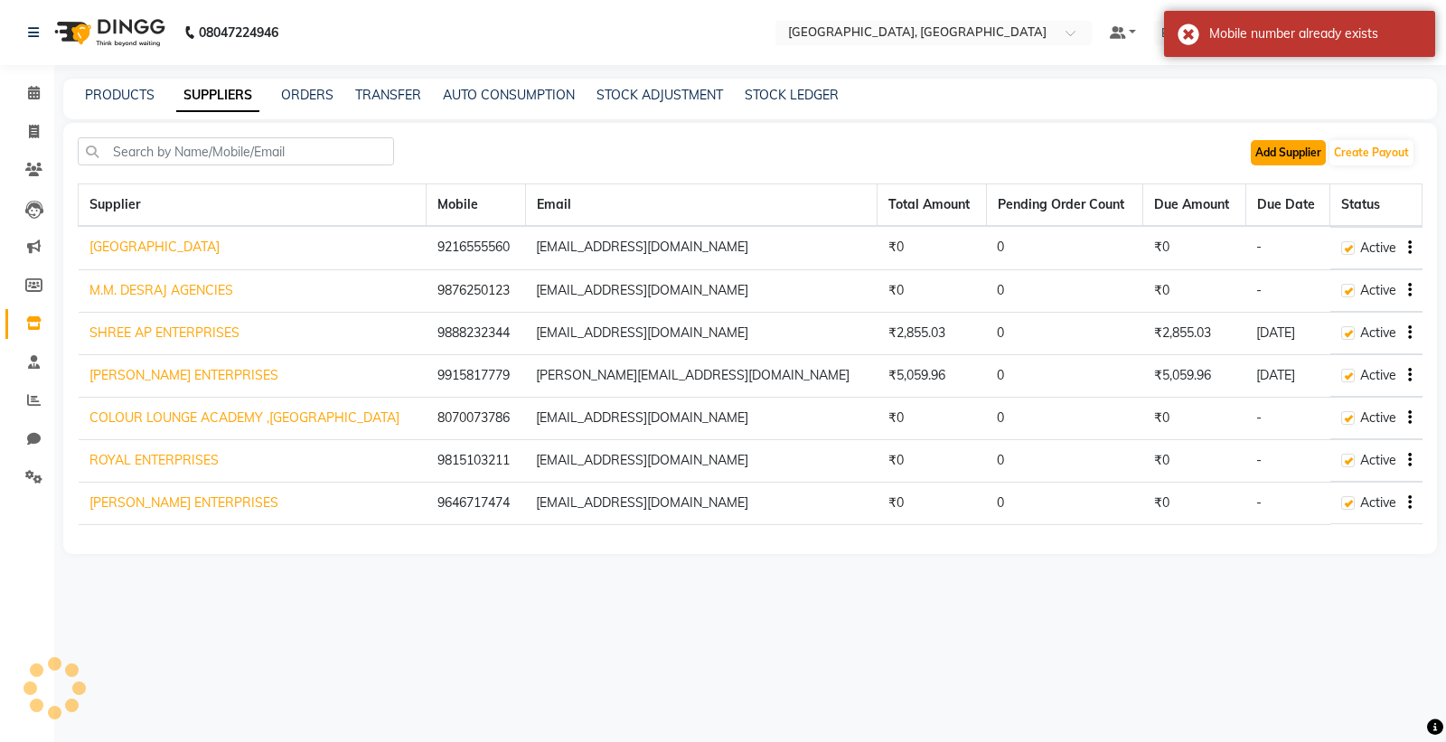
click at [1284, 165] on button "Add Supplier" at bounding box center [1288, 152] width 75 height 25
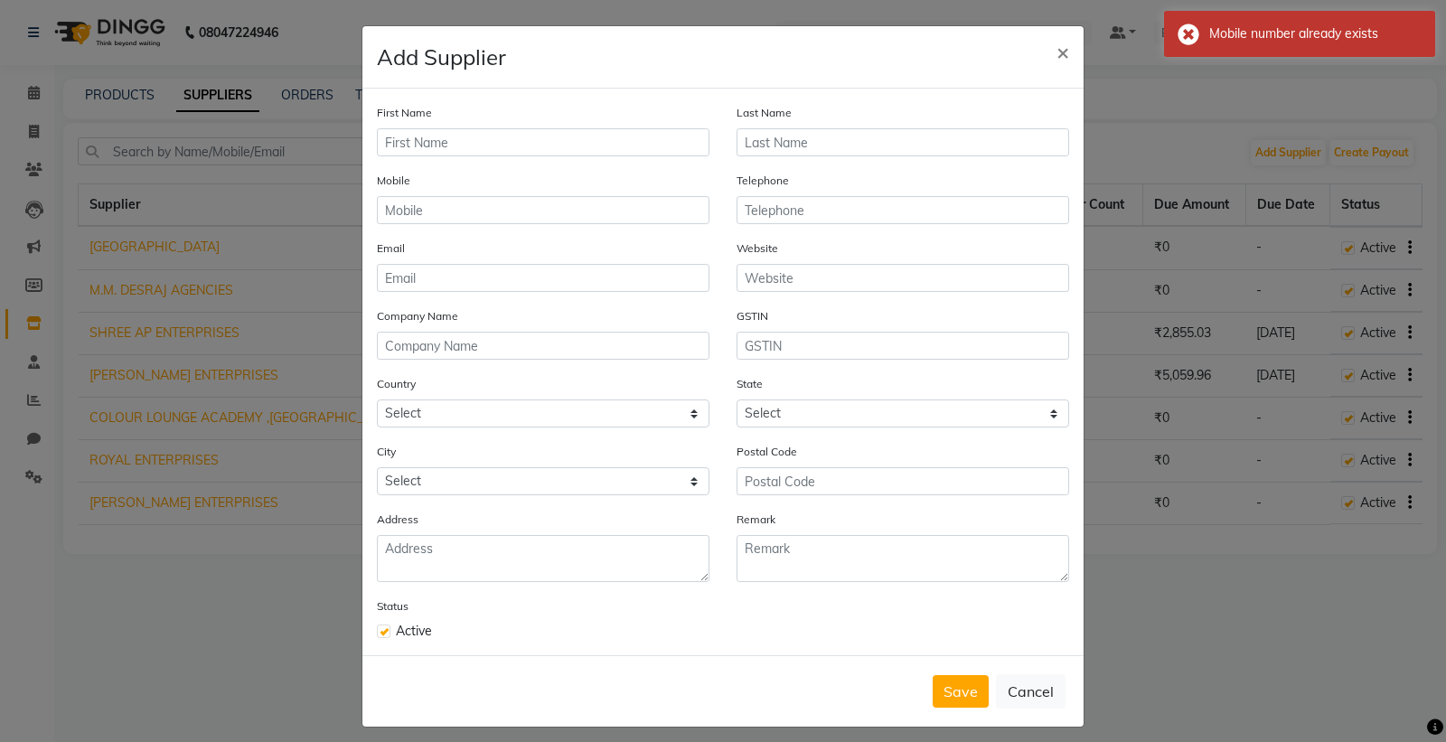
click at [1286, 437] on ngb-modal-window "Add Supplier × First Name Last Name Mobile Telephone Email Website Company Name…" at bounding box center [723, 371] width 1446 height 742
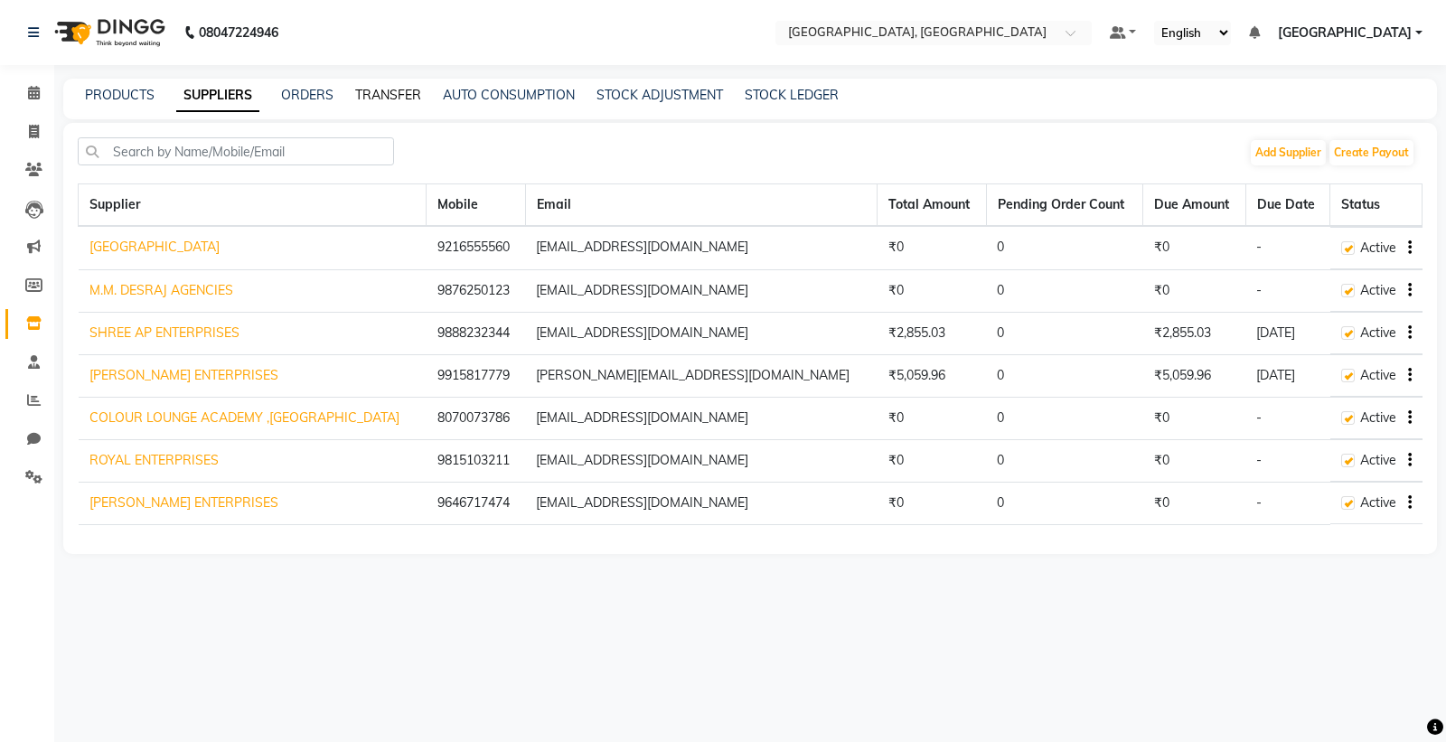
click at [395, 95] on link "TRANSFER" at bounding box center [388, 95] width 66 height 16
select select "sender"
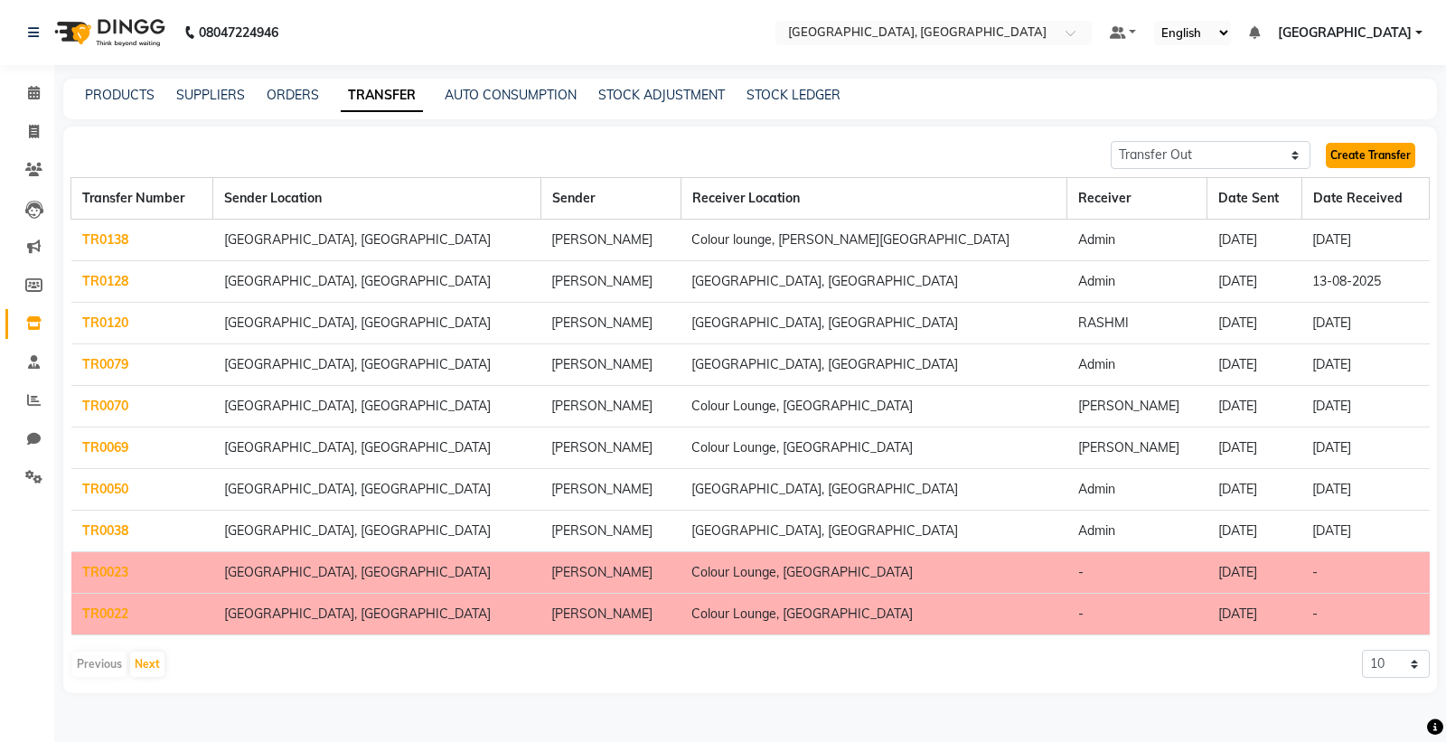
click at [1347, 156] on link "Create Transfer" at bounding box center [1371, 155] width 90 height 25
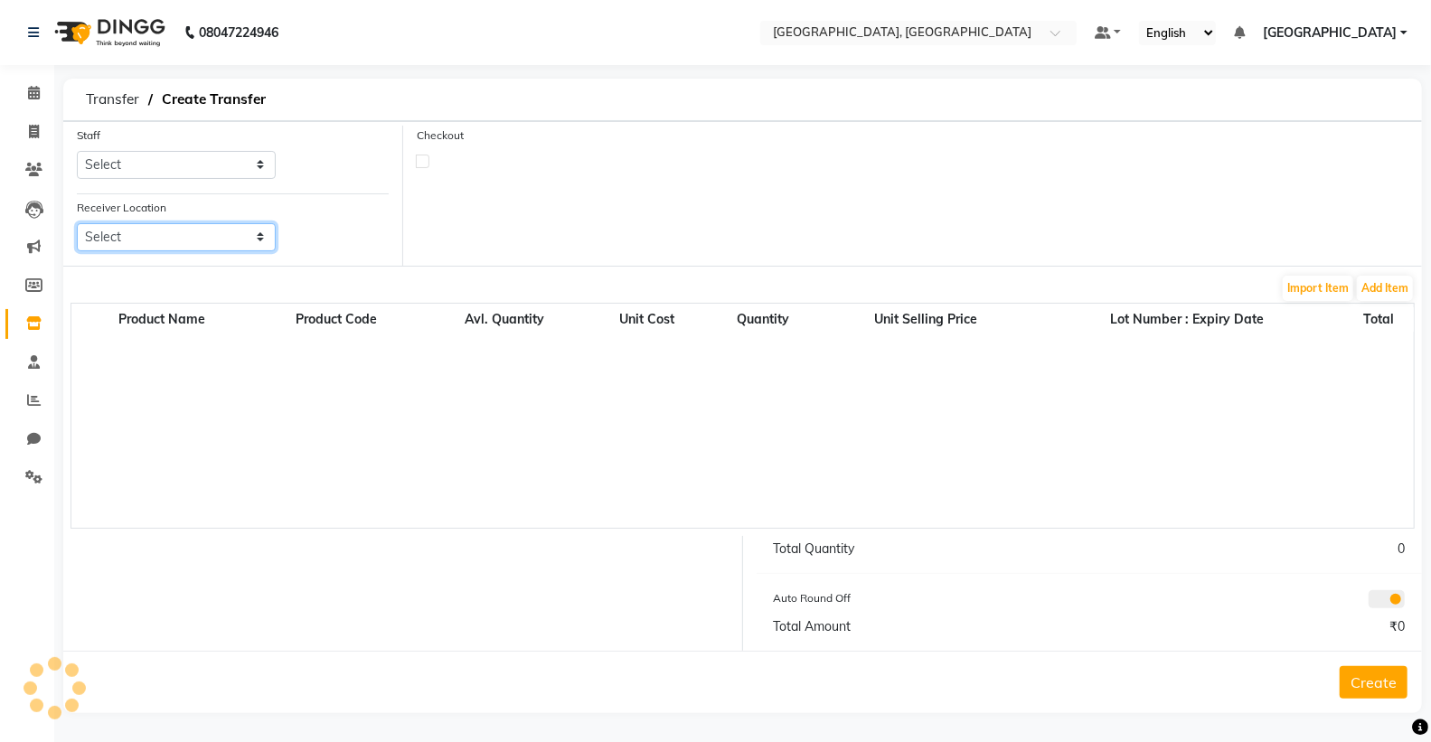
click at [131, 233] on select "Select" at bounding box center [176, 237] width 199 height 28
click at [132, 233] on select "Select" at bounding box center [176, 237] width 199 height 28
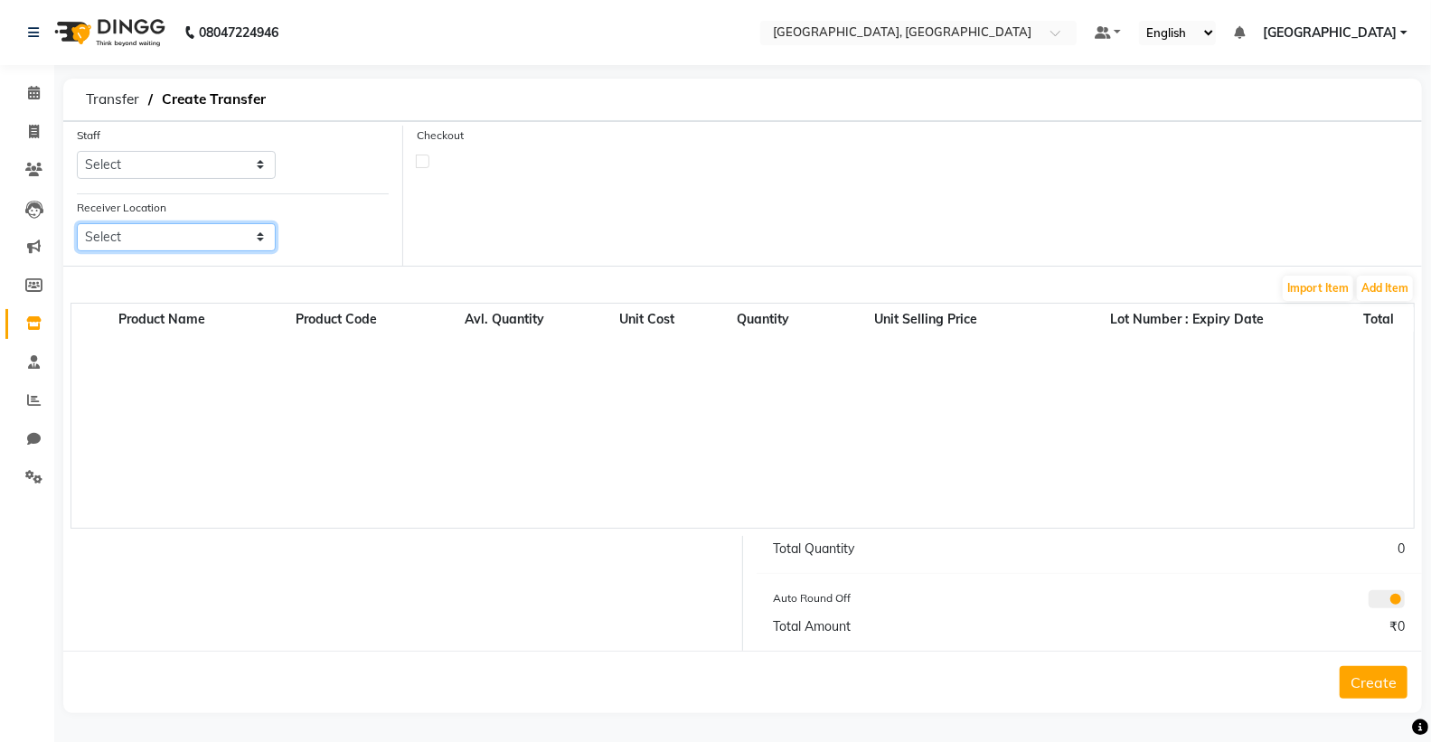
click at [77, 223] on select "Select" at bounding box center [176, 237] width 199 height 28
click at [218, 264] on div "Receiver Location Select" at bounding box center [176, 232] width 226 height 68
click at [213, 241] on select "Select" at bounding box center [176, 237] width 199 height 28
click at [127, 245] on select "Select" at bounding box center [176, 237] width 199 height 28
click at [127, 242] on select "Select" at bounding box center [176, 237] width 199 height 28
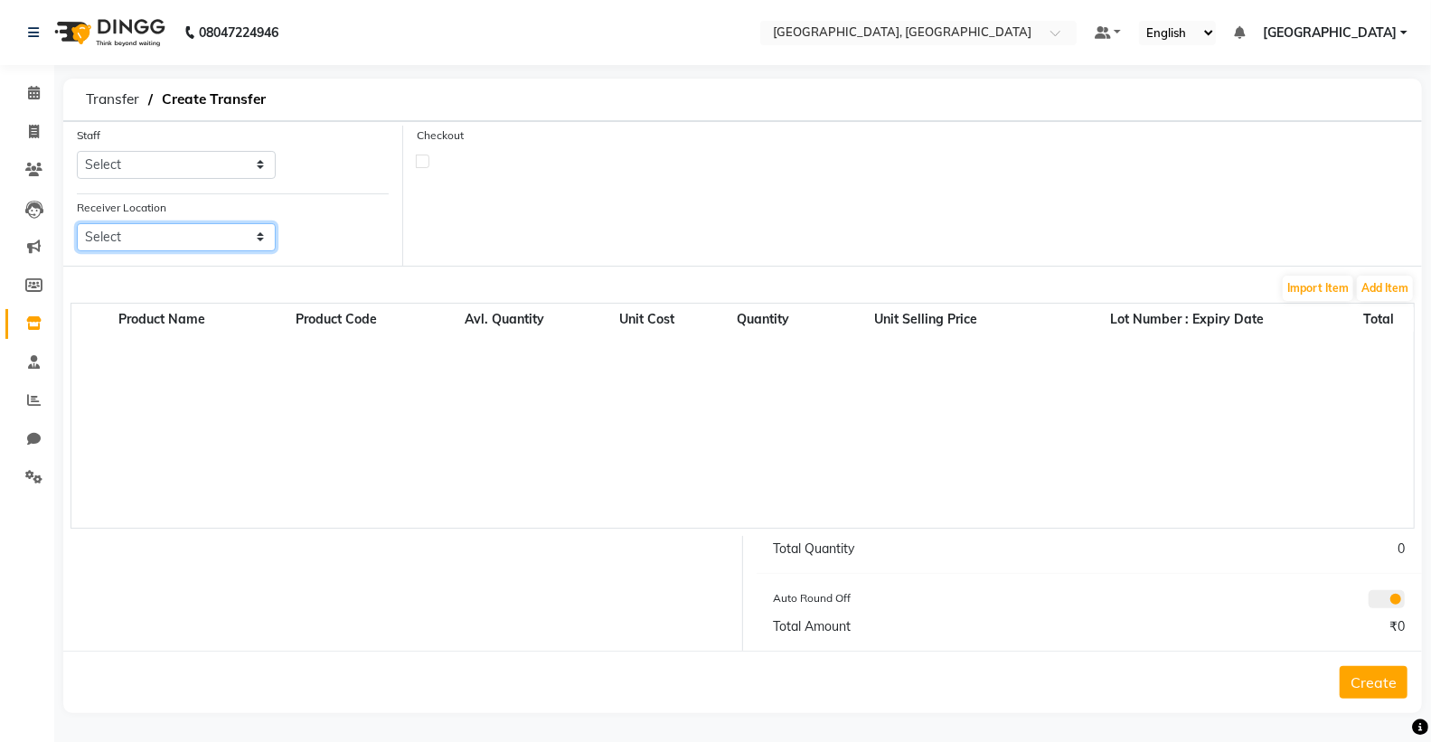
click at [127, 239] on select "Select" at bounding box center [176, 237] width 199 height 28
click at [184, 232] on select "Select" at bounding box center [176, 237] width 199 height 28
click at [1111, 30] on span at bounding box center [1103, 32] width 16 height 13
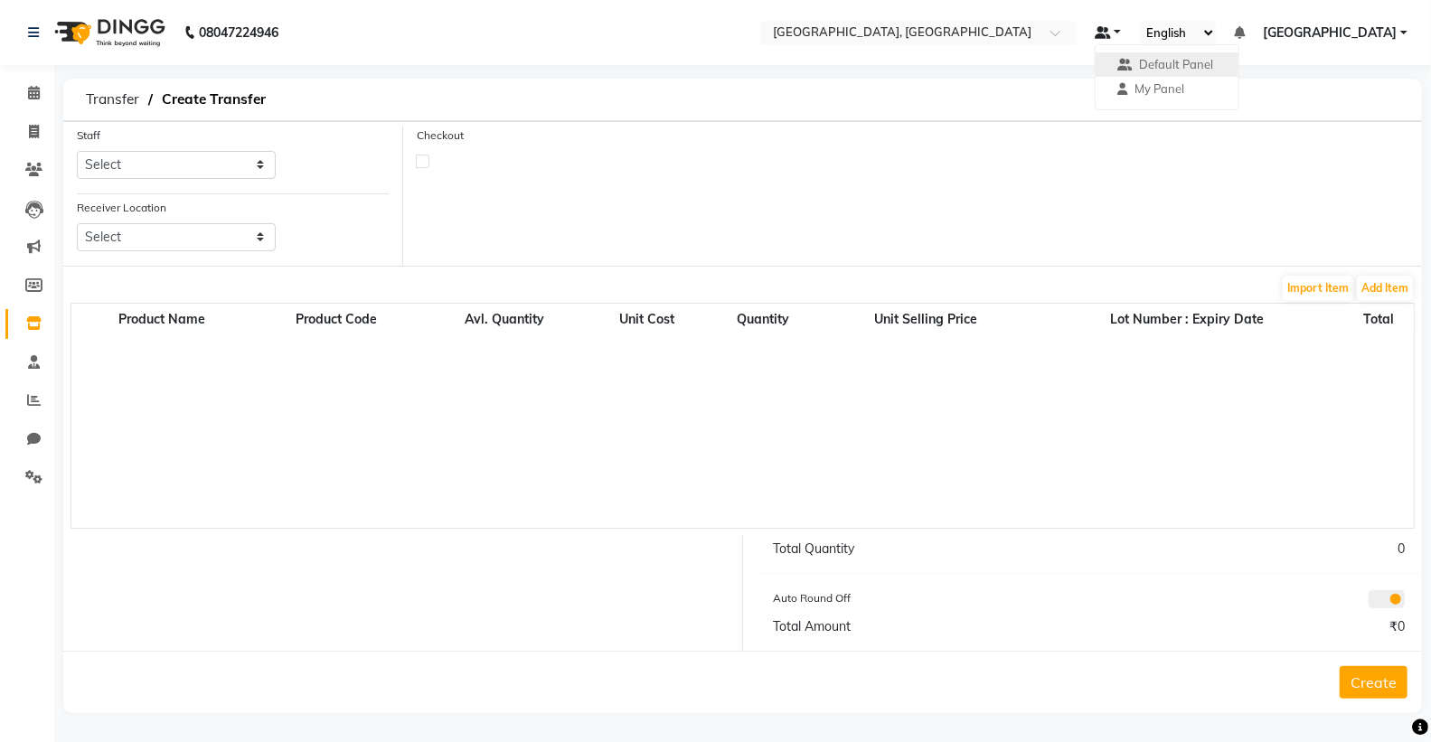
click at [1111, 32] on span at bounding box center [1103, 32] width 16 height 13
click at [1162, 65] on span "Default Panel" at bounding box center [1176, 64] width 74 height 14
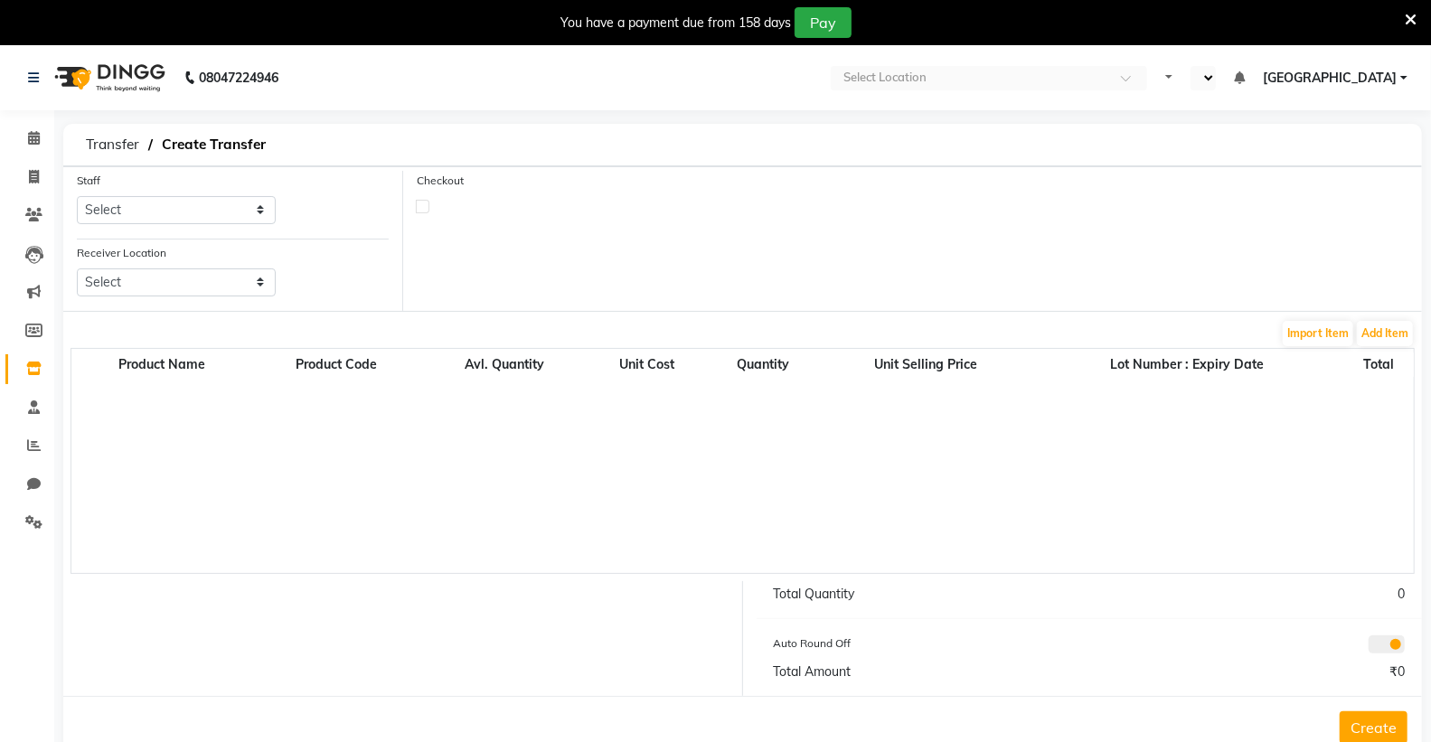
select select "en"
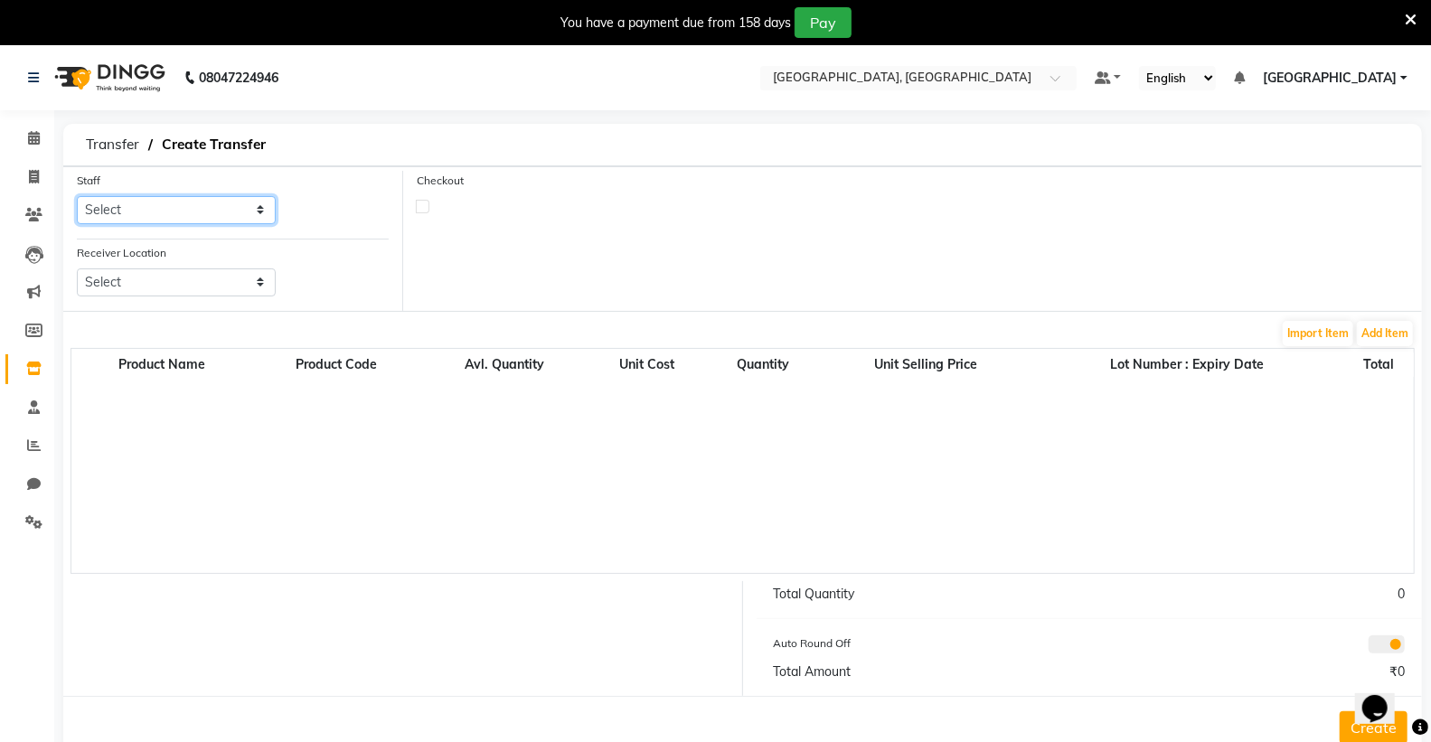
drag, startPoint x: 157, startPoint y: 210, endPoint x: 158, endPoint y: 222, distance: 12.7
click at [158, 213] on select "Select Admin [PERSON_NAME] [PERSON_NAME] [PERSON_NAME] [PERSON_NAME] [PERSON_NA…" at bounding box center [176, 210] width 199 height 28
click at [353, 302] on div "Receiver Location Select" at bounding box center [232, 277] width 339 height 68
click at [209, 278] on select "Select" at bounding box center [176, 283] width 199 height 28
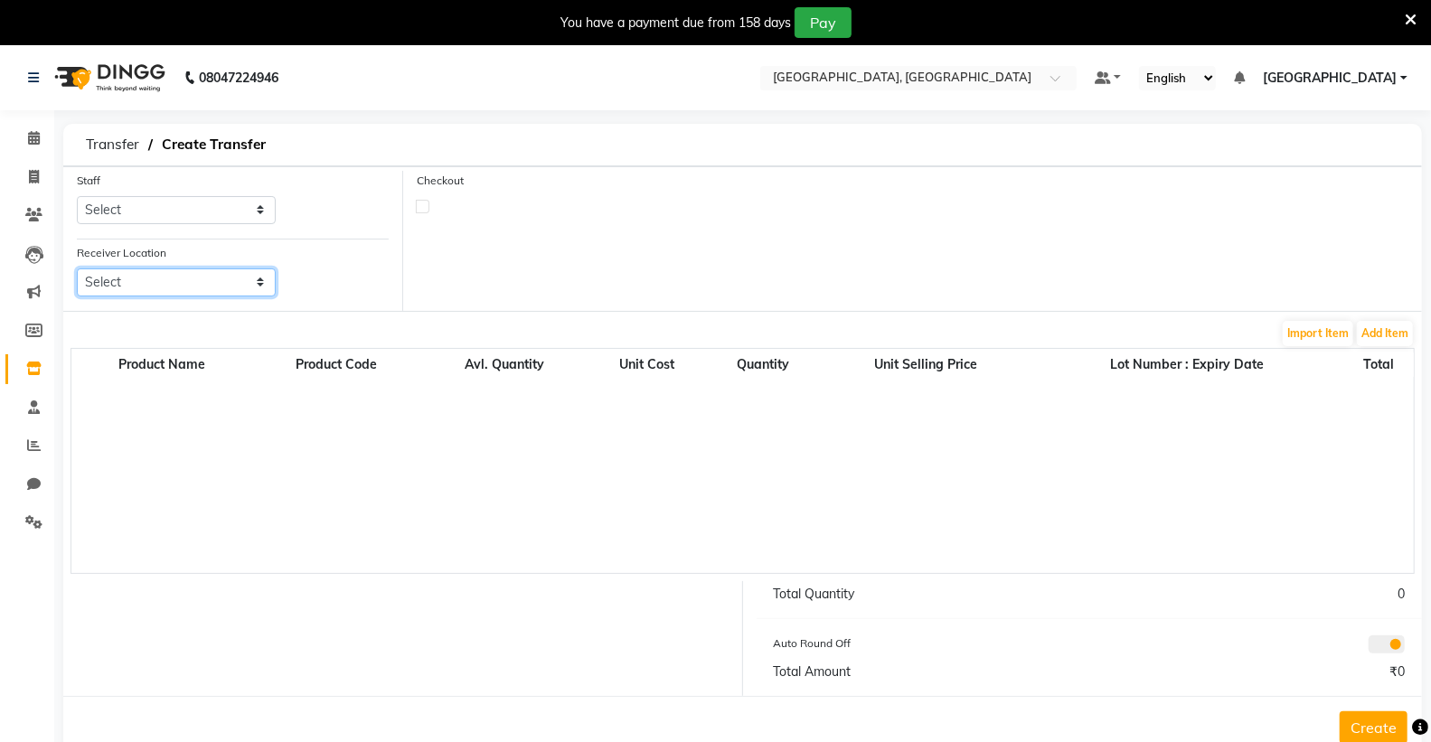
click at [209, 278] on select "Select" at bounding box center [176, 283] width 199 height 28
click at [77, 269] on select "Select" at bounding box center [176, 283] width 199 height 28
click at [197, 285] on select "Select" at bounding box center [176, 283] width 199 height 28
click at [196, 293] on select "Select" at bounding box center [176, 283] width 199 height 28
click at [190, 274] on select "Select" at bounding box center [176, 283] width 199 height 28
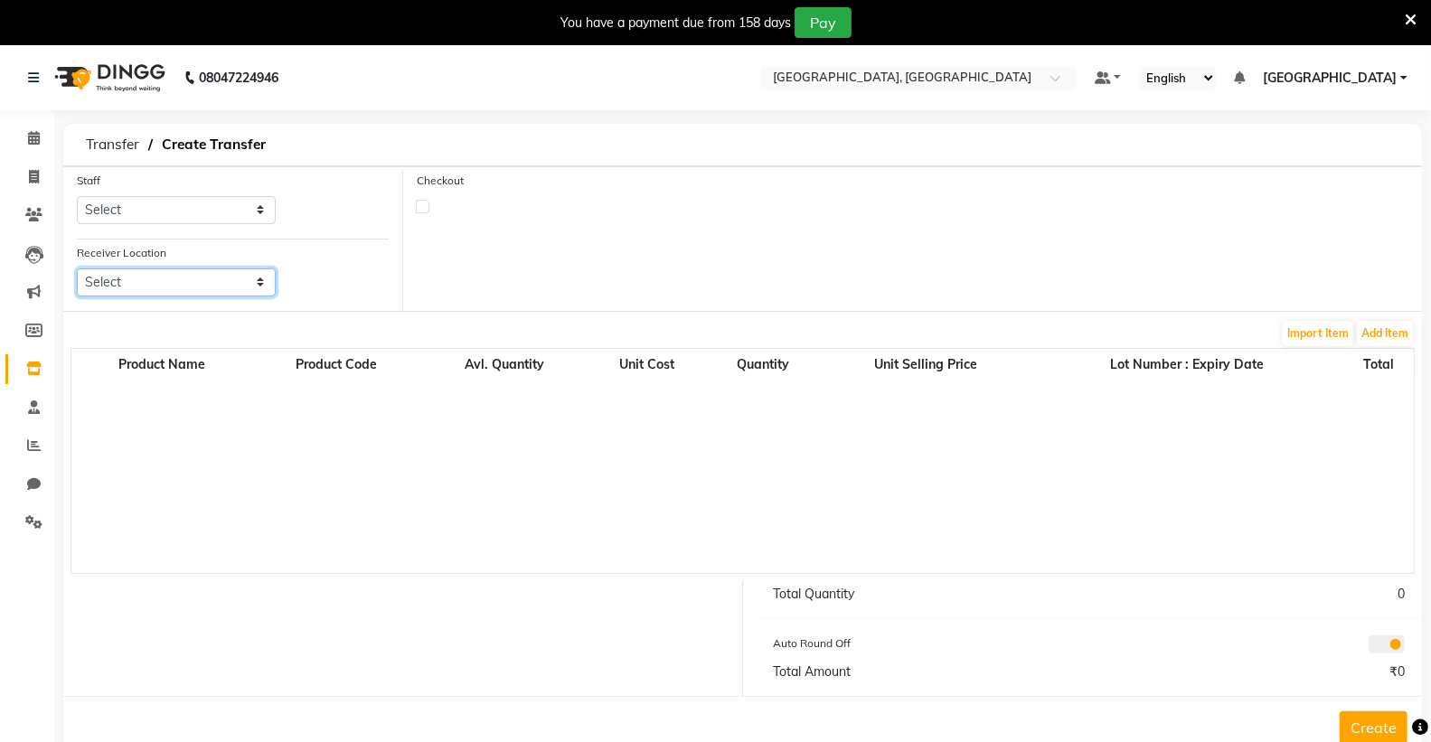
click at [77, 269] on select "Select" at bounding box center [176, 283] width 199 height 28
click at [202, 308] on div "Receiver Location Select" at bounding box center [176, 277] width 226 height 68
click at [202, 291] on select "Select" at bounding box center [176, 283] width 199 height 28
click at [77, 269] on select "Select" at bounding box center [176, 283] width 199 height 28
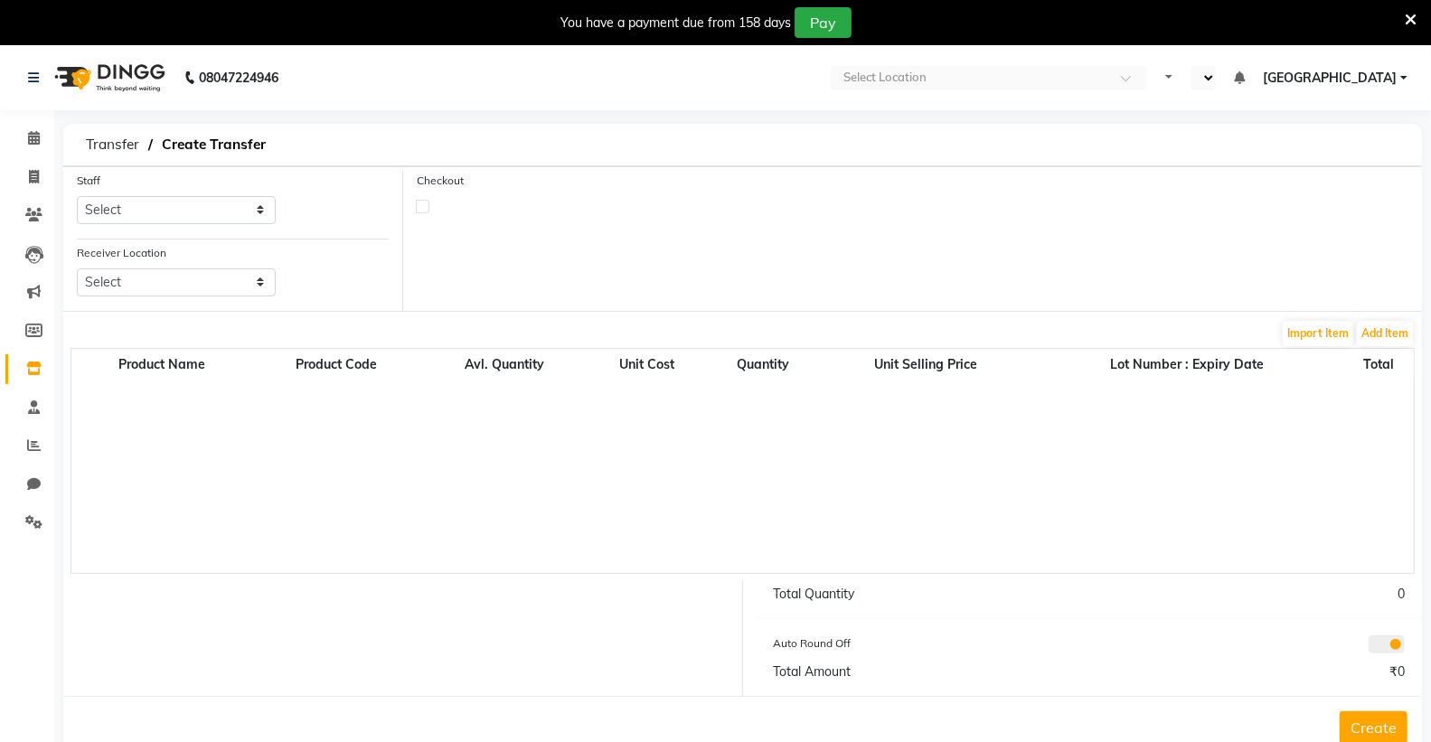
select select "en"
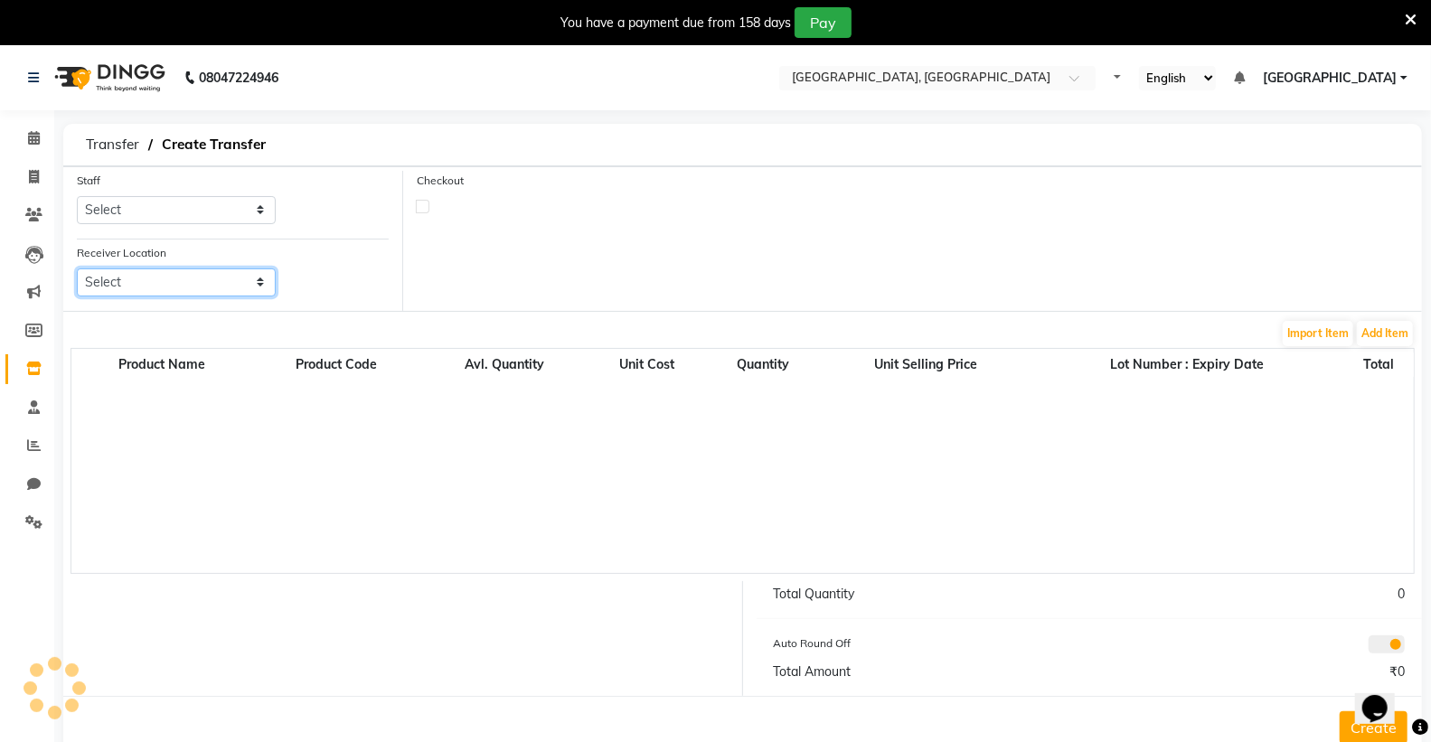
click at [155, 278] on select "Select" at bounding box center [176, 283] width 199 height 28
click at [158, 272] on select "Select" at bounding box center [176, 283] width 199 height 28
click at [77, 269] on select "Select" at bounding box center [176, 283] width 199 height 28
